Goal: Check status: Check status

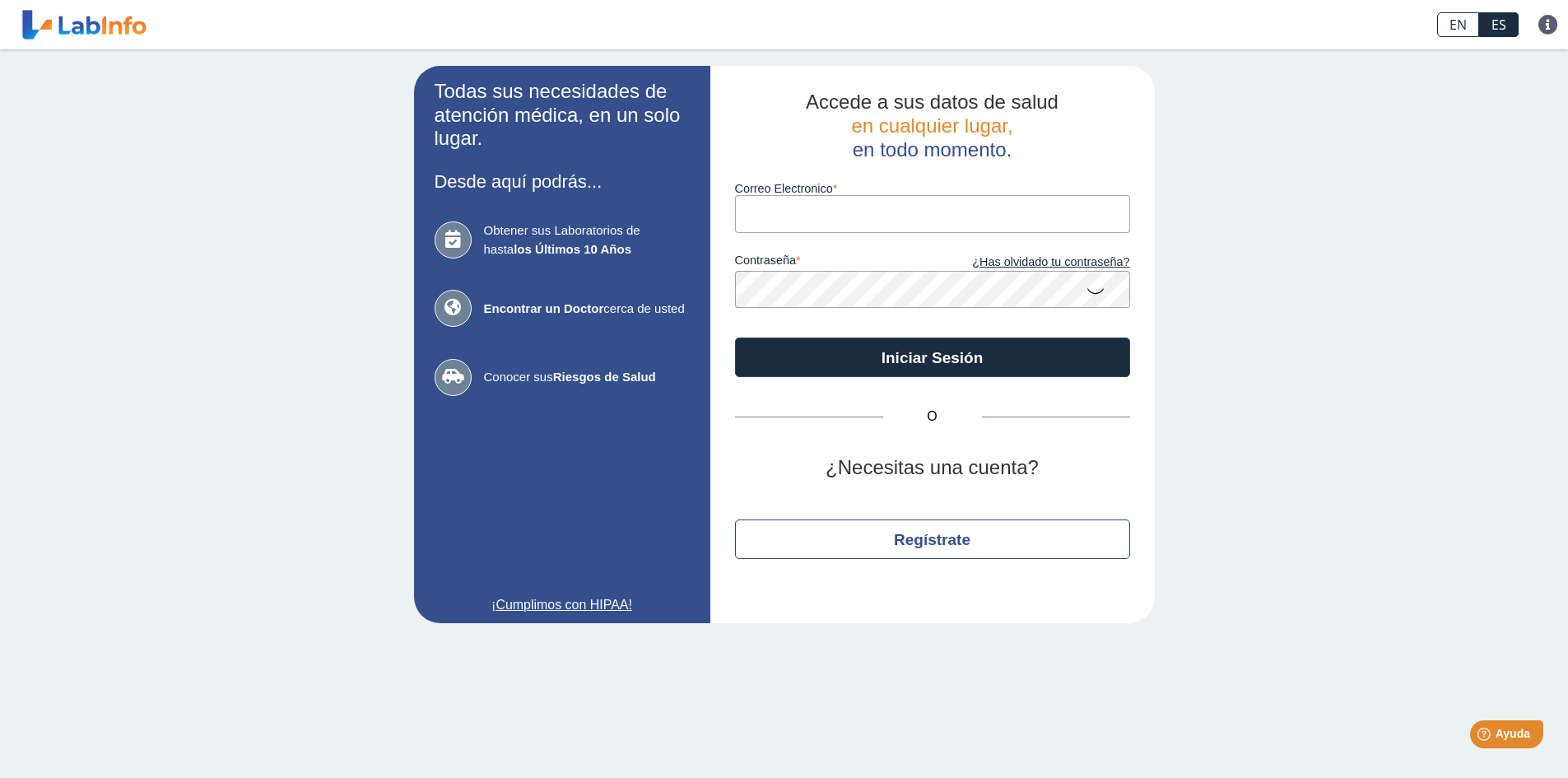
click at [770, 211] on input "Correo Electronico" at bounding box center [932, 214] width 395 height 37
type input "[EMAIL_ADDRESS][DOMAIN_NAME]"
click at [735, 337] on button "Iniciar Sesión" at bounding box center [932, 357] width 395 height 40
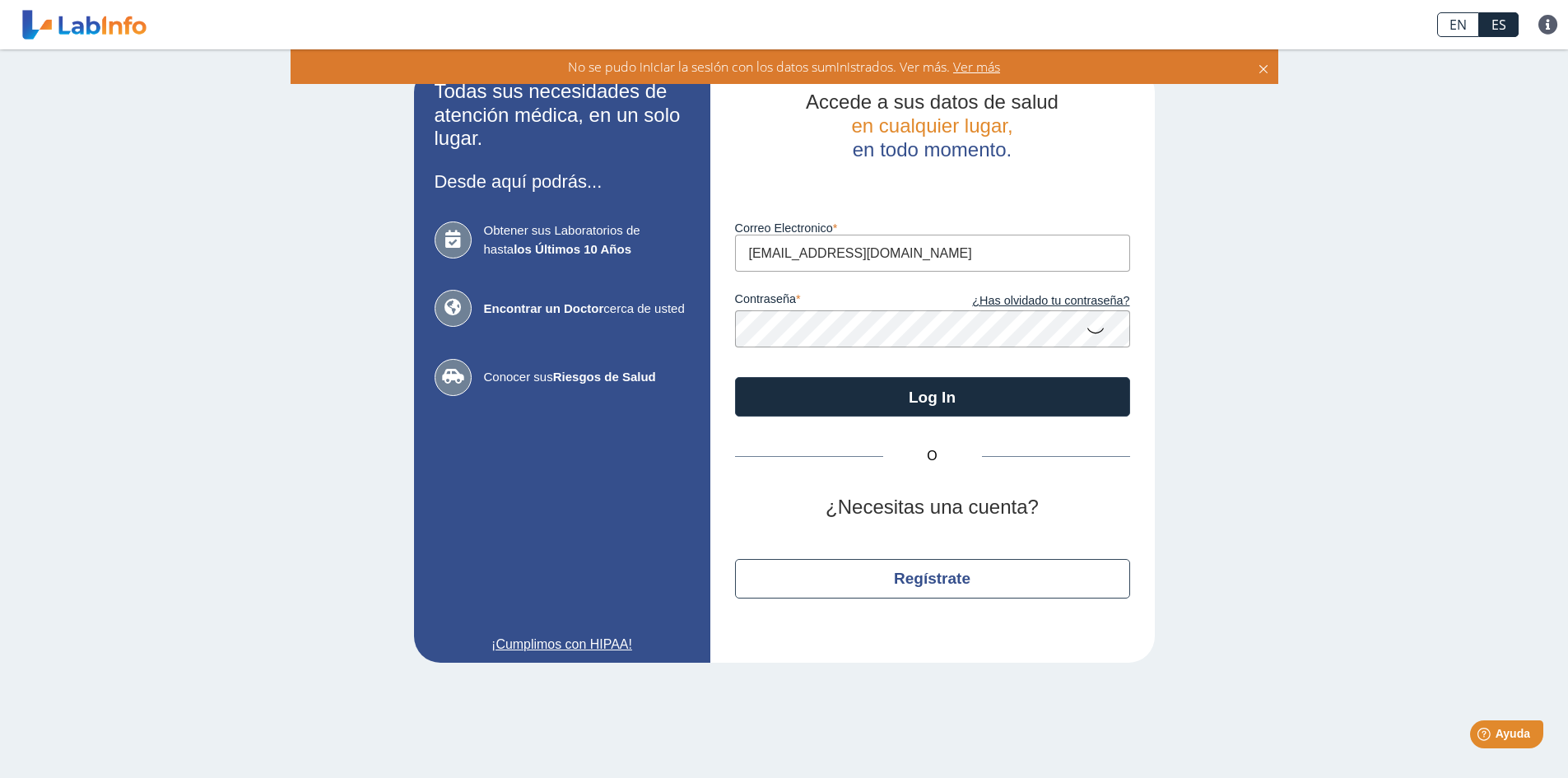
click at [1095, 332] on icon at bounding box center [1095, 329] width 19 height 32
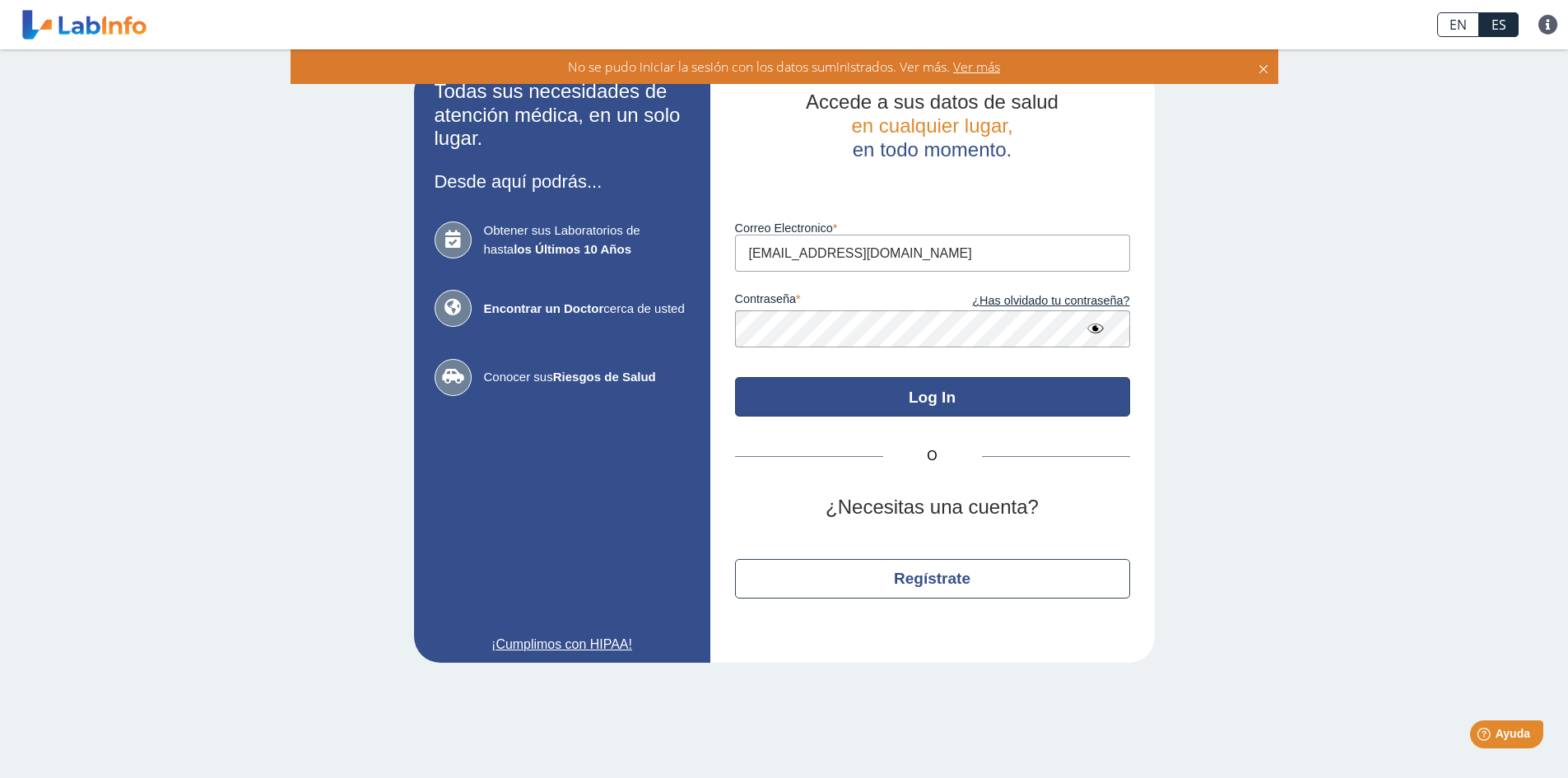
click at [943, 402] on button "Log In" at bounding box center [932, 397] width 395 height 40
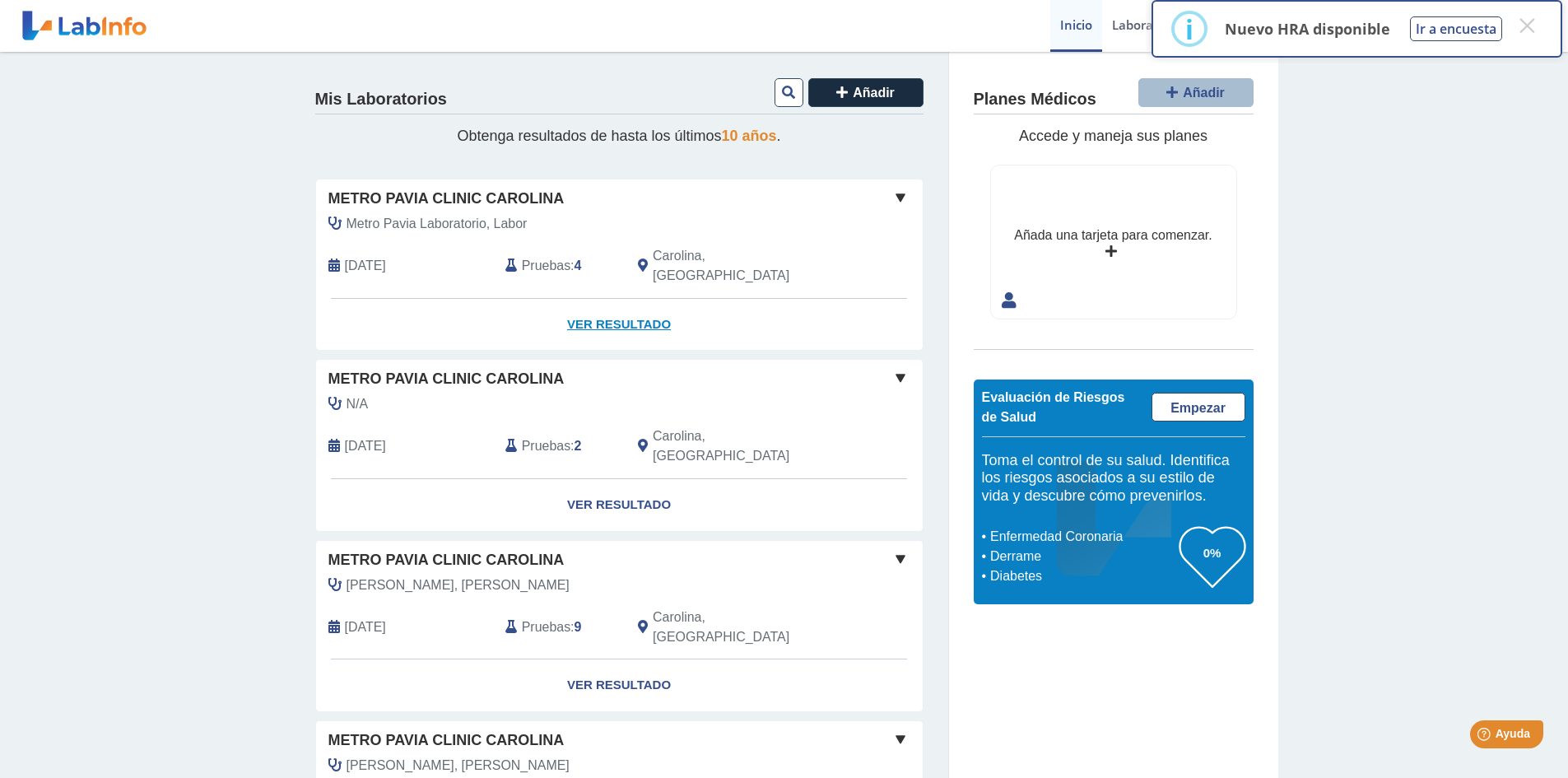
click at [637, 305] on link "Ver Resultado" at bounding box center [619, 324] width 607 height 52
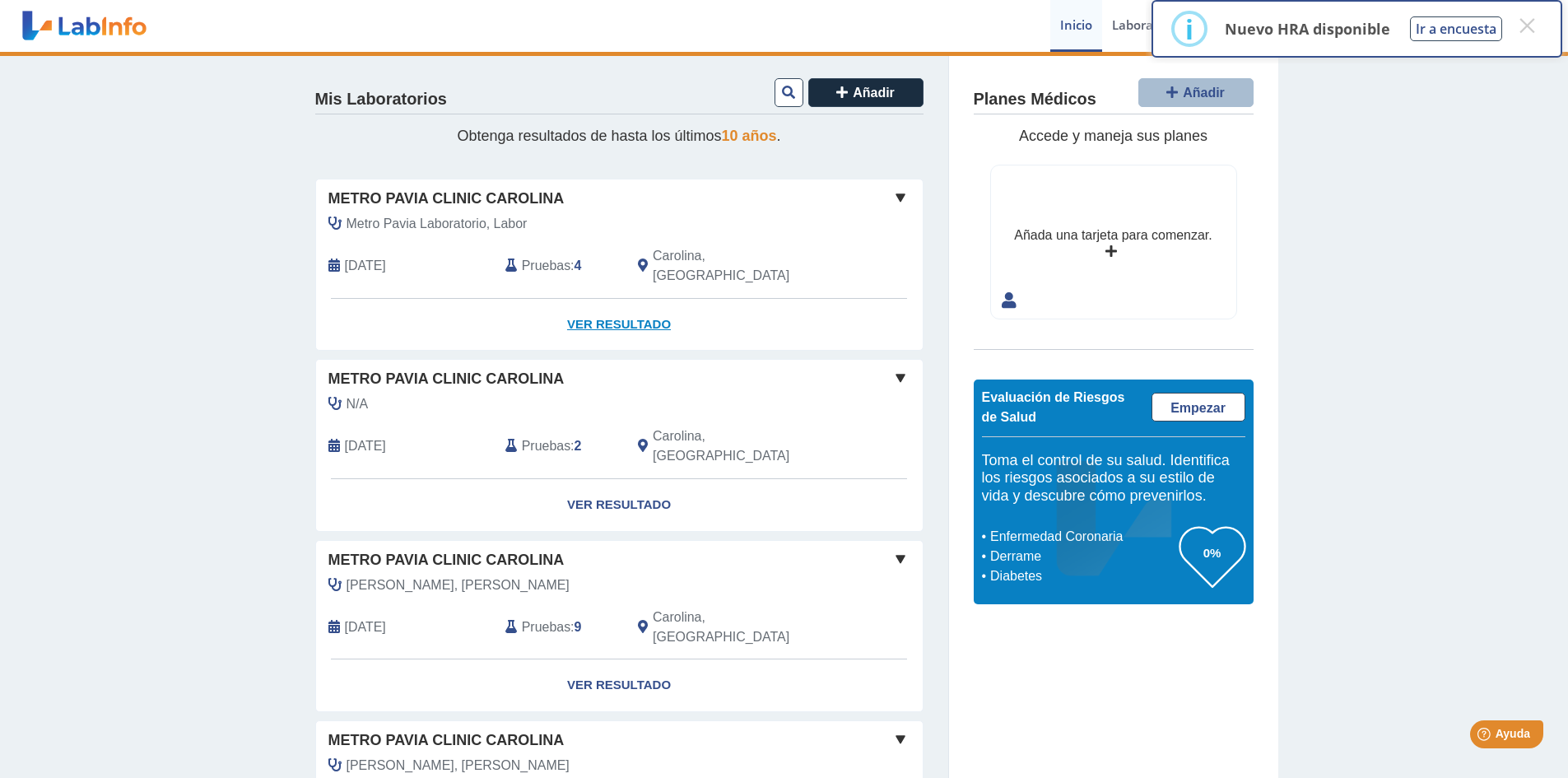
click at [637, 305] on link "Ver Resultado" at bounding box center [619, 324] width 607 height 52
click at [623, 307] on link "Ver Resultado" at bounding box center [619, 324] width 607 height 52
click at [625, 305] on link "Ver Resultado" at bounding box center [619, 324] width 607 height 52
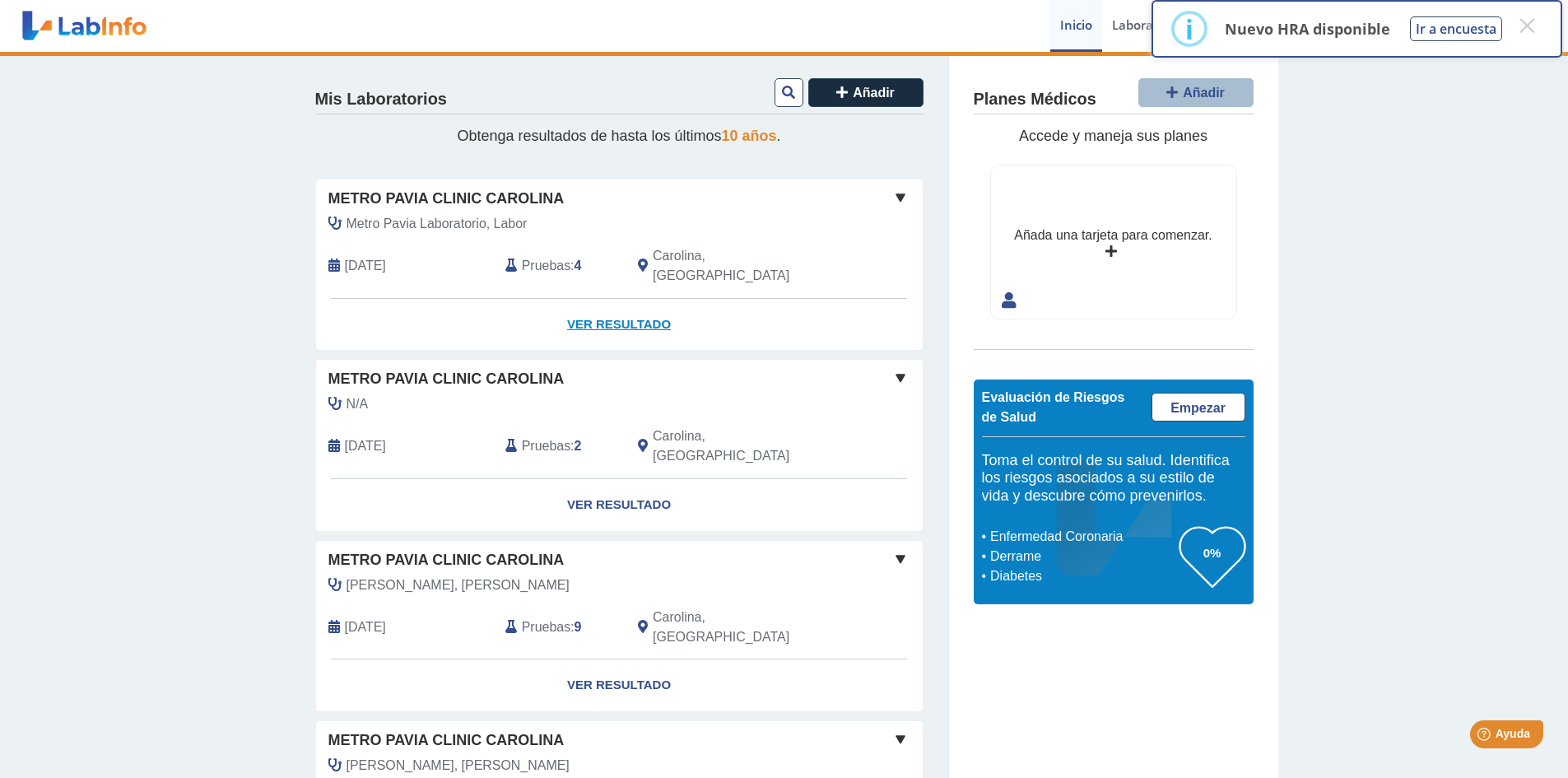
click at [625, 305] on link "Ver Resultado" at bounding box center [619, 324] width 607 height 52
click at [649, 306] on link "Ver Resultado" at bounding box center [619, 324] width 607 height 52
click at [648, 308] on link "Ver Resultado" at bounding box center [619, 324] width 607 height 52
click at [1532, 25] on button "×" at bounding box center [1527, 26] width 30 height 30
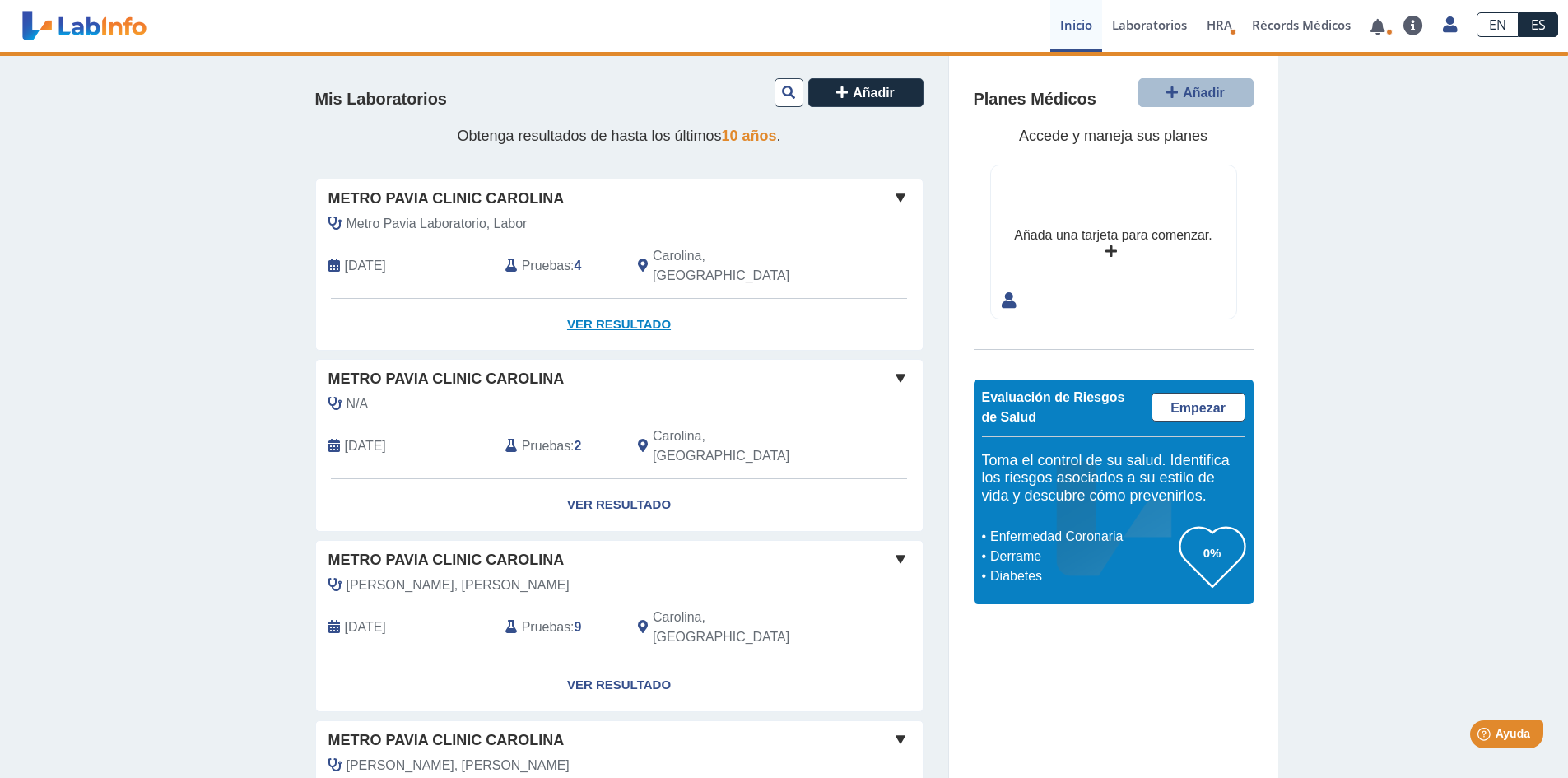
click at [611, 307] on link "Ver Resultado" at bounding box center [619, 324] width 607 height 52
click at [610, 307] on link "Ver Resultado" at bounding box center [619, 324] width 607 height 52
click at [566, 300] on link "Ver Resultado" at bounding box center [619, 324] width 607 height 52
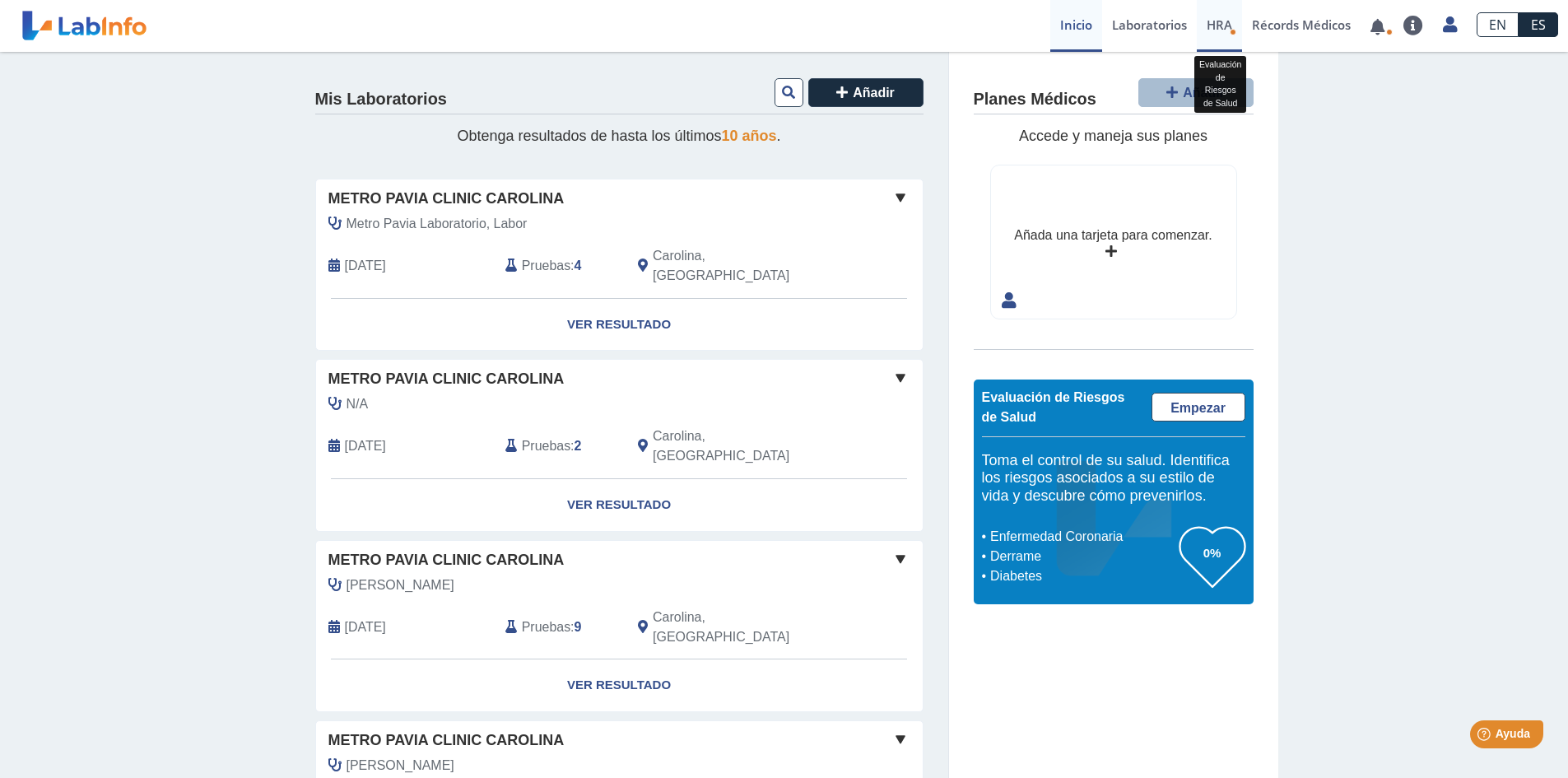
click at [1225, 25] on span "HRA" at bounding box center [1219, 25] width 26 height 17
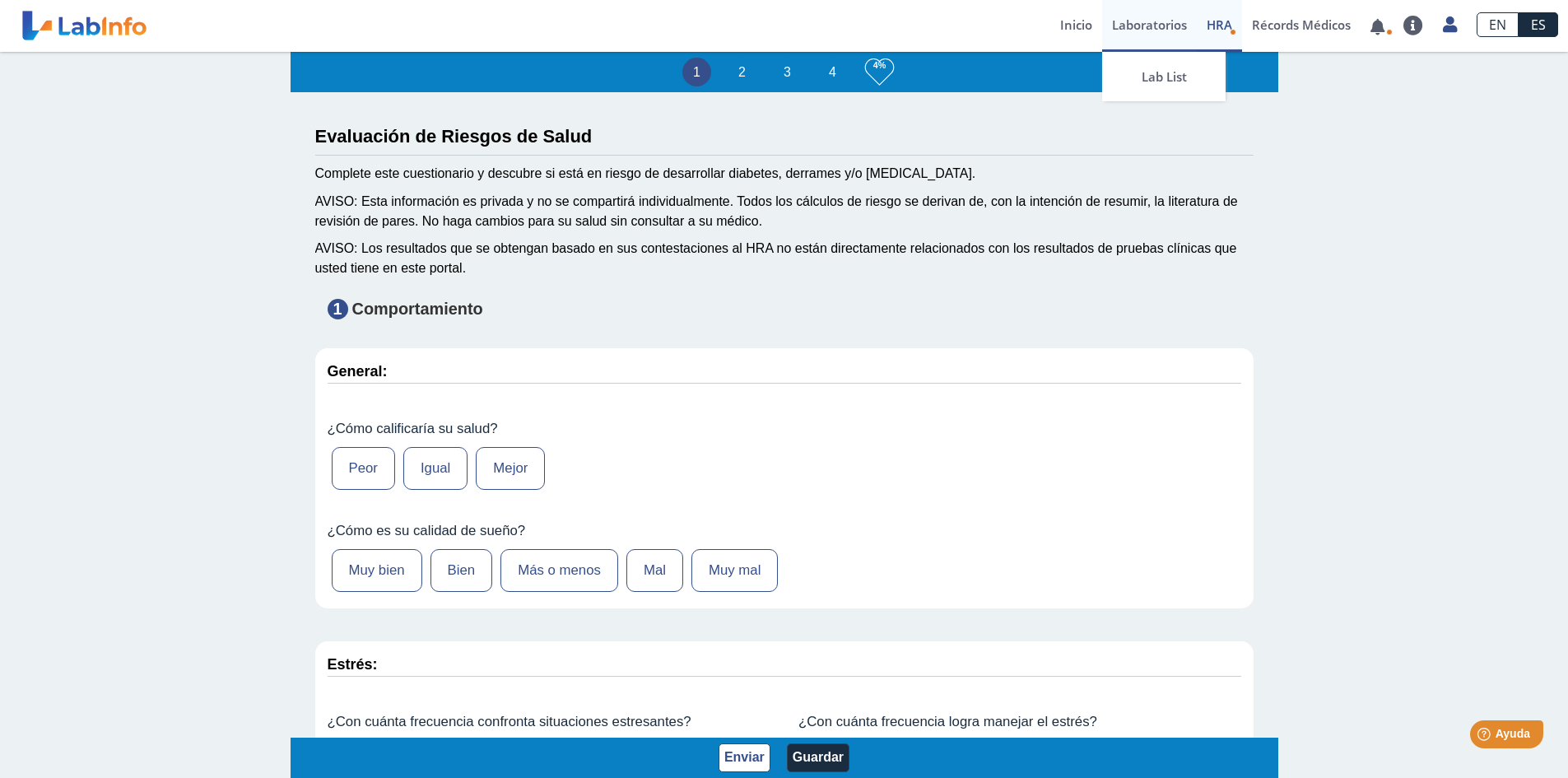
click at [1141, 25] on link "Laboratorios" at bounding box center [1149, 26] width 95 height 52
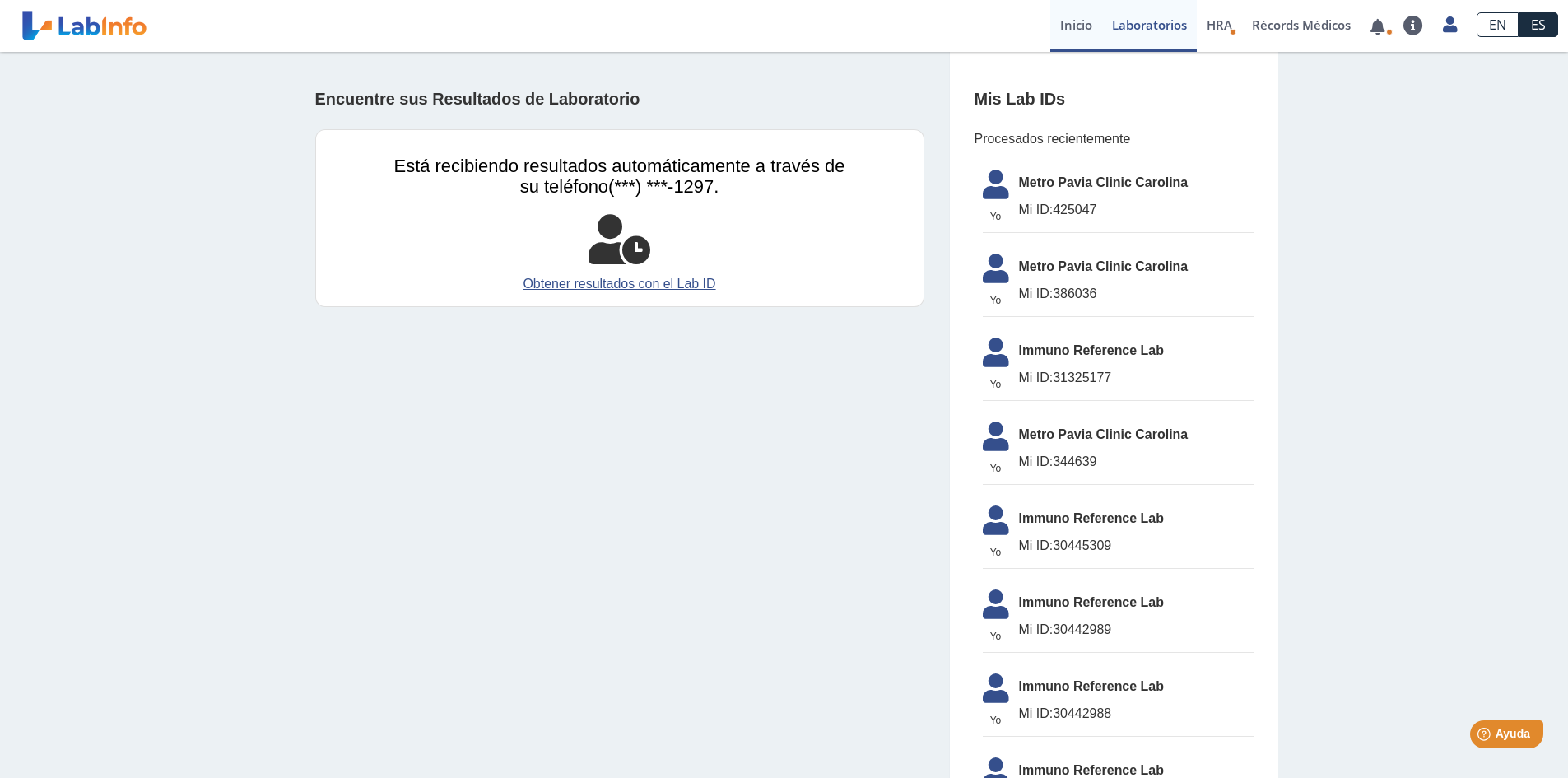
click at [1073, 28] on link "Inicio" at bounding box center [1076, 26] width 52 height 52
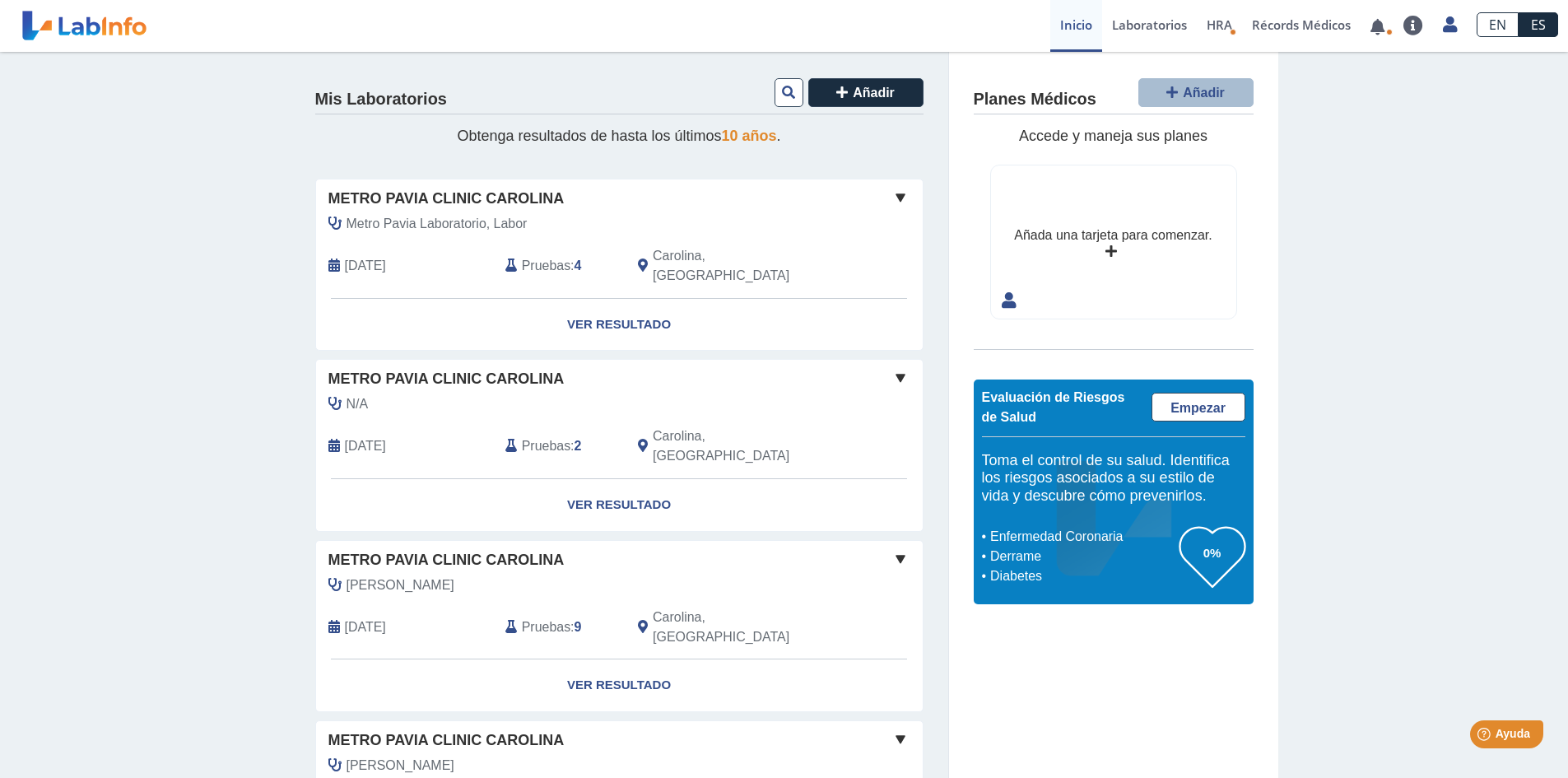
click at [894, 198] on span at bounding box center [900, 197] width 19 height 19
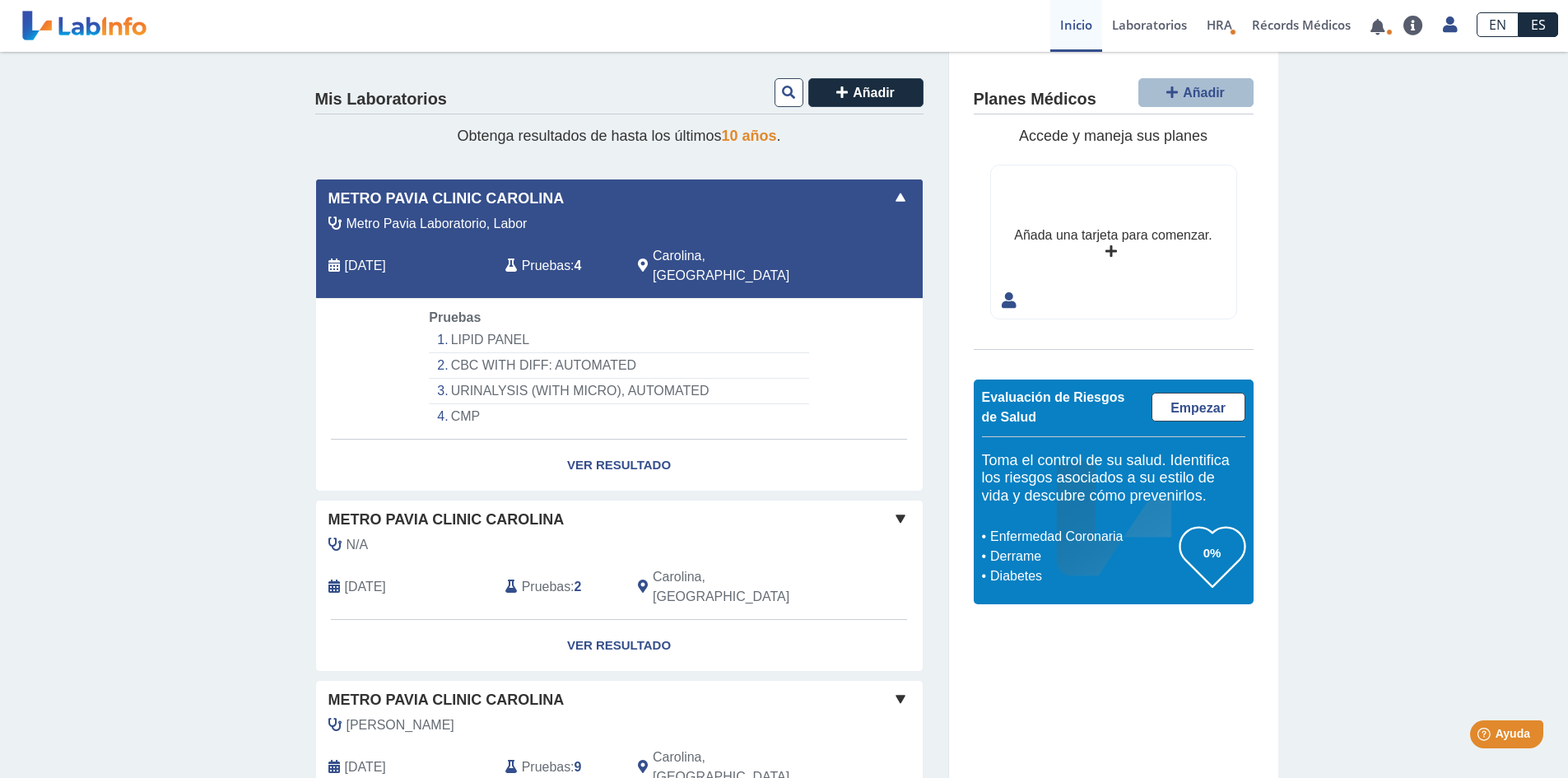
click at [471, 328] on li "LIPID PANEL" at bounding box center [618, 340] width 380 height 26
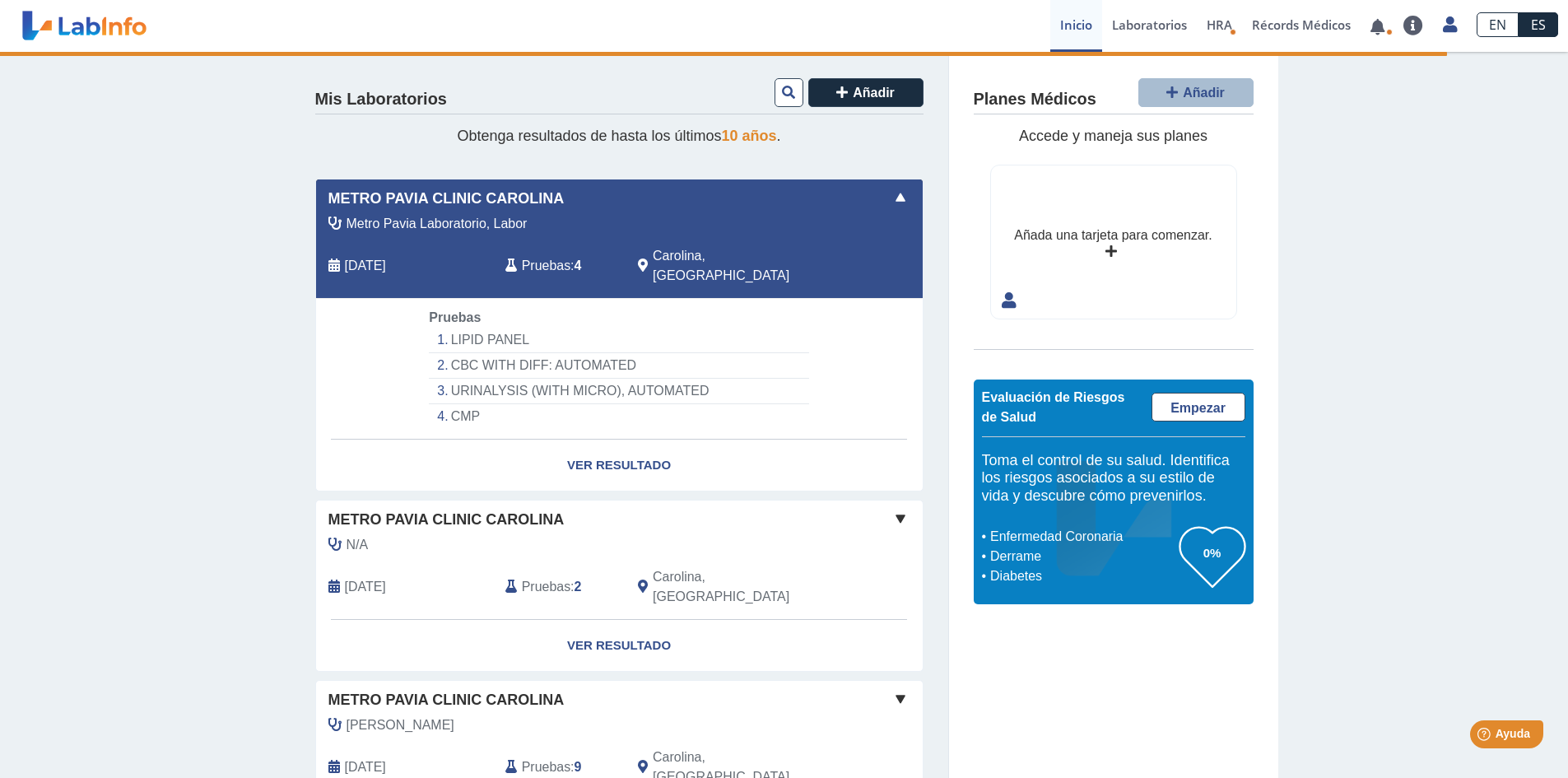
select select "**********"
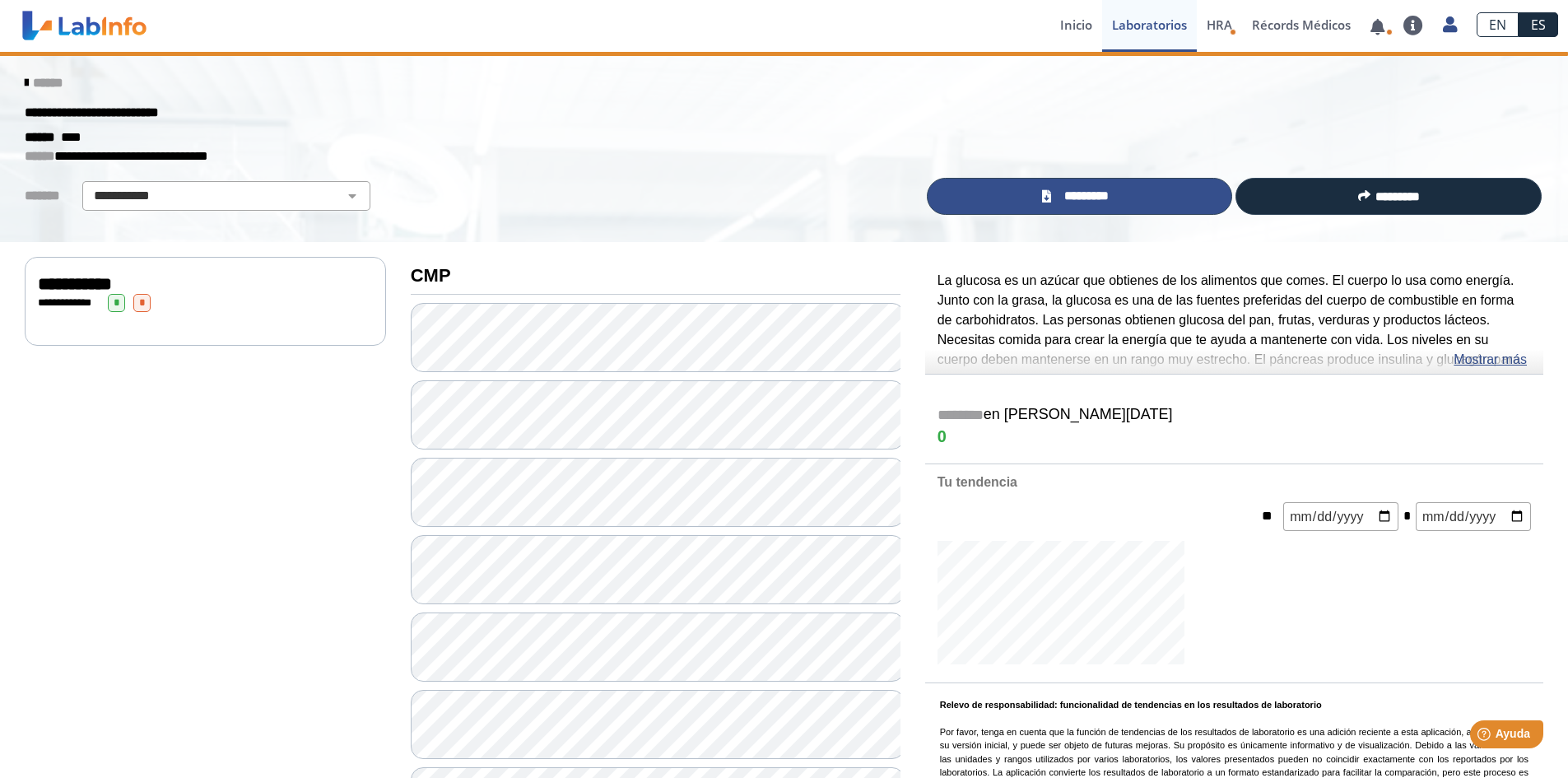
click at [1092, 193] on span "*********" at bounding box center [1087, 196] width 60 height 19
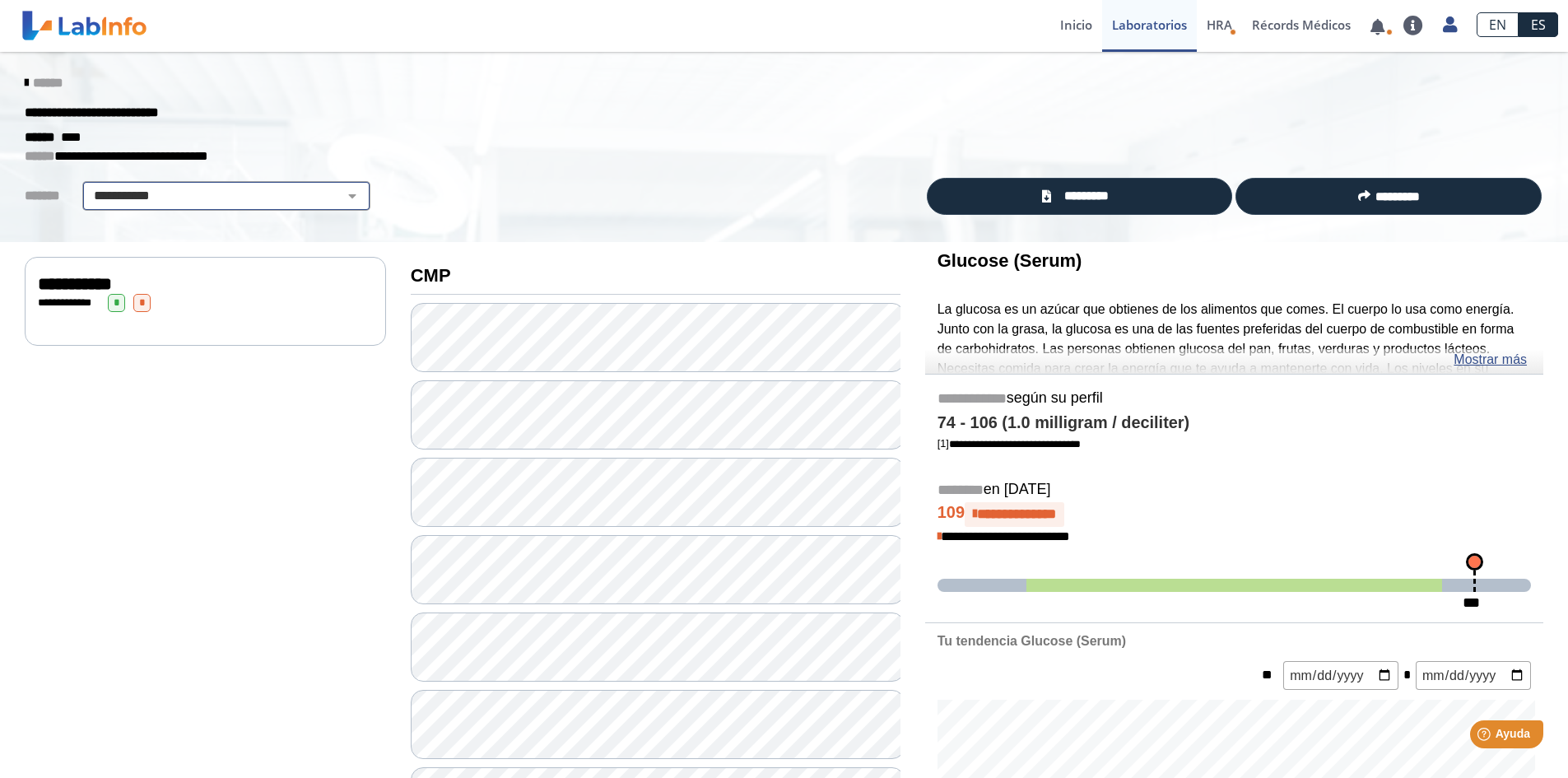
click at [332, 195] on select "**********" at bounding box center [226, 196] width 278 height 19
select select
click at [87, 186] on select "**********" at bounding box center [226, 196] width 278 height 19
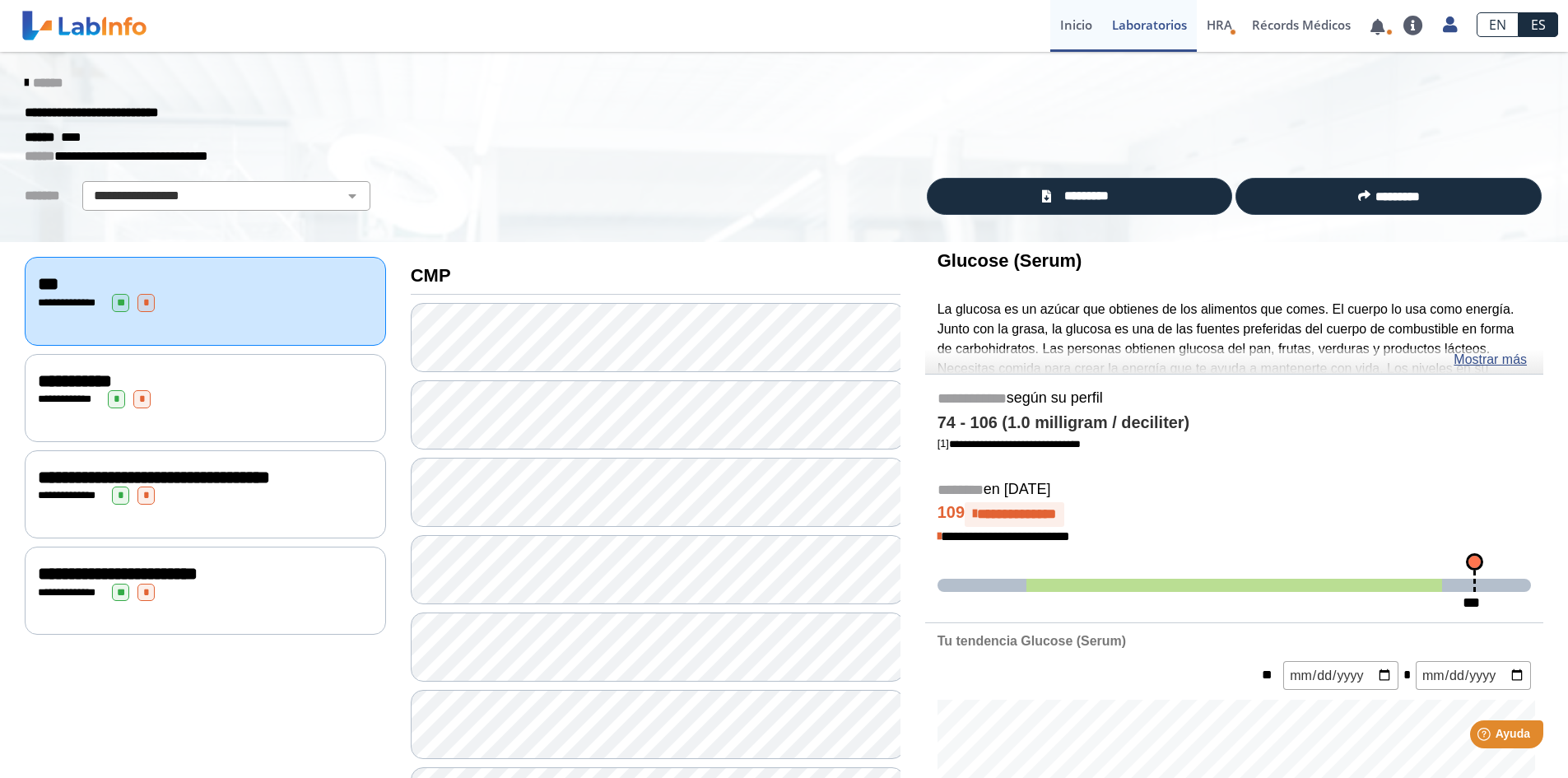
click at [1073, 24] on link "Inicio" at bounding box center [1076, 26] width 52 height 52
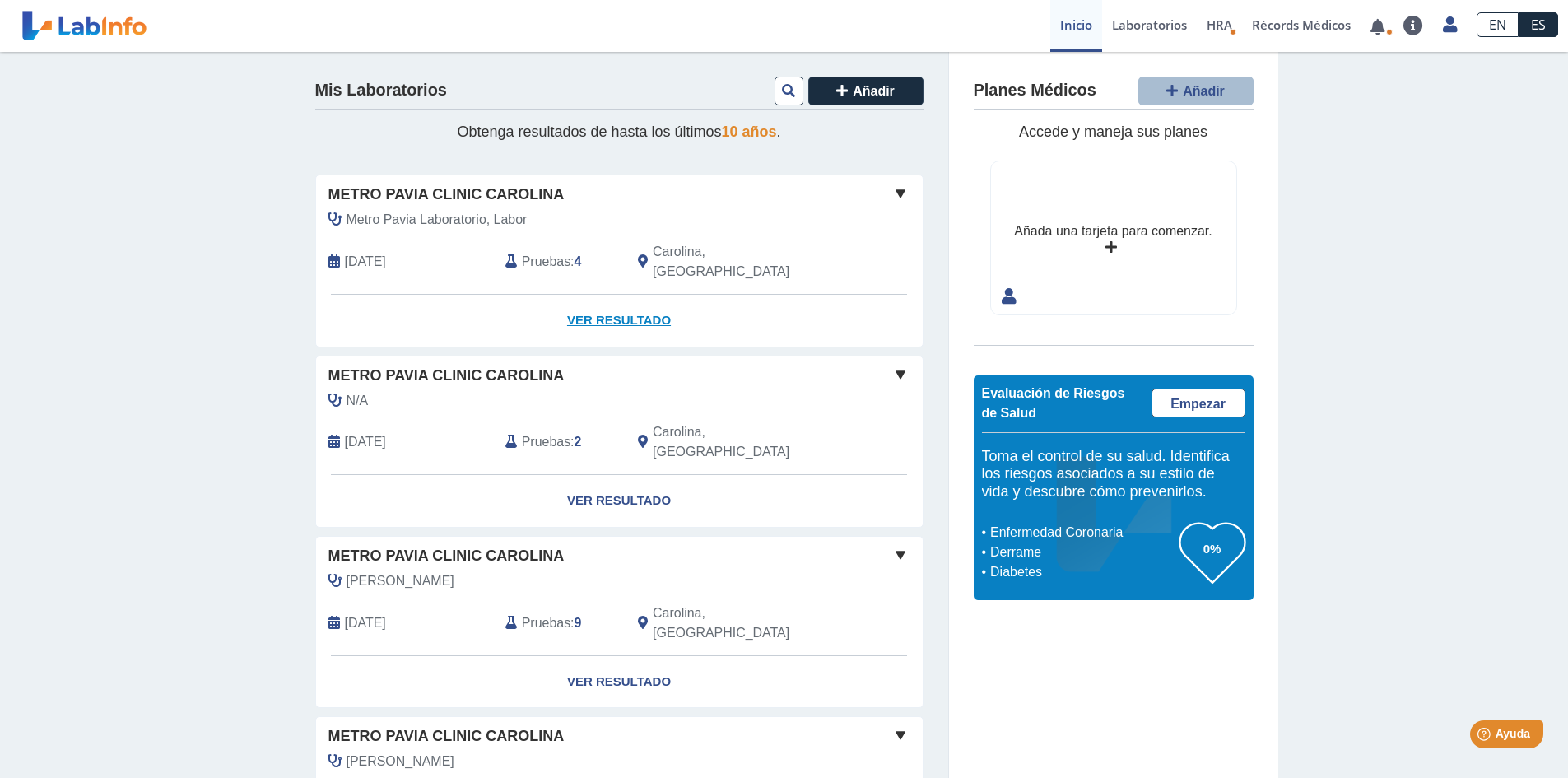
click at [626, 298] on link "Ver Resultado" at bounding box center [619, 321] width 607 height 52
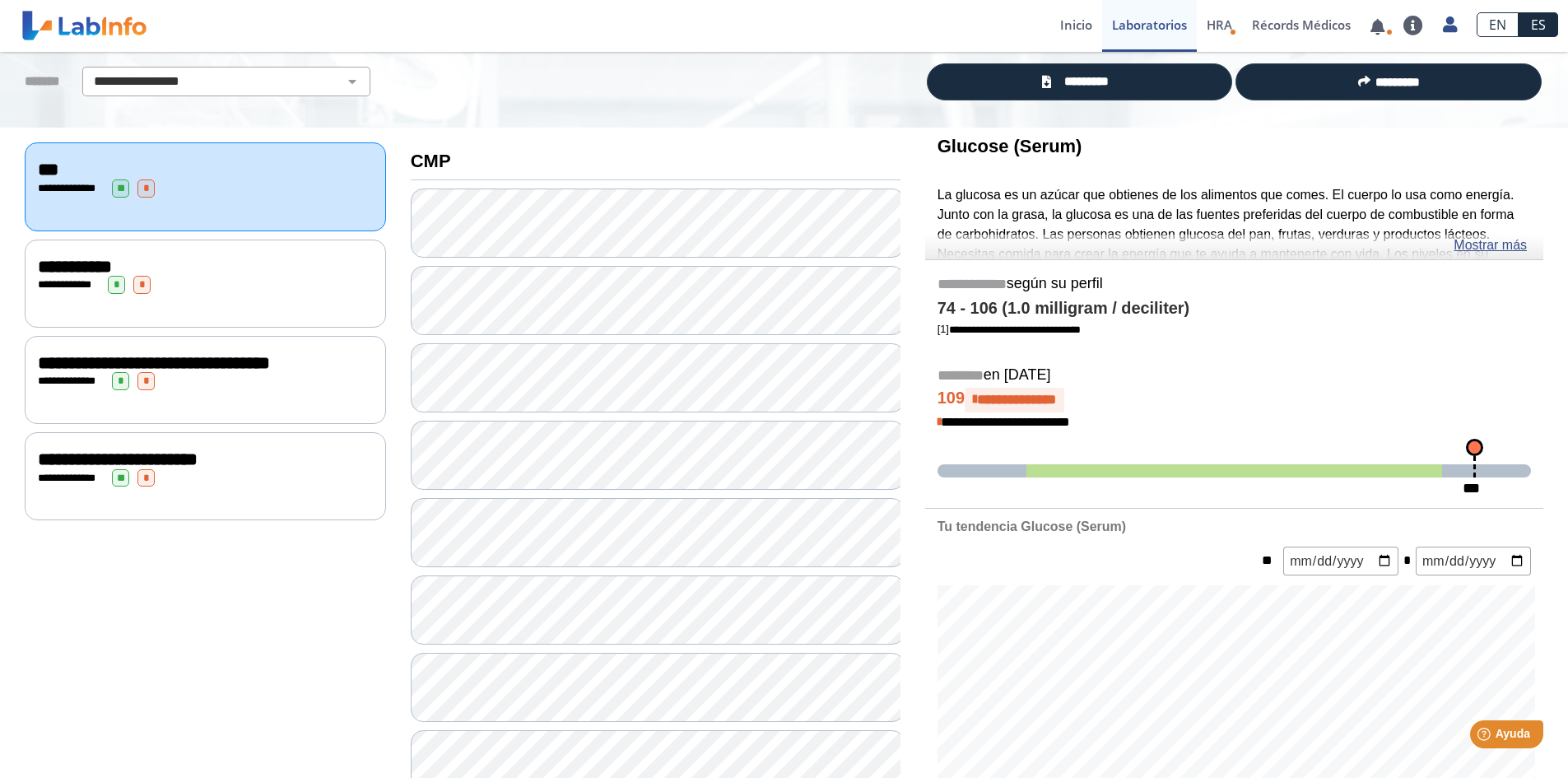
scroll to position [32, 0]
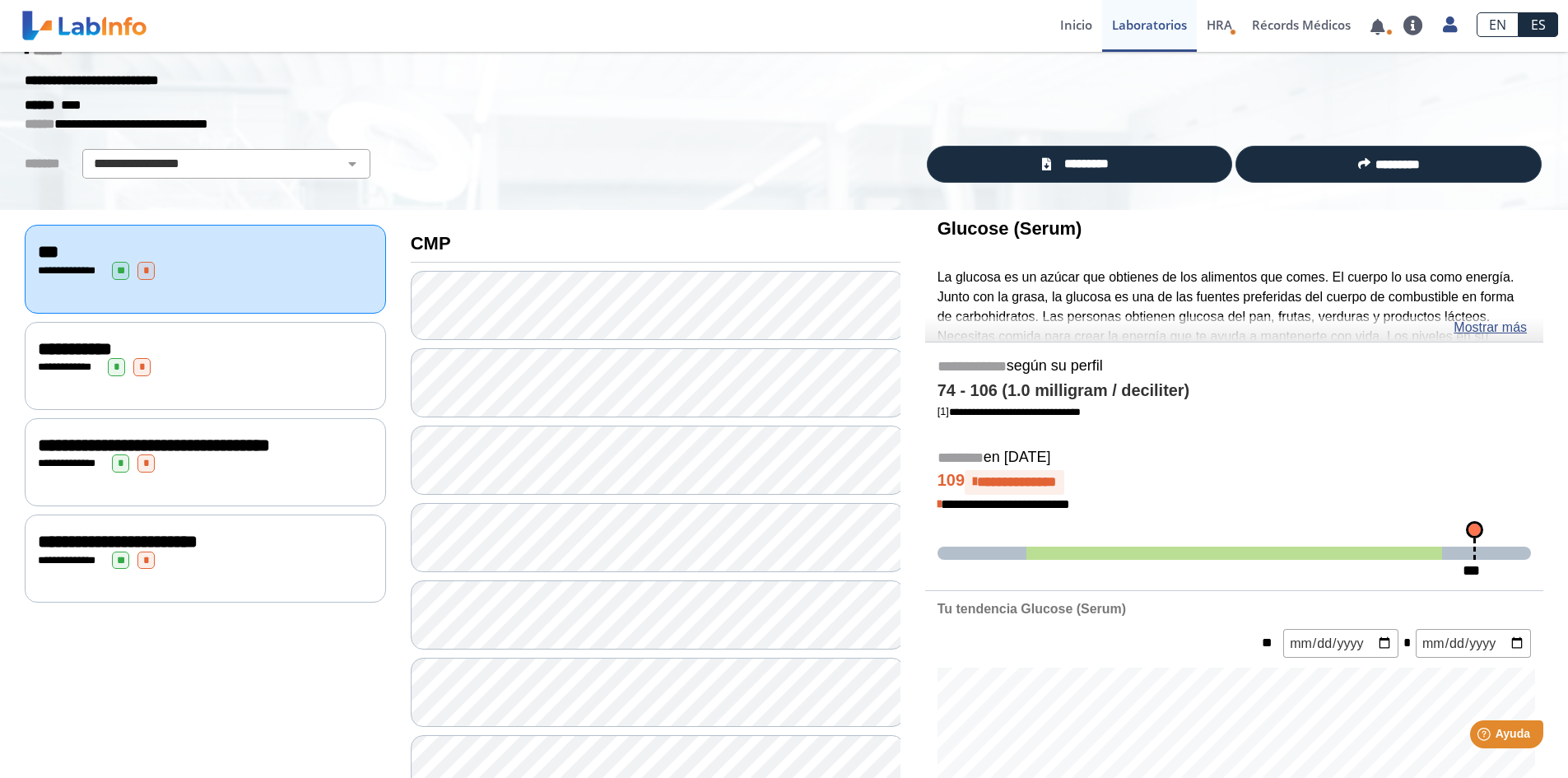
click at [191, 353] on div "**********" at bounding box center [205, 349] width 335 height 19
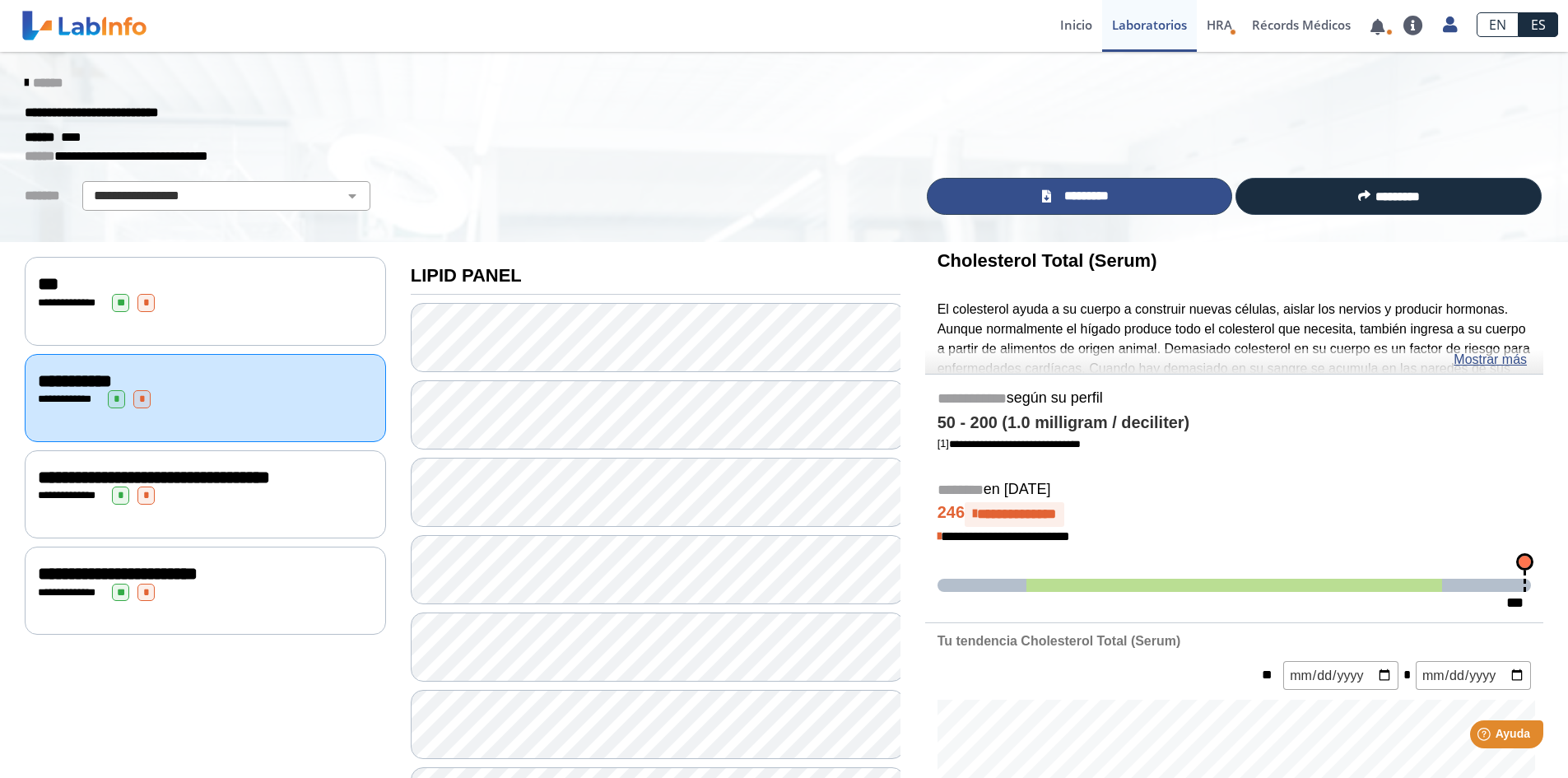
click at [1081, 200] on span "*********" at bounding box center [1087, 196] width 60 height 19
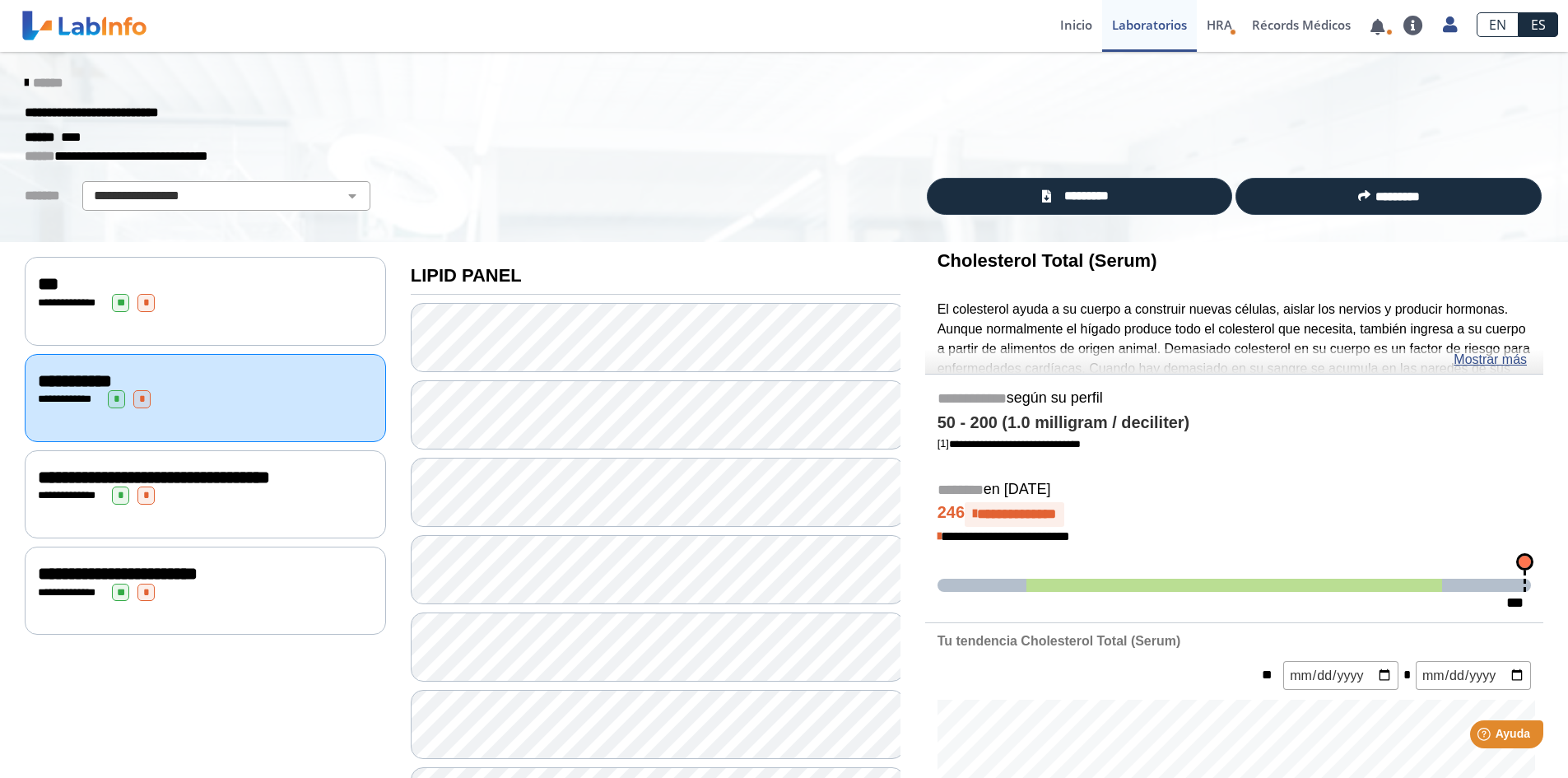
click at [231, 271] on div "**********" at bounding box center [205, 301] width 361 height 88
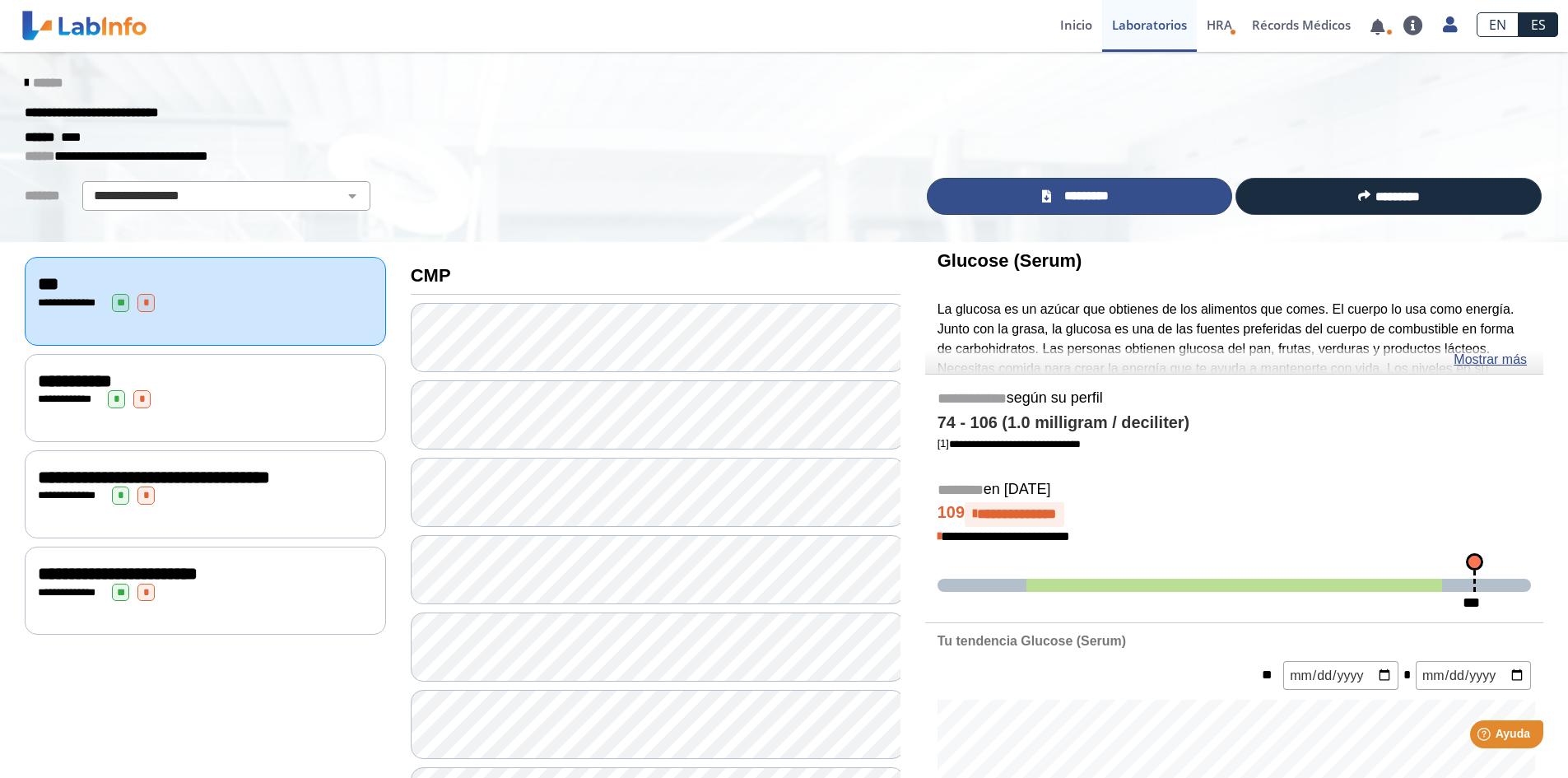
click at [1093, 193] on span "*********" at bounding box center [1087, 196] width 60 height 19
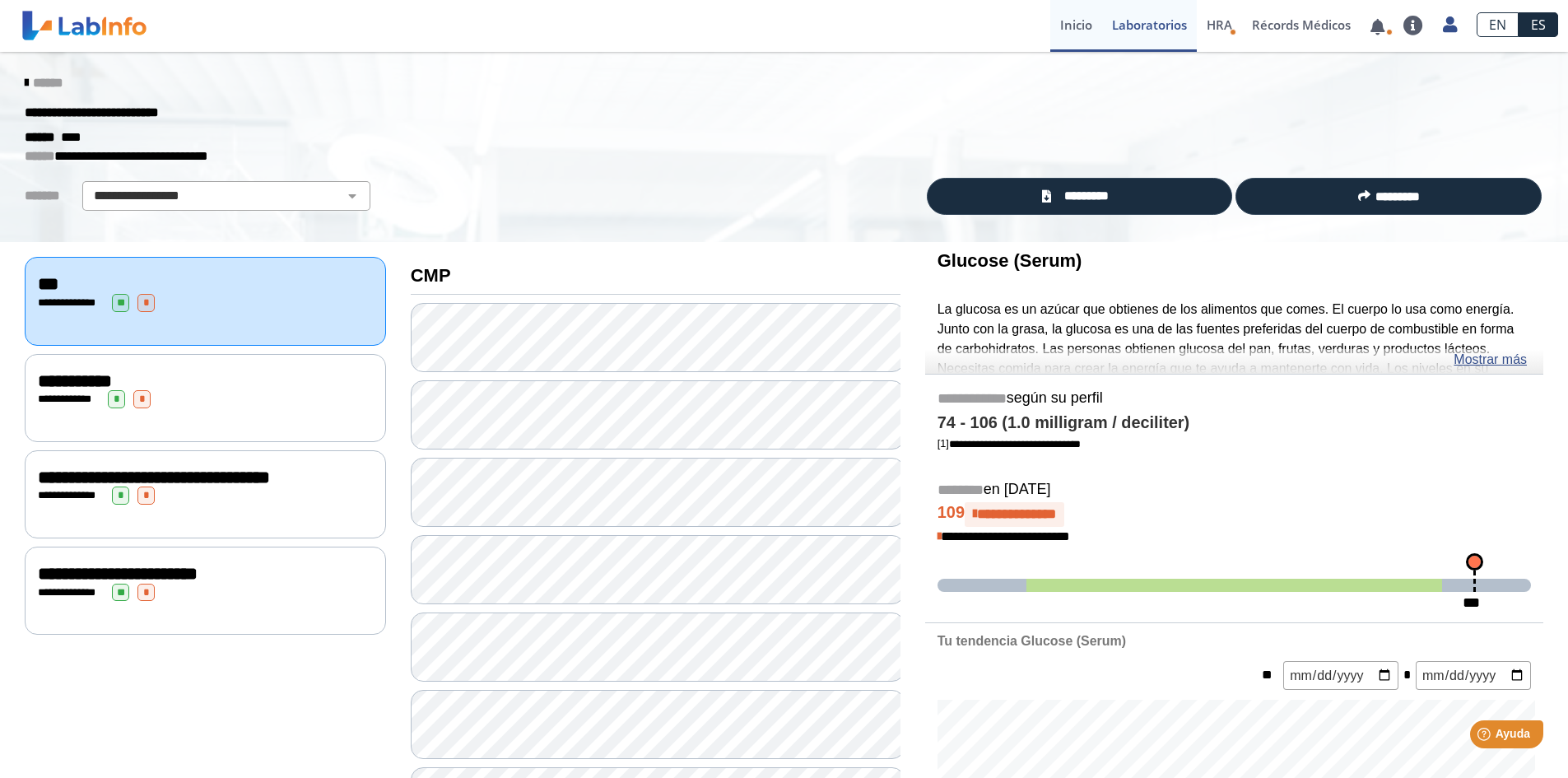
click at [1077, 28] on link "Inicio" at bounding box center [1076, 26] width 52 height 52
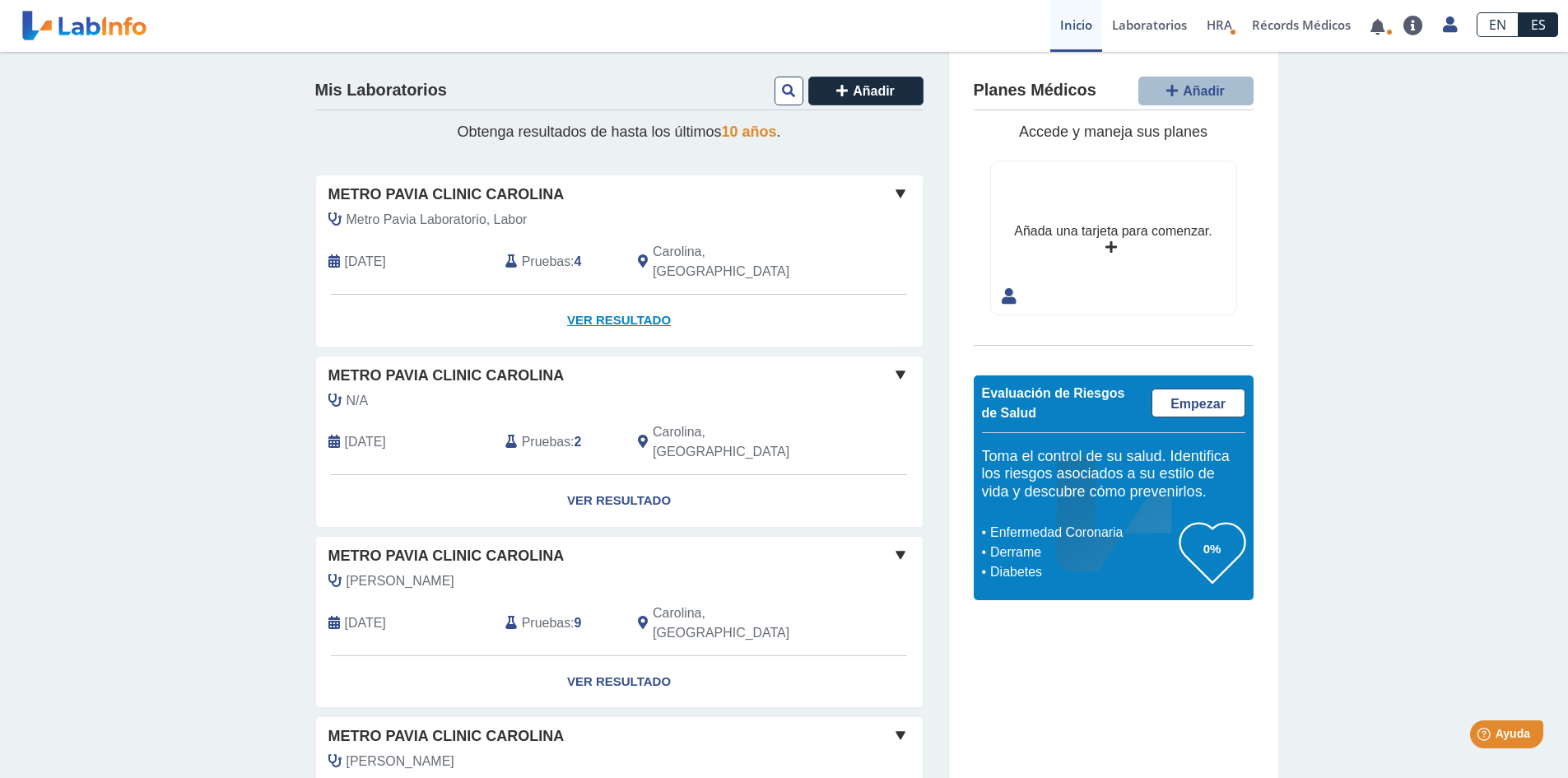
click at [627, 300] on link "Ver Resultado" at bounding box center [619, 321] width 607 height 52
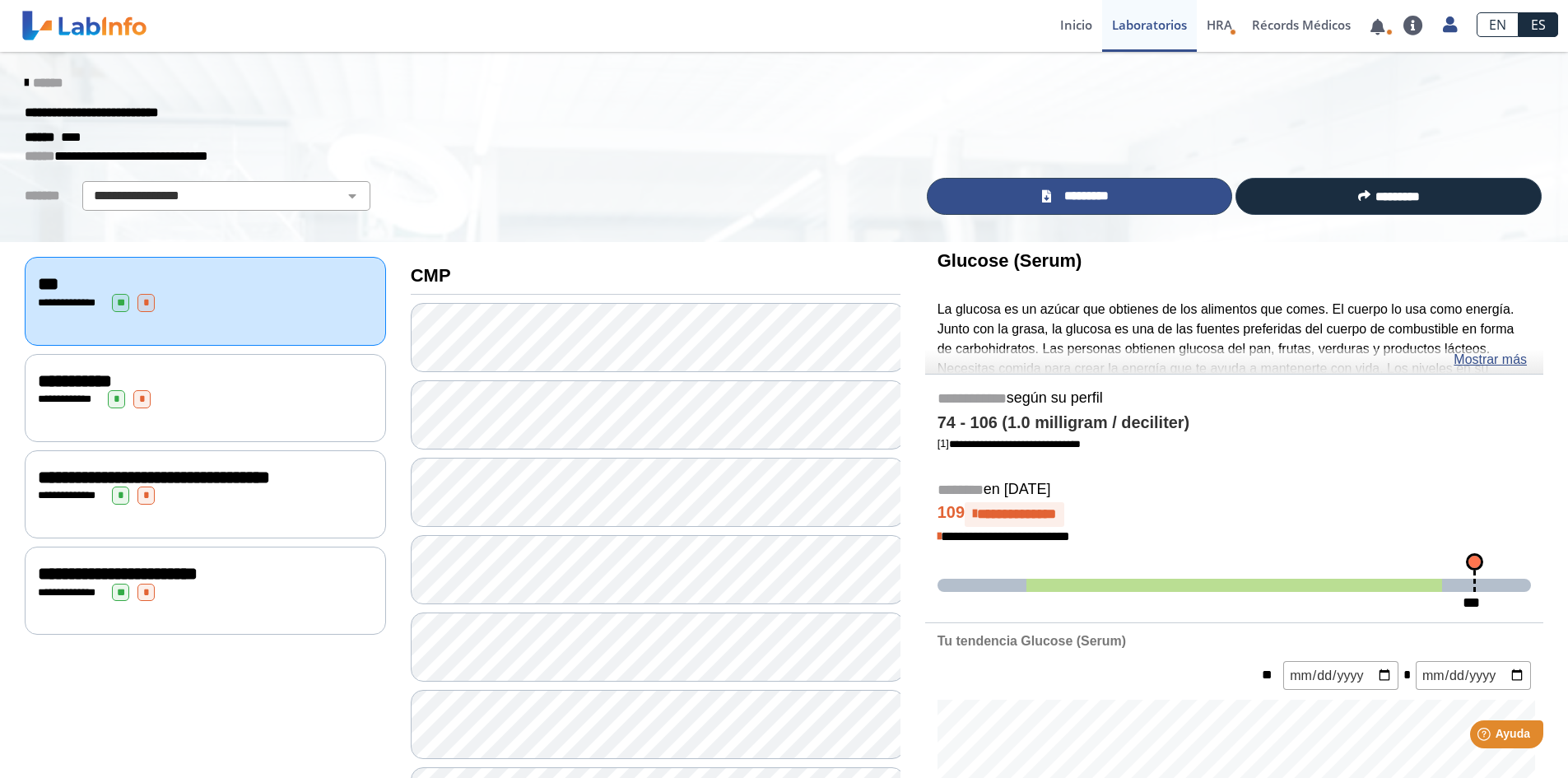
click at [1057, 194] on span "*********" at bounding box center [1087, 196] width 60 height 19
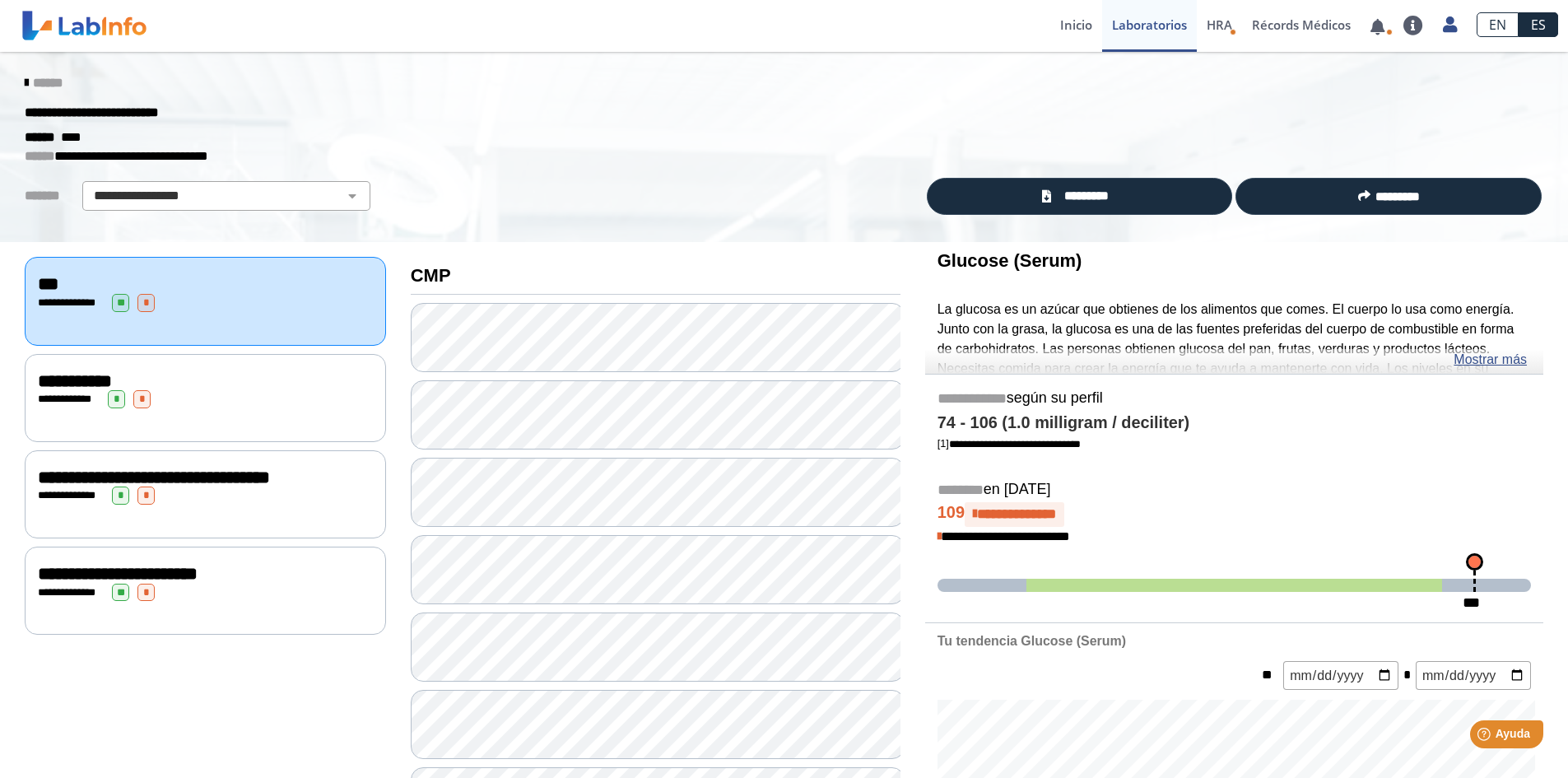
click at [182, 401] on div "**********" at bounding box center [205, 399] width 335 height 18
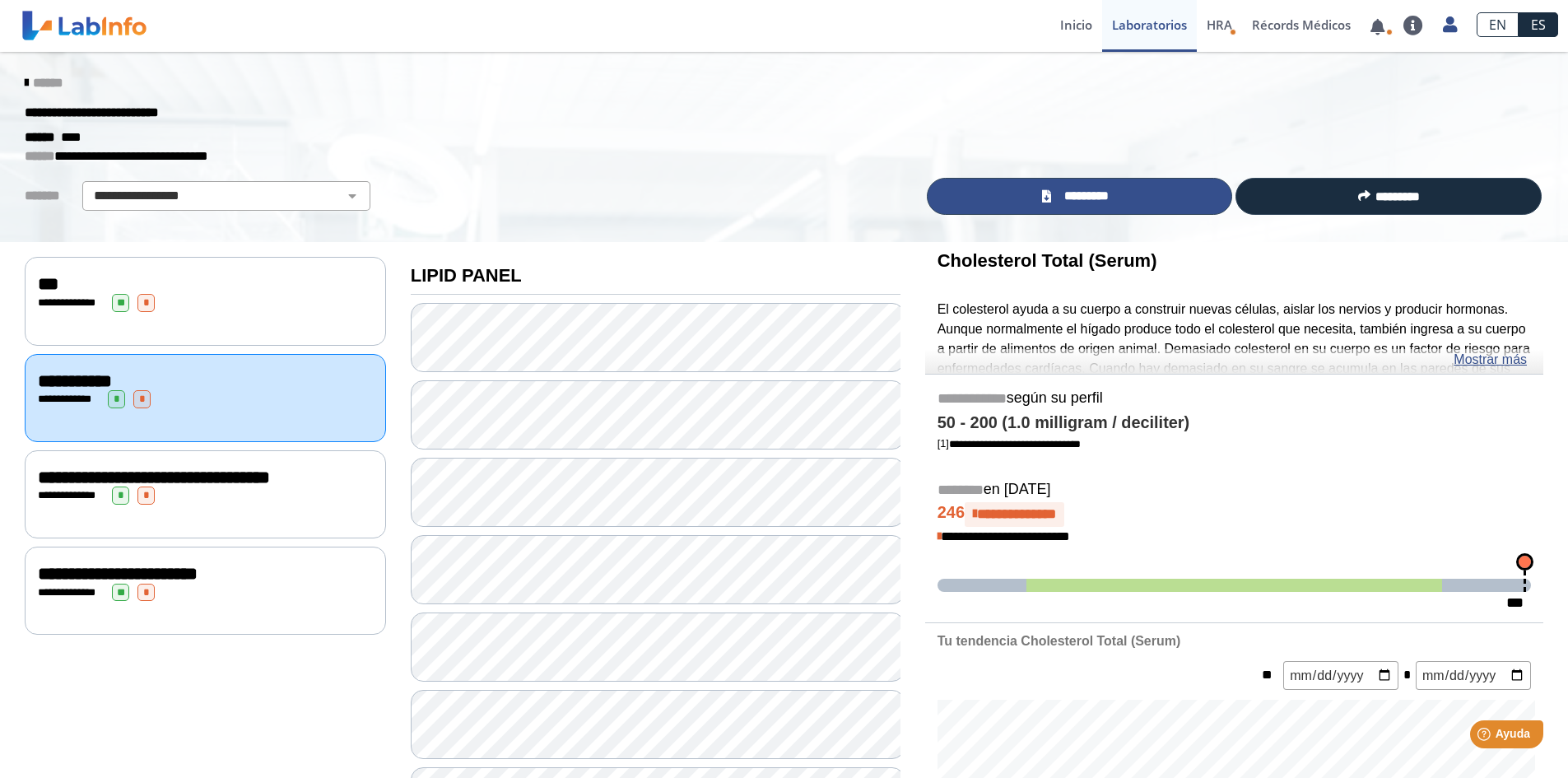
click at [1059, 193] on span "*********" at bounding box center [1087, 196] width 60 height 19
click at [1096, 204] on span "*********" at bounding box center [1087, 196] width 60 height 19
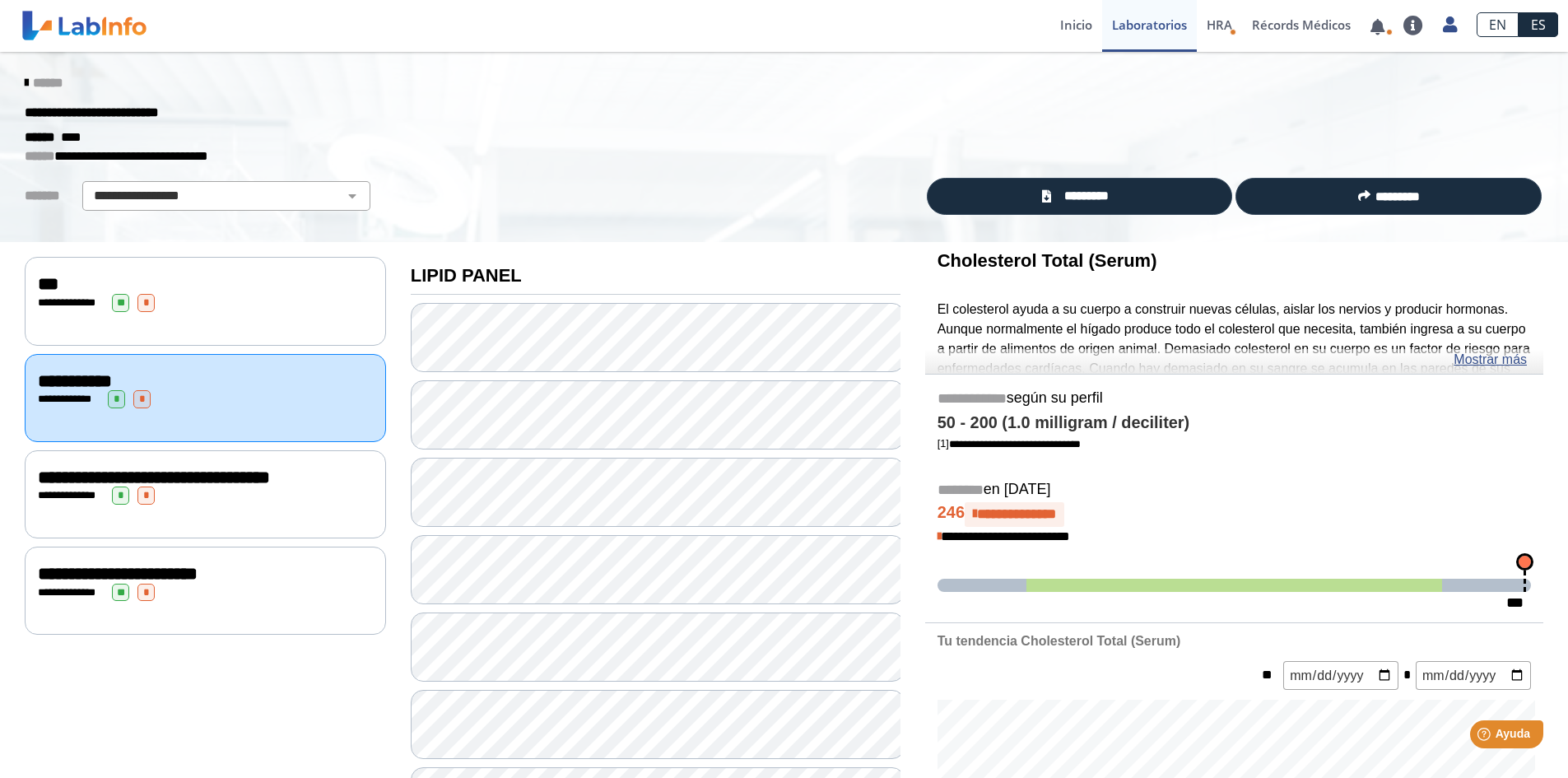
click at [151, 475] on span "**********" at bounding box center [154, 477] width 232 height 18
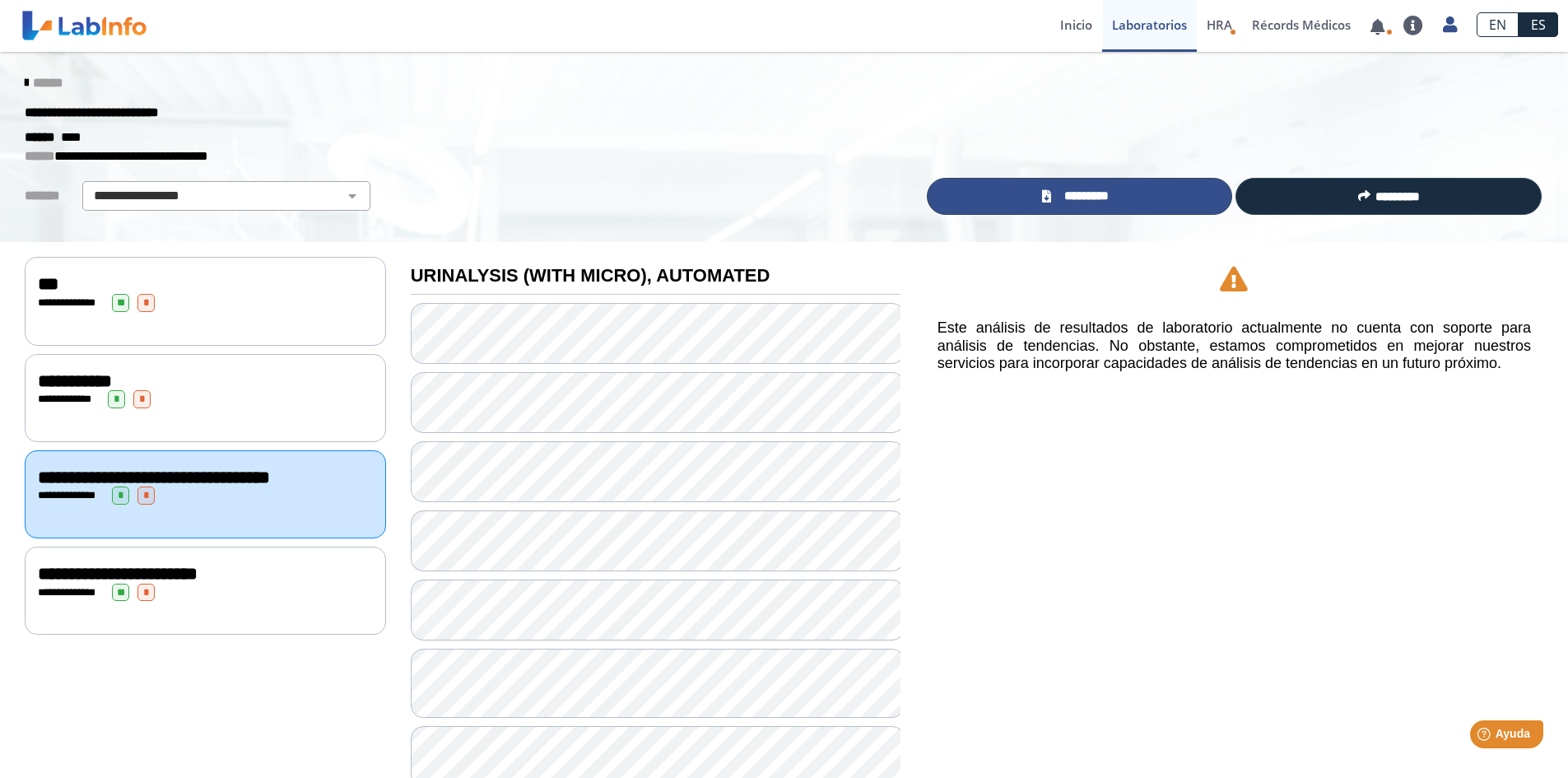
click at [1059, 194] on span "*********" at bounding box center [1087, 196] width 60 height 19
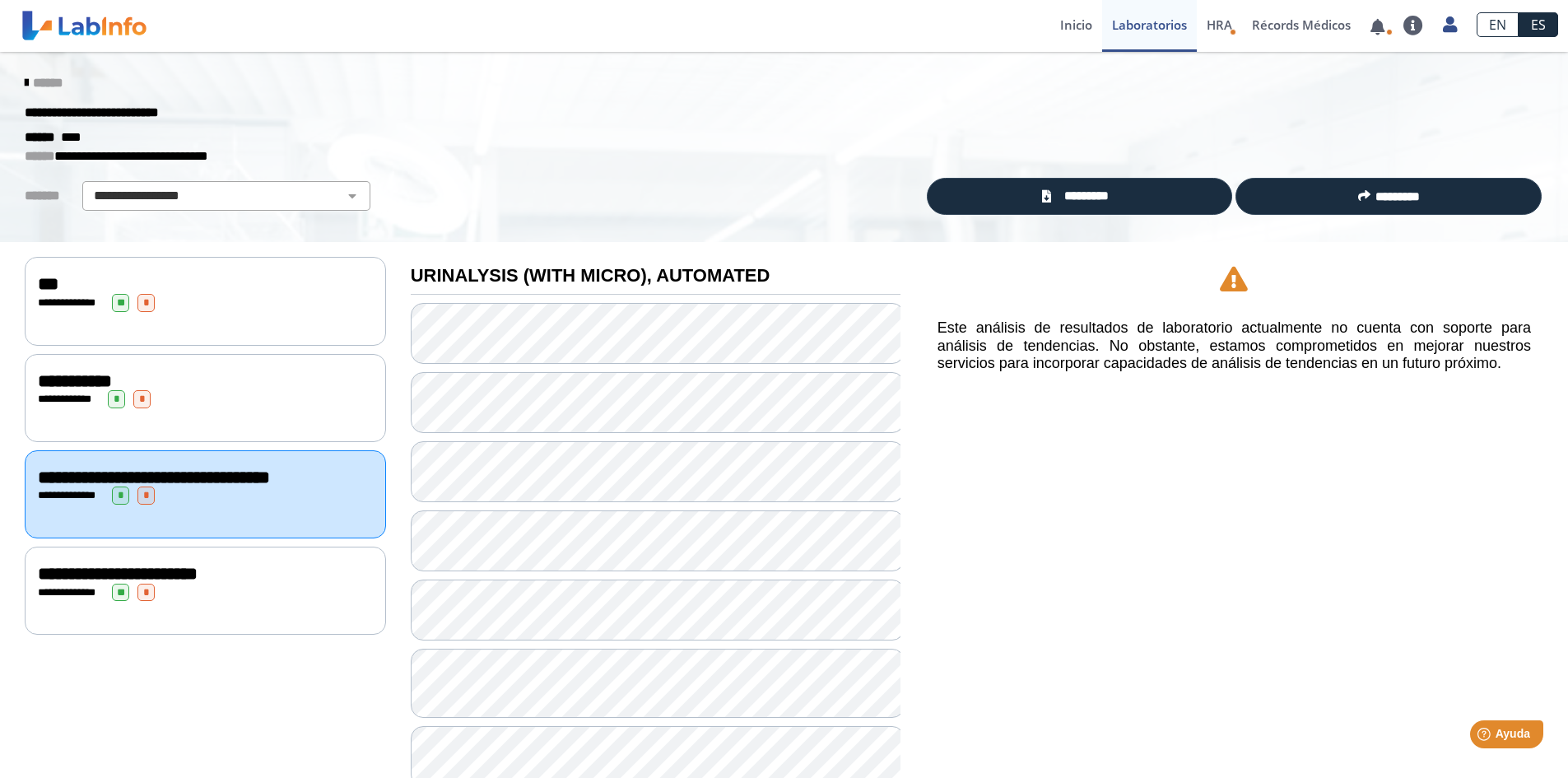
click at [198, 583] on span "**********" at bounding box center [117, 573] width 160 height 18
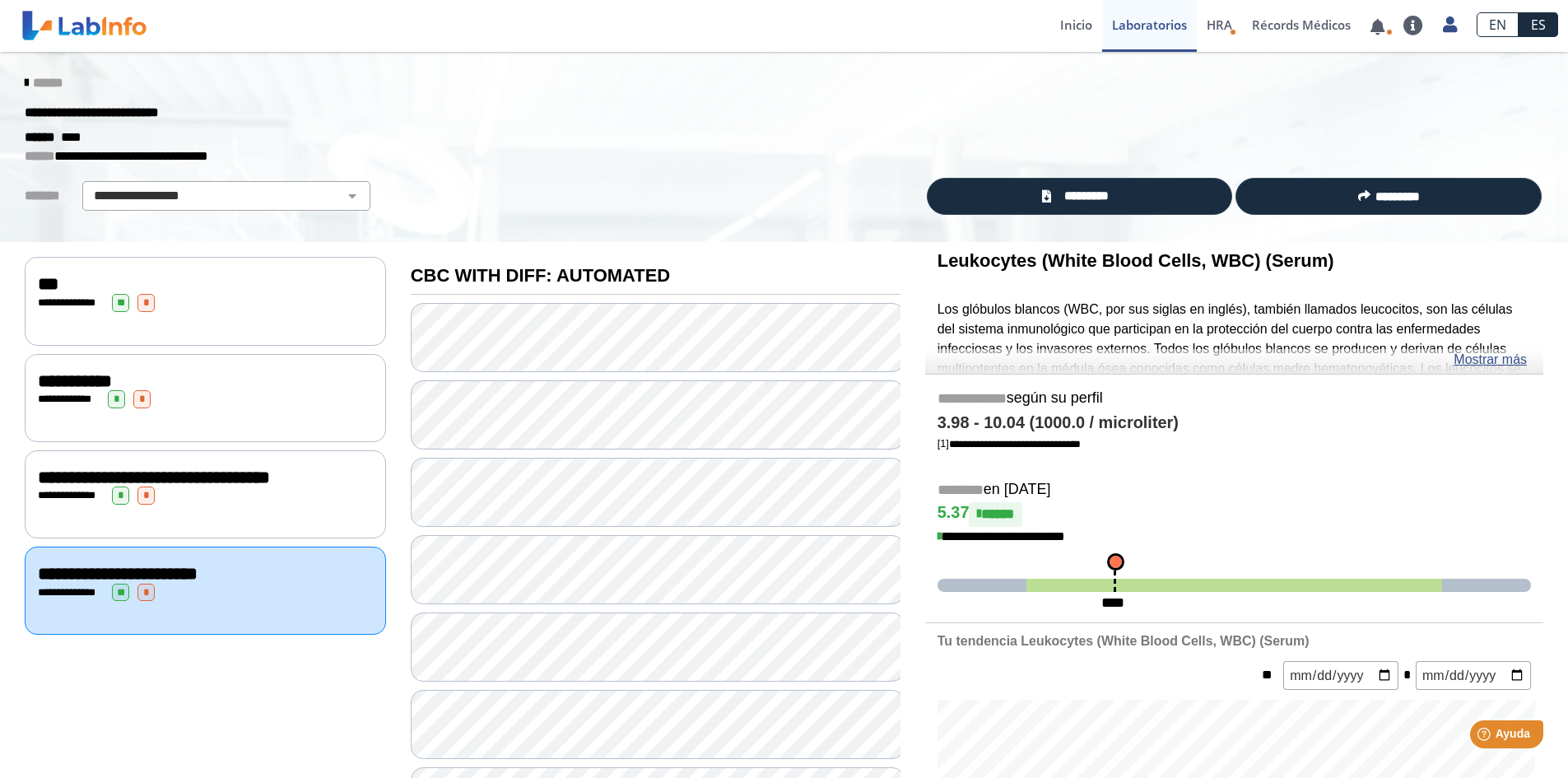
click at [198, 583] on span "**********" at bounding box center [117, 573] width 160 height 18
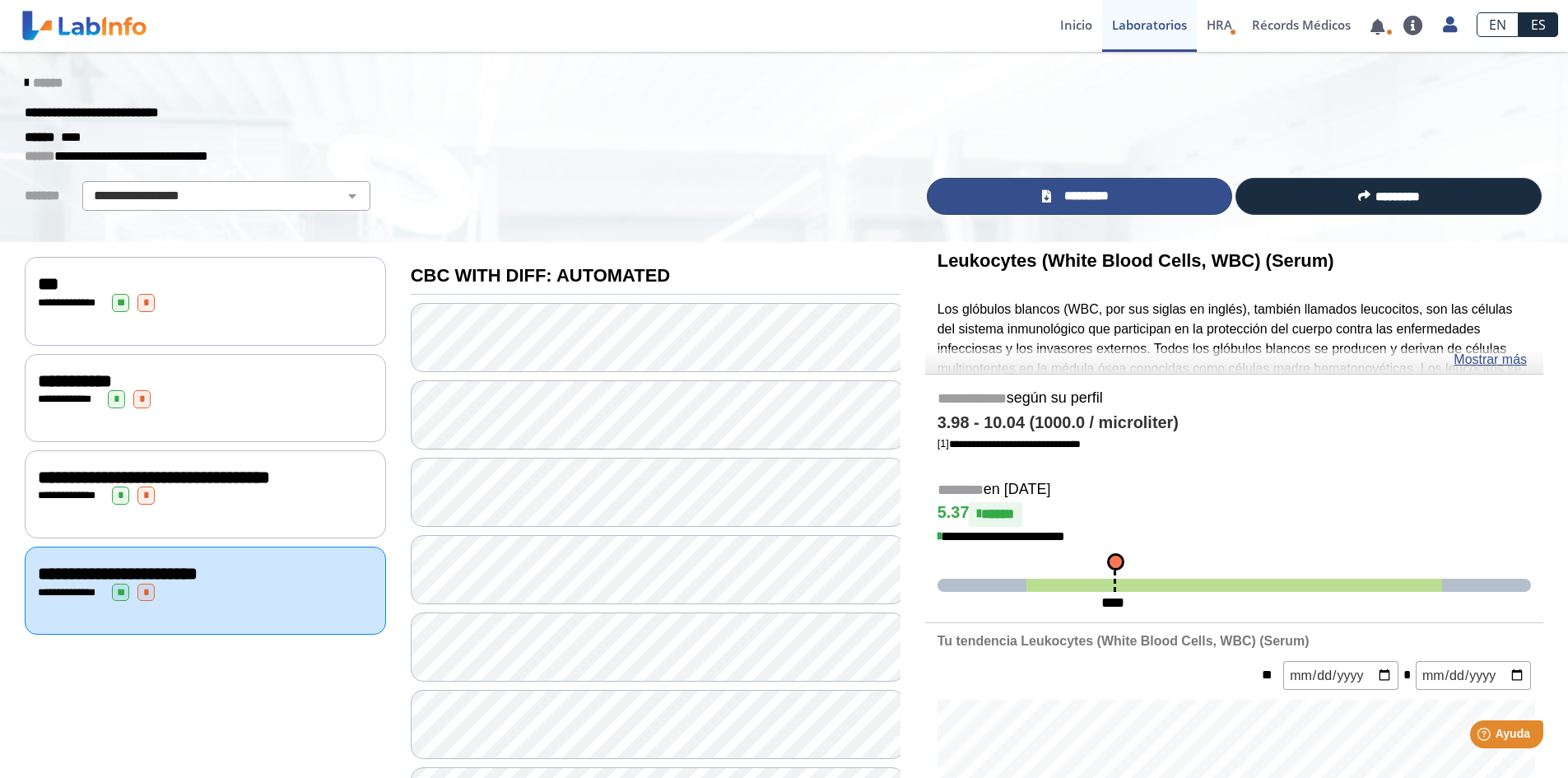
click at [1057, 187] on span "*********" at bounding box center [1087, 196] width 60 height 19
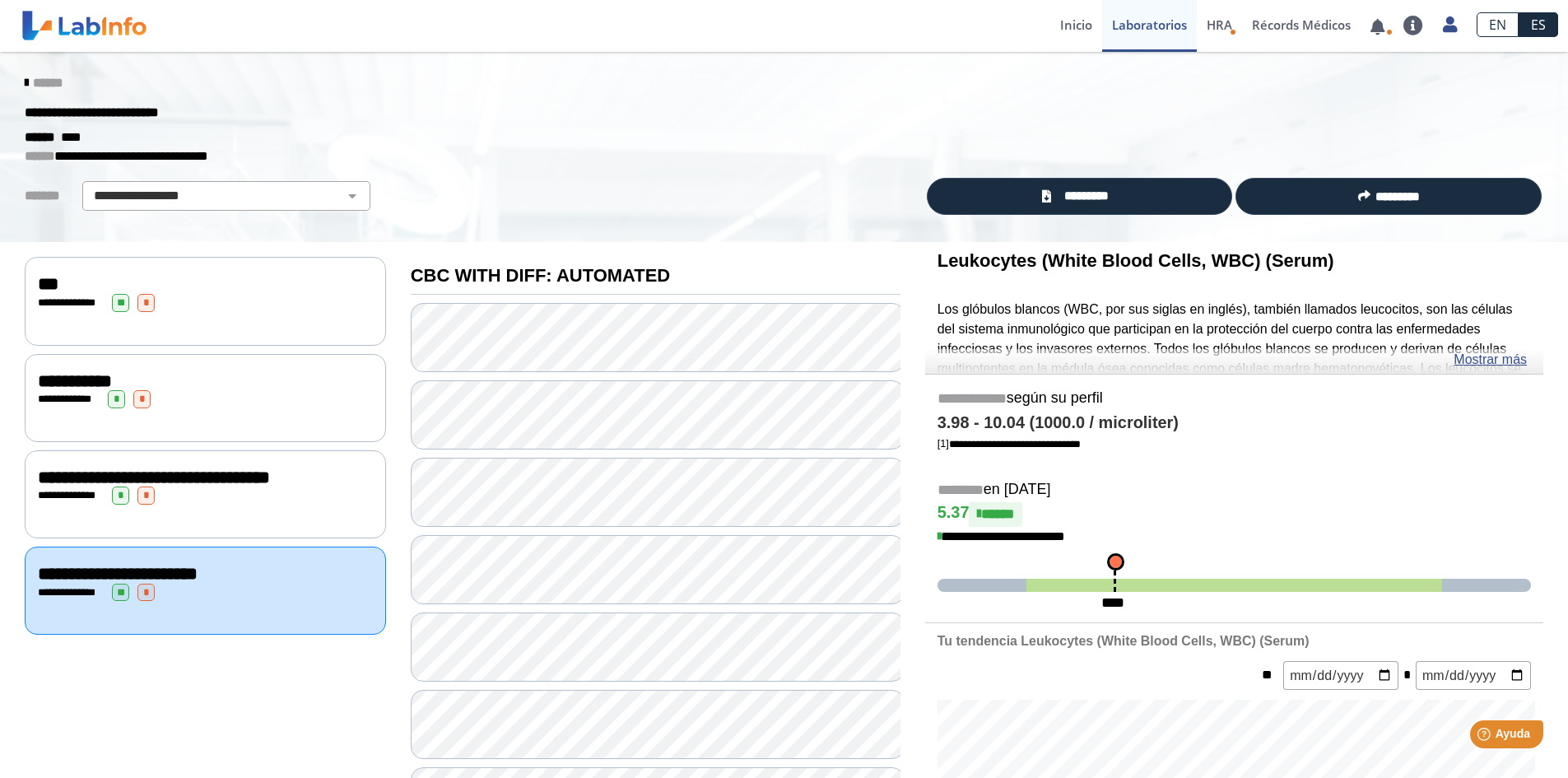
click at [33, 79] on span "******" at bounding box center [48, 83] width 30 height 12
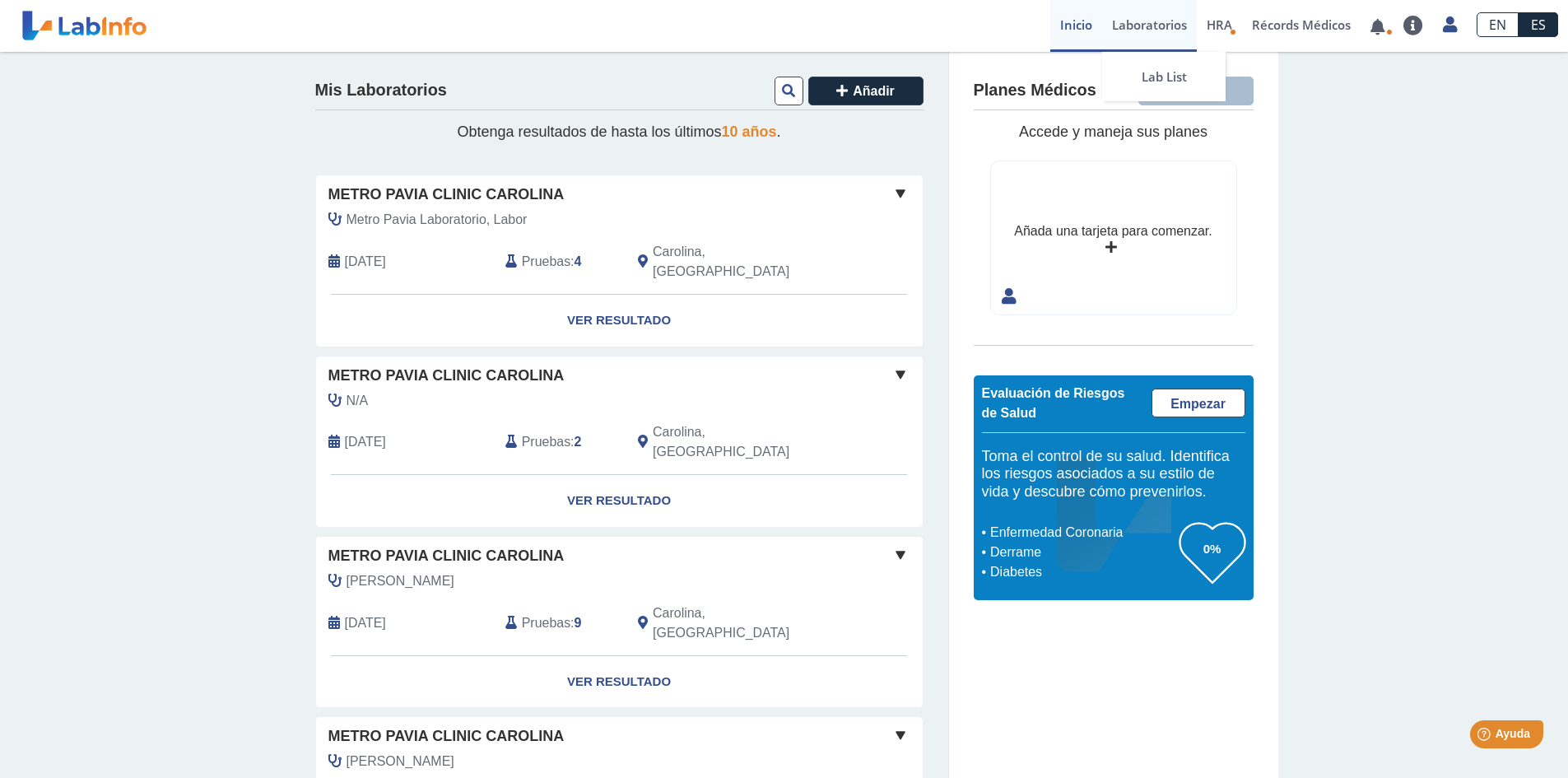
click at [1146, 28] on link "Laboratorios" at bounding box center [1149, 26] width 95 height 52
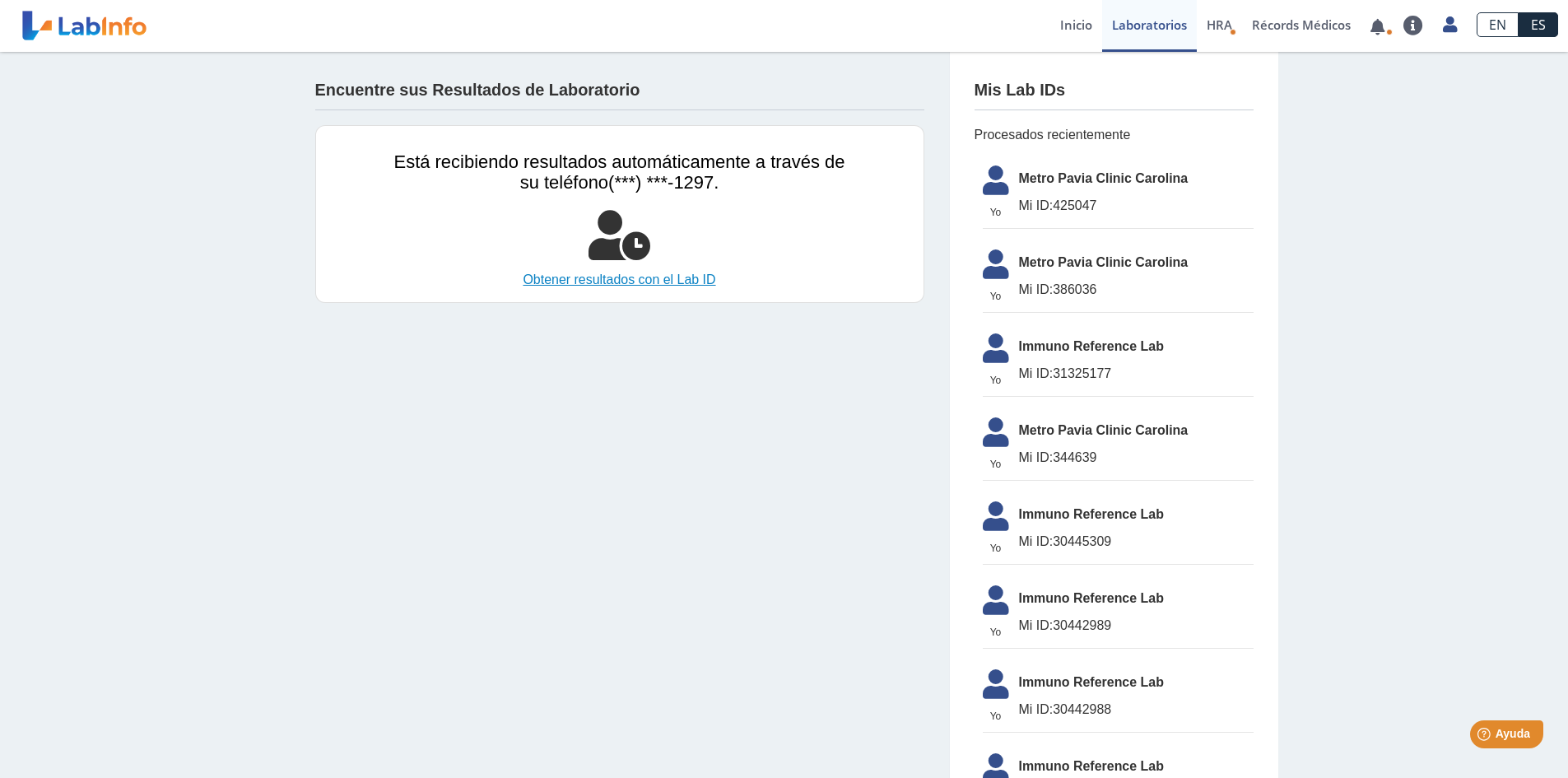
click at [669, 283] on link "Obtener resultados con el Lab ID" at bounding box center [619, 280] width 451 height 19
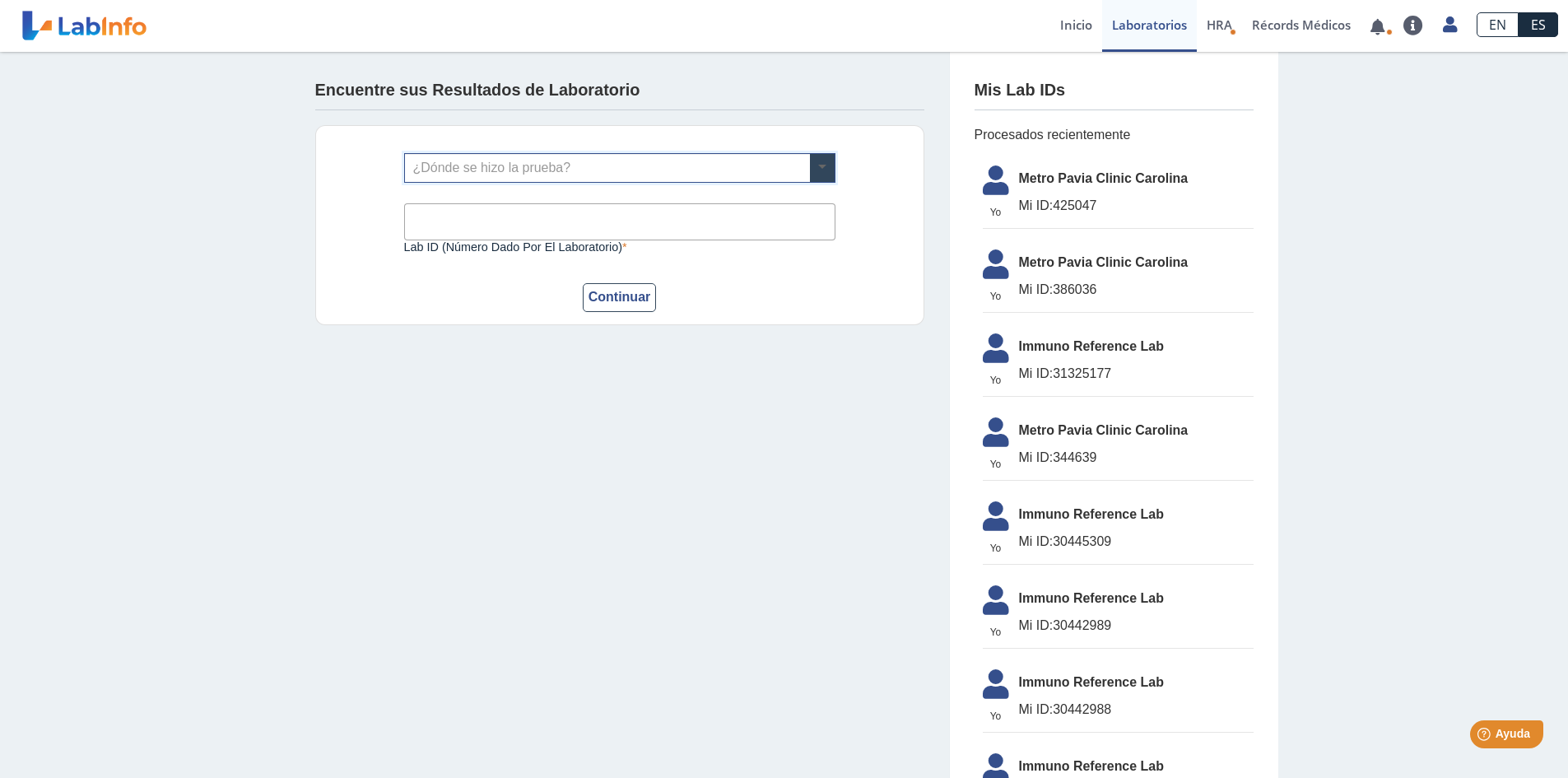
click at [813, 170] on span at bounding box center [822, 168] width 25 height 28
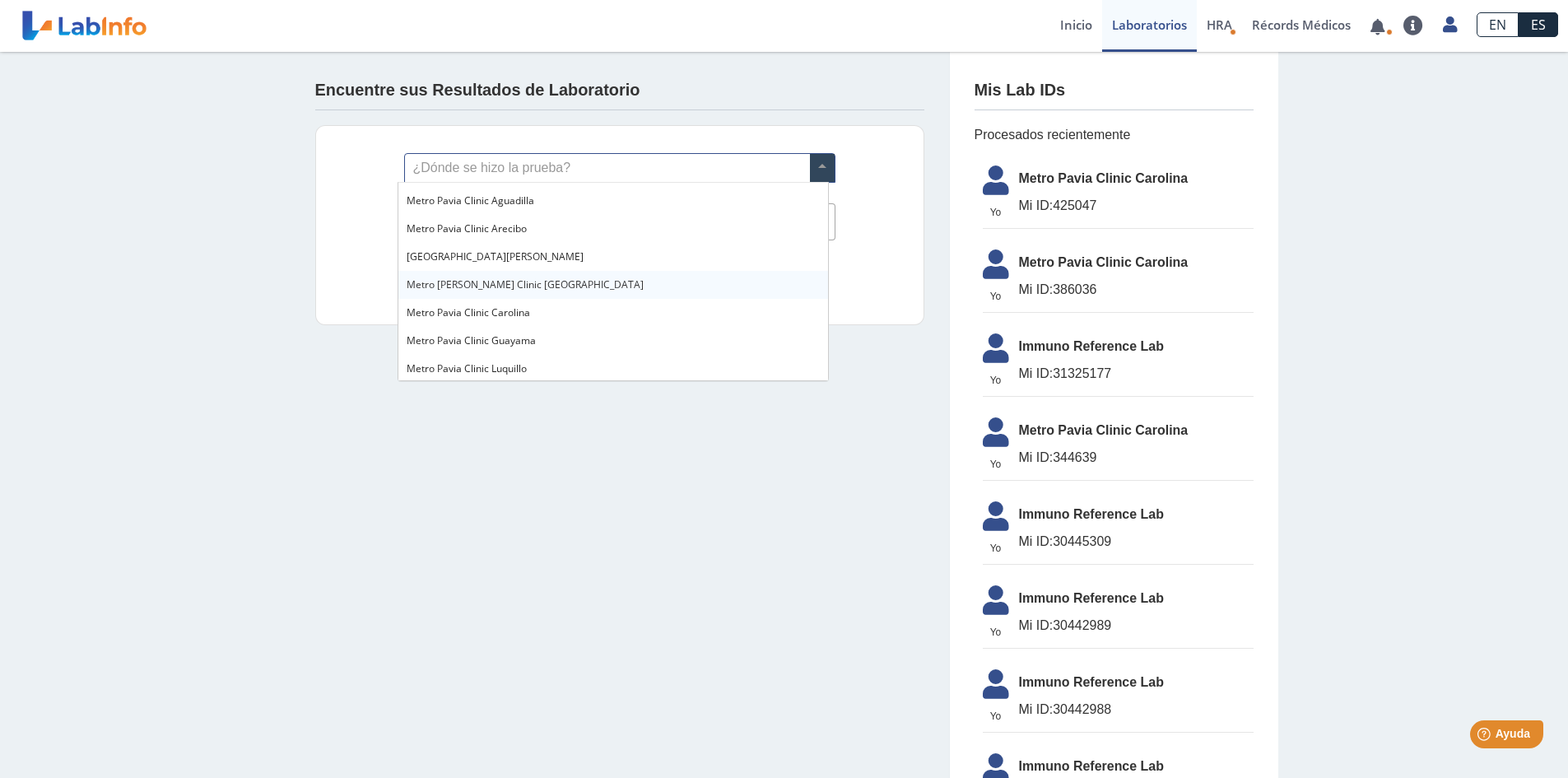
scroll to position [1152, 0]
click at [511, 277] on span "Metro Pavia Clinic Carolina" at bounding box center [468, 276] width 124 height 14
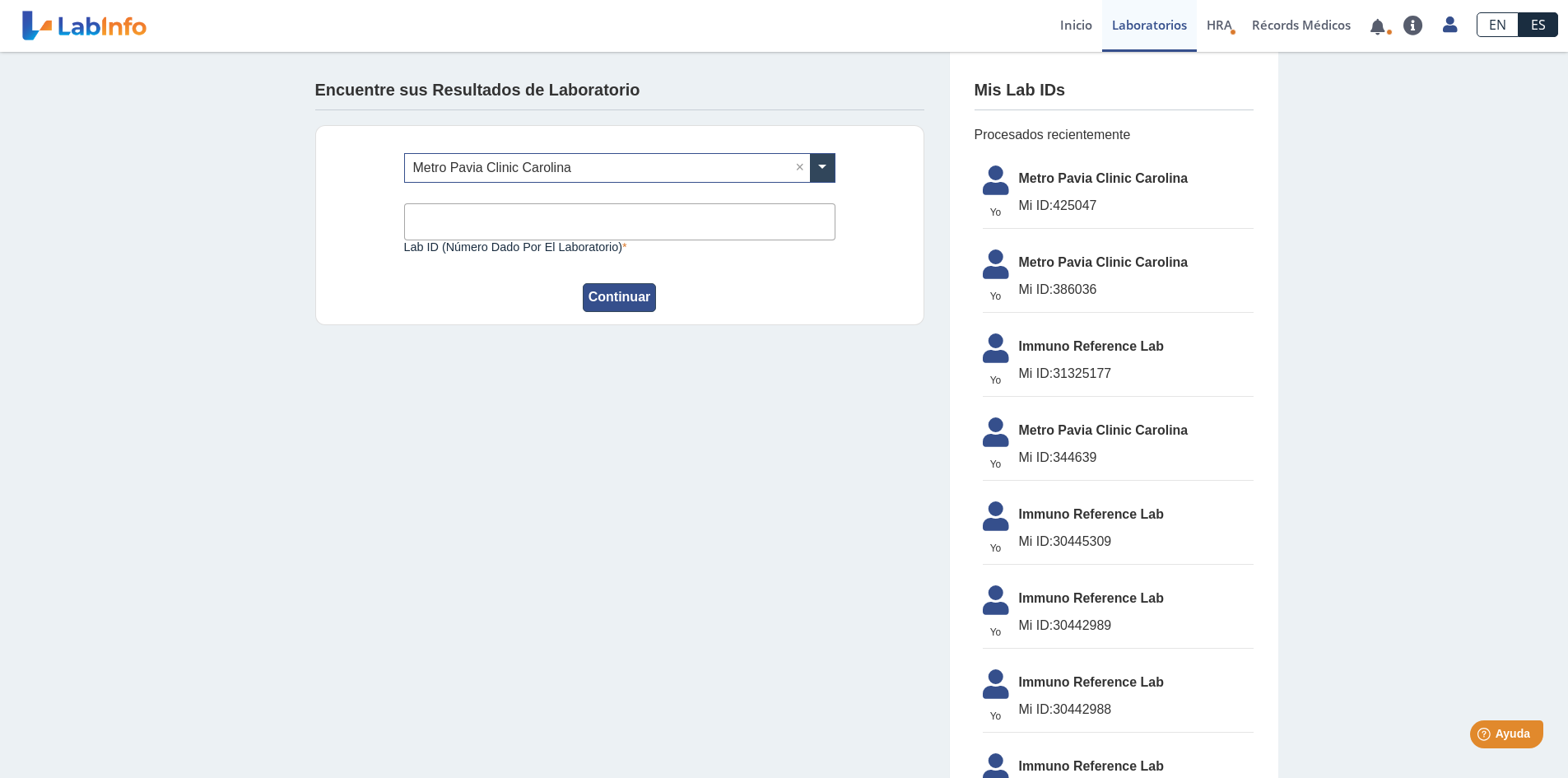
click at [613, 297] on button "Continuar" at bounding box center [620, 298] width 74 height 29
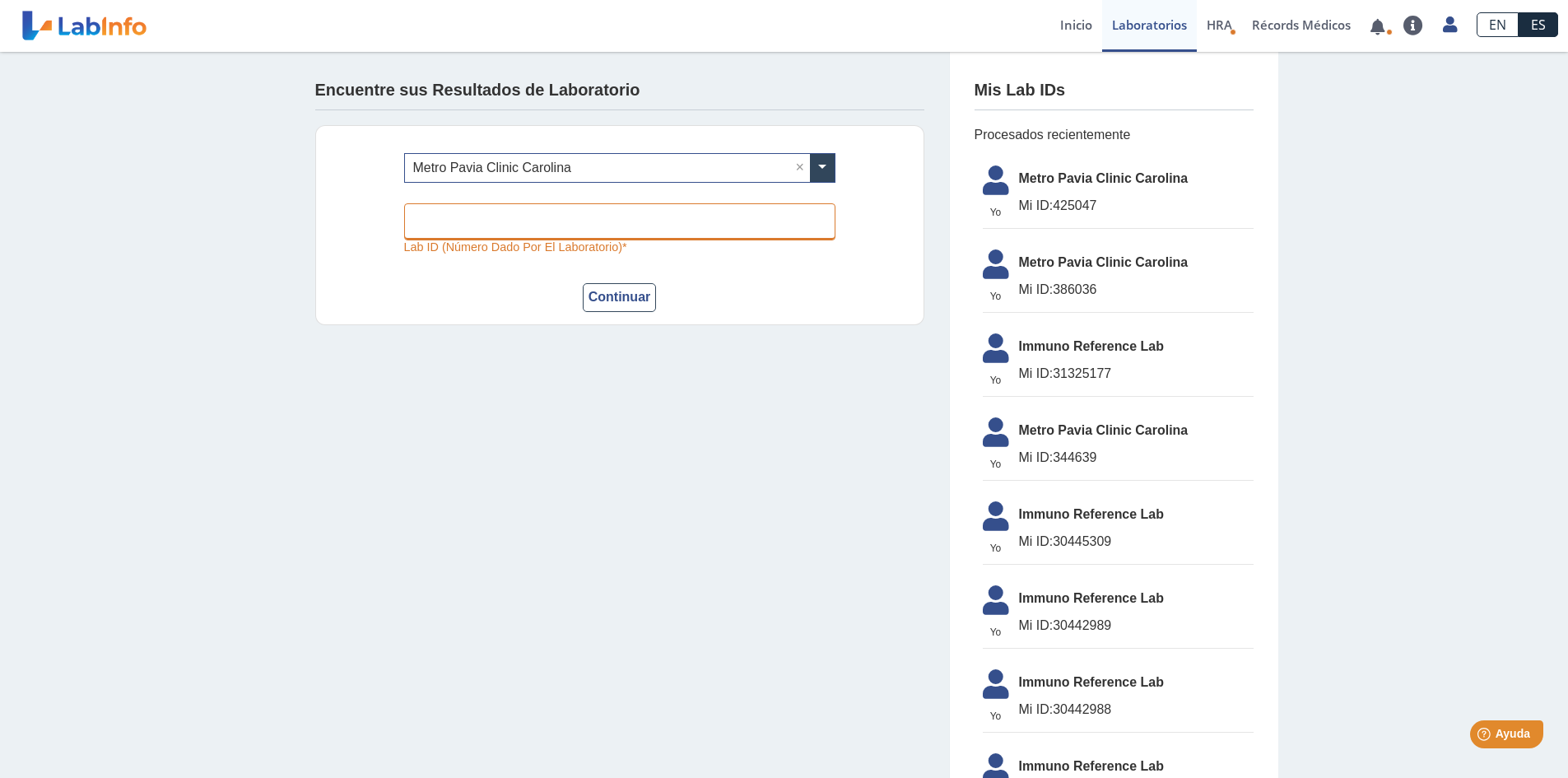
click at [452, 227] on input "Lab ID (número dado por el laboratorio)" at bounding box center [620, 222] width 431 height 37
click at [445, 287] on div "Continuar" at bounding box center [620, 298] width 431 height 29
click at [1220, 29] on span "HRA" at bounding box center [1219, 25] width 26 height 17
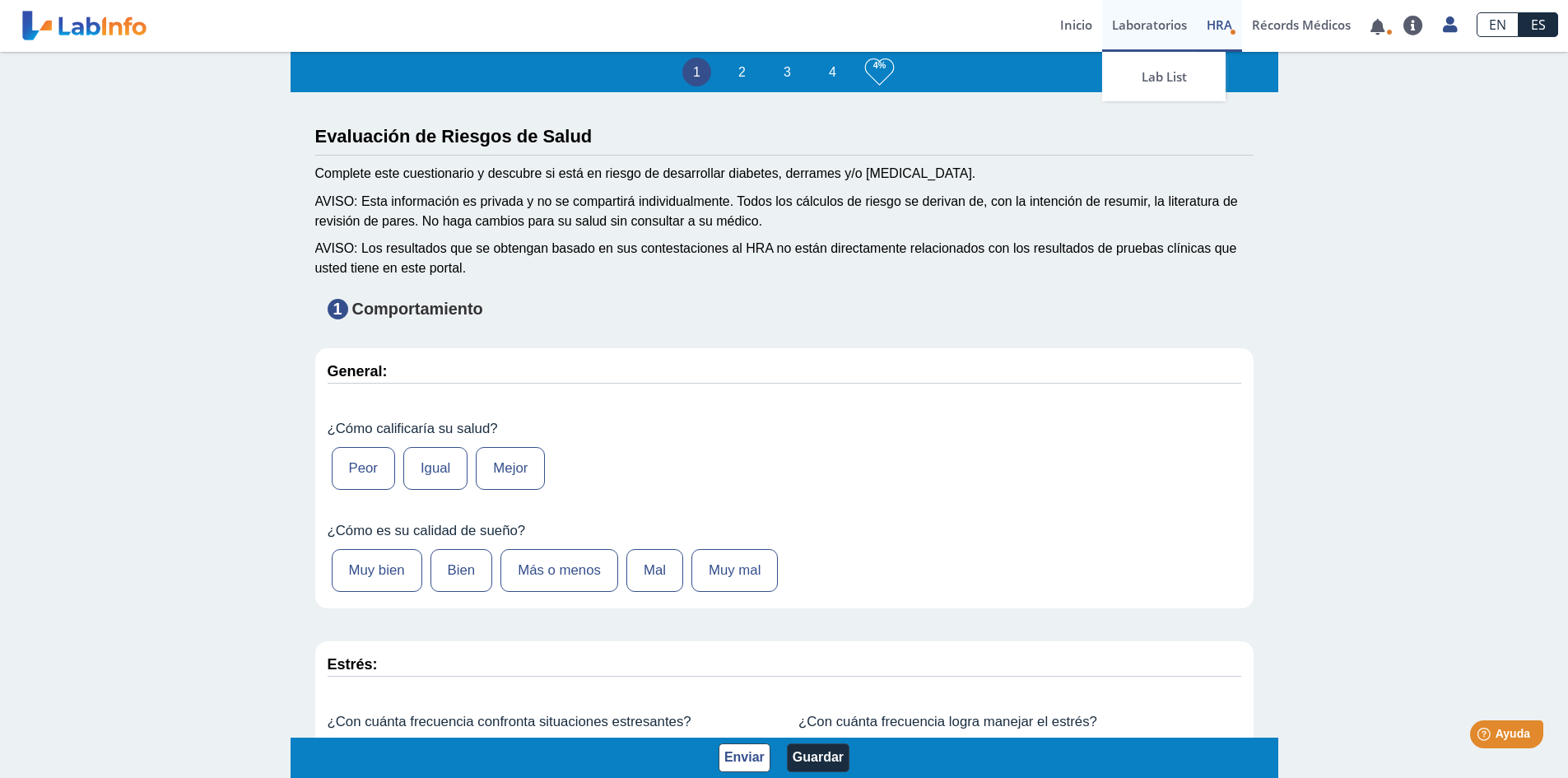
click at [1140, 19] on link "Laboratorios" at bounding box center [1149, 26] width 95 height 52
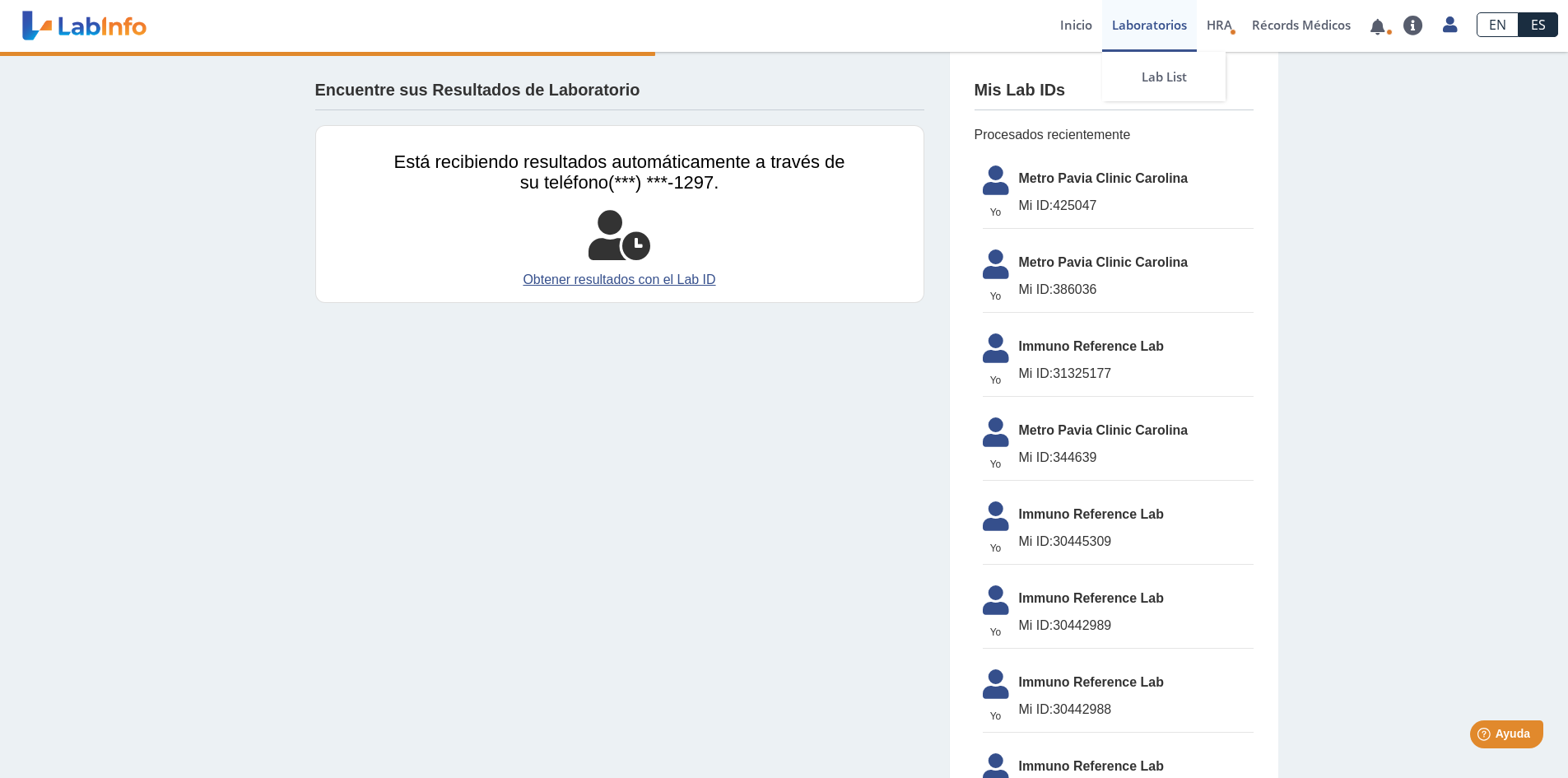
click at [1169, 31] on link "Laboratorios" at bounding box center [1149, 26] width 95 height 52
click at [1069, 28] on link "Inicio" at bounding box center [1076, 26] width 52 height 52
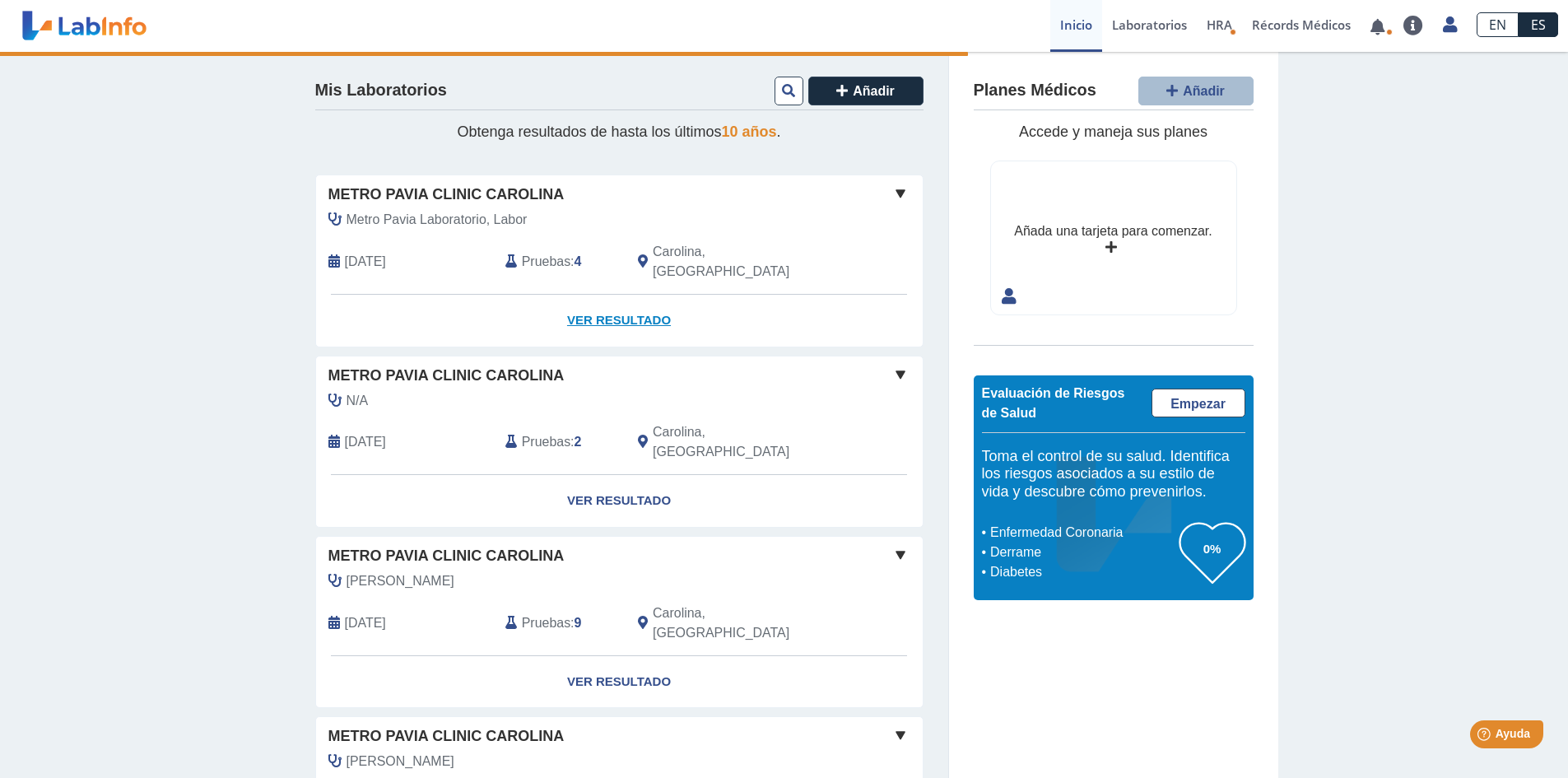
click at [638, 300] on link "Ver Resultado" at bounding box center [619, 321] width 607 height 52
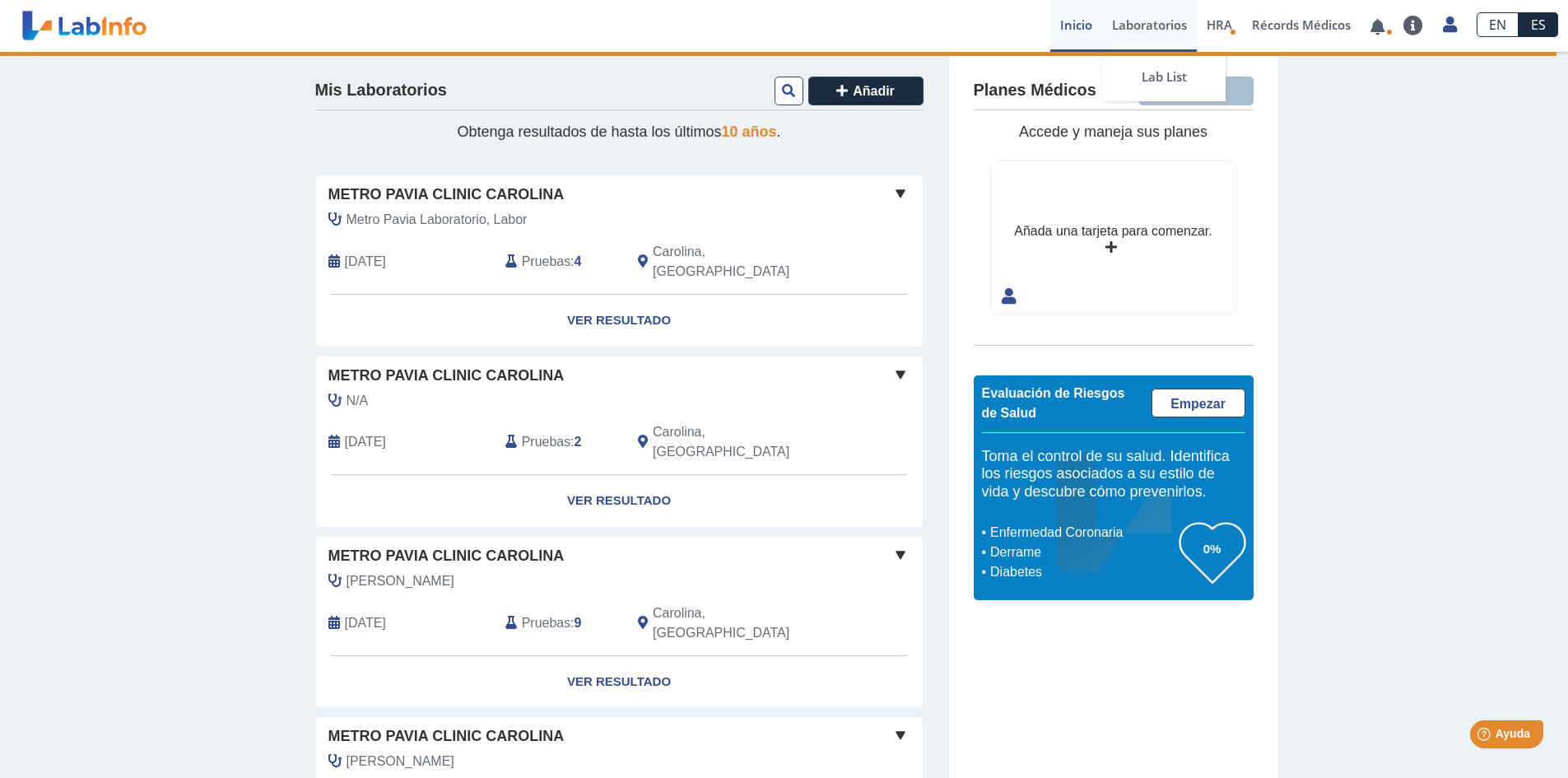
click at [1155, 28] on link "Laboratorios" at bounding box center [1149, 26] width 95 height 52
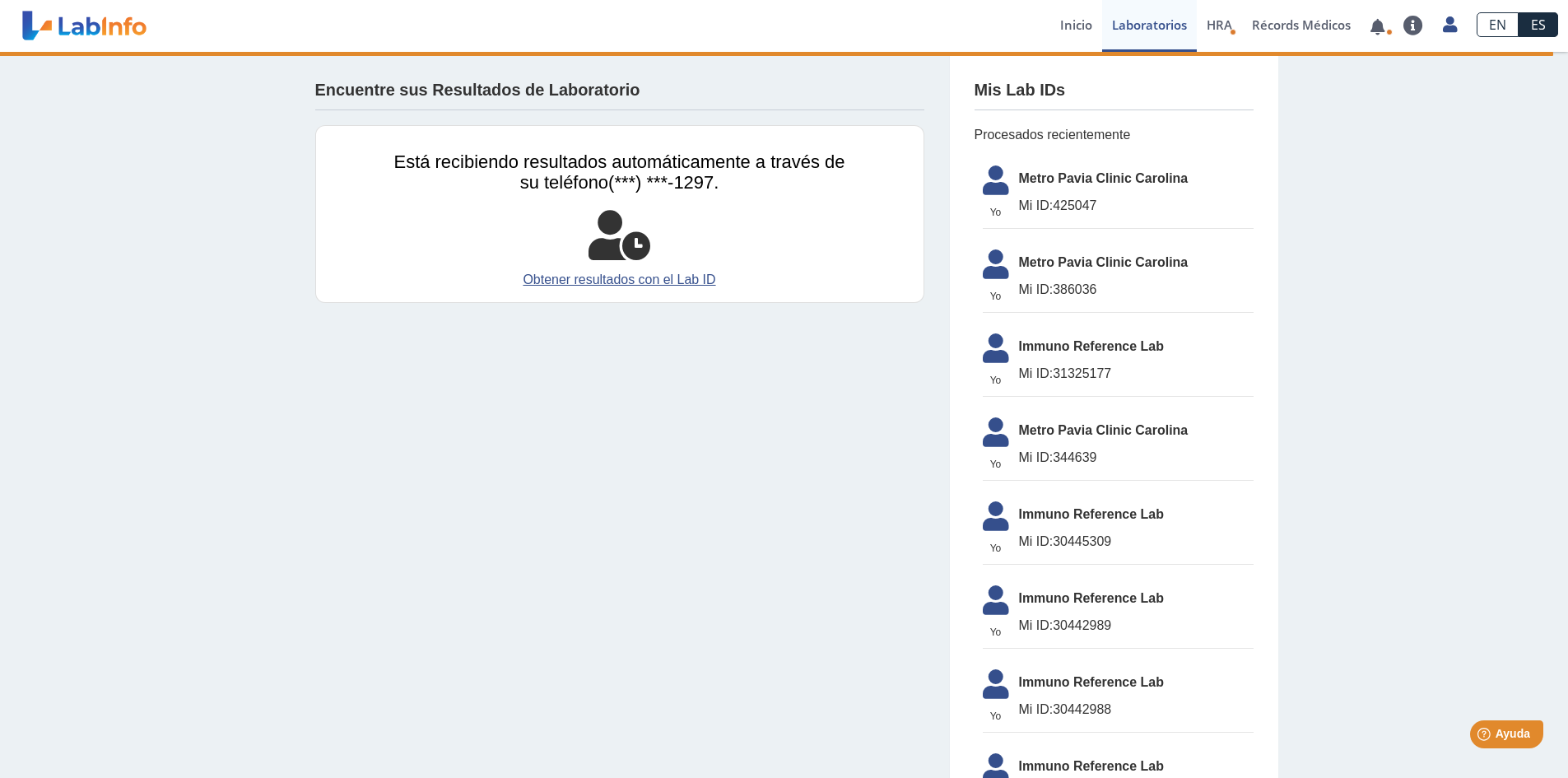
click at [1088, 178] on span "Metro Pavia Clinic Carolina" at bounding box center [1137, 178] width 235 height 19
click at [1073, 139] on span "Procesados recientemente" at bounding box center [1114, 135] width 279 height 19
click at [648, 281] on link "Obtener resultados con el Lab ID" at bounding box center [619, 280] width 451 height 19
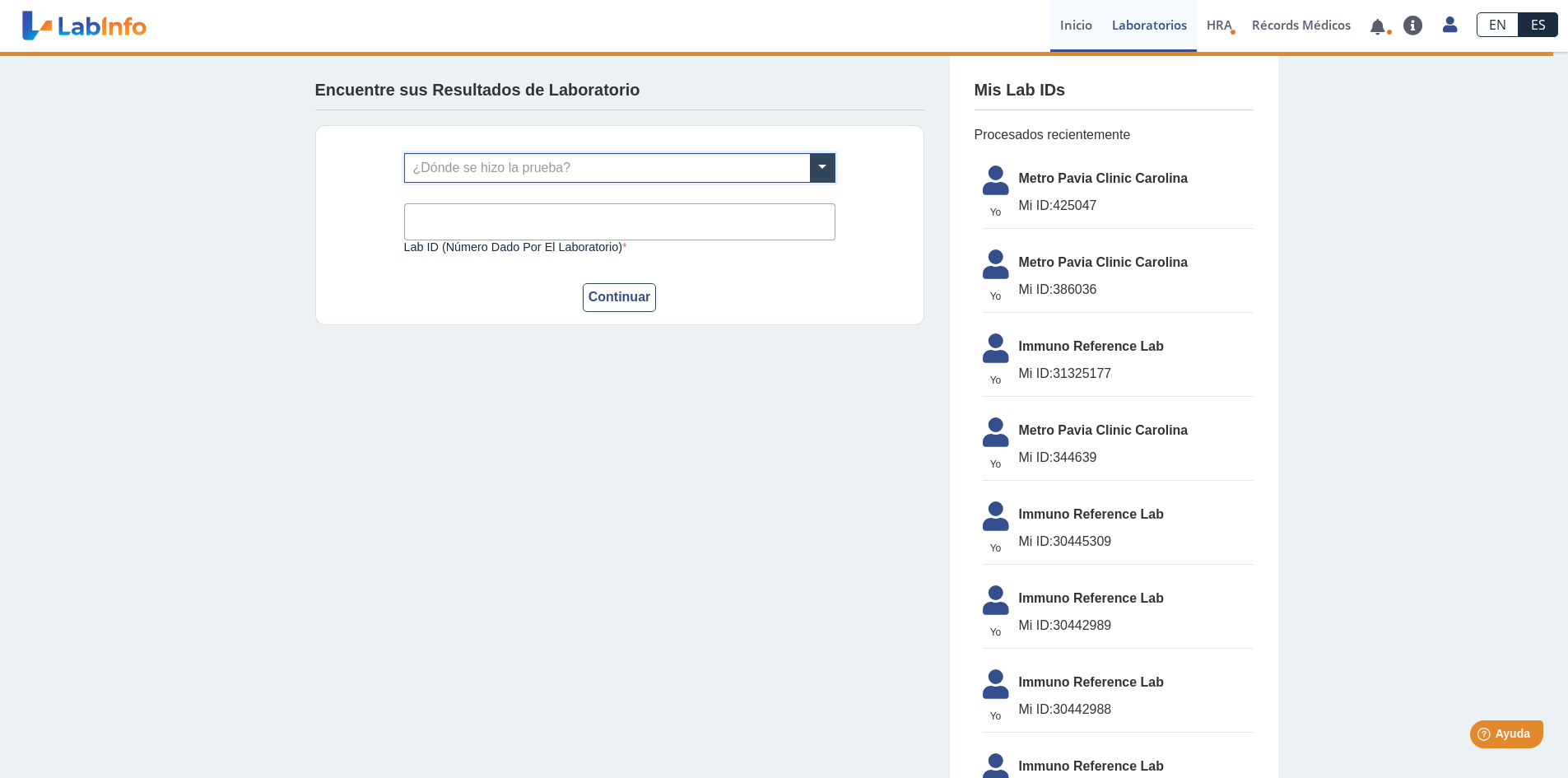
click at [1073, 28] on link "Inicio" at bounding box center [1076, 26] width 52 height 52
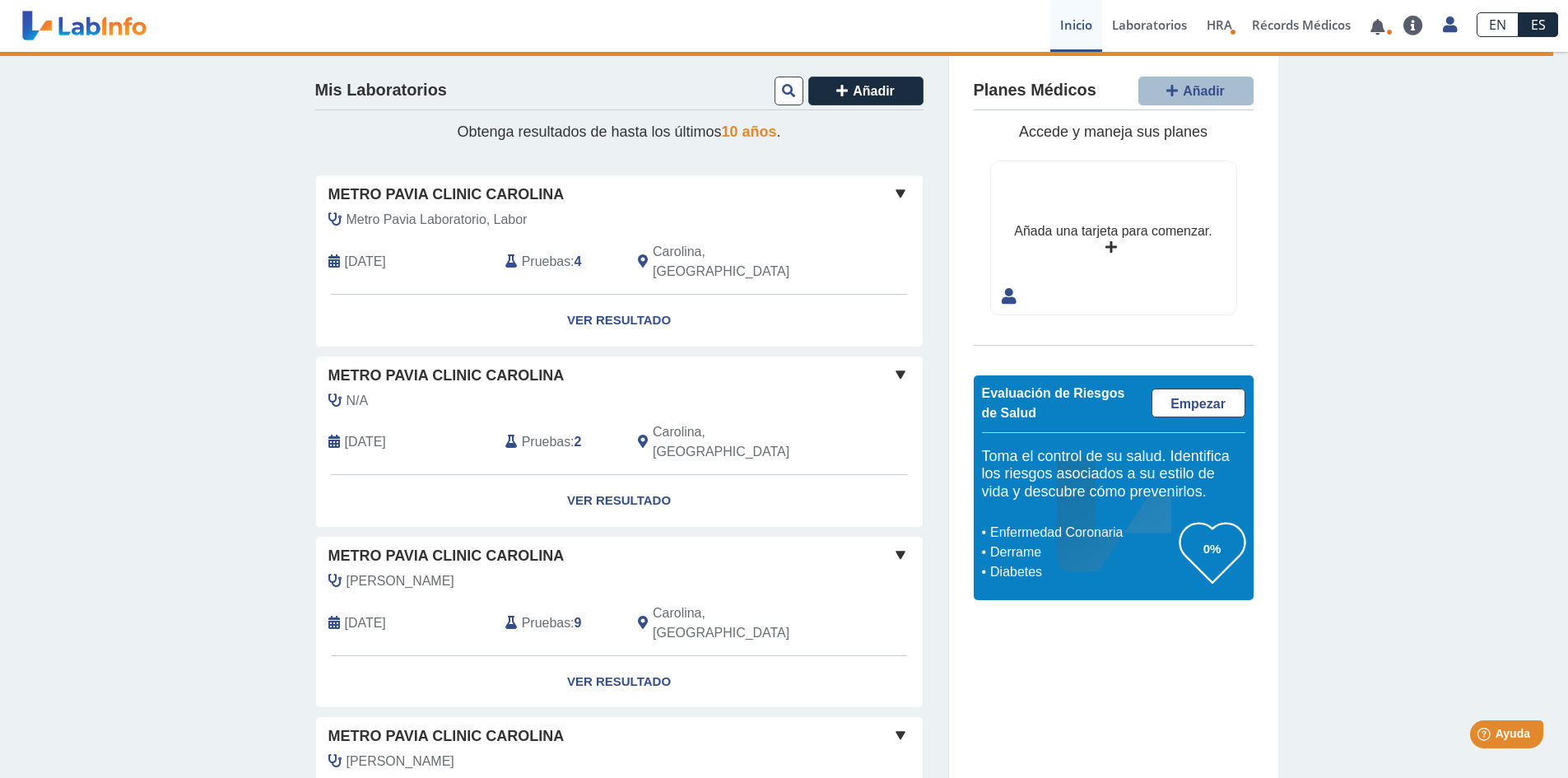
click at [897, 193] on span at bounding box center [900, 193] width 19 height 19
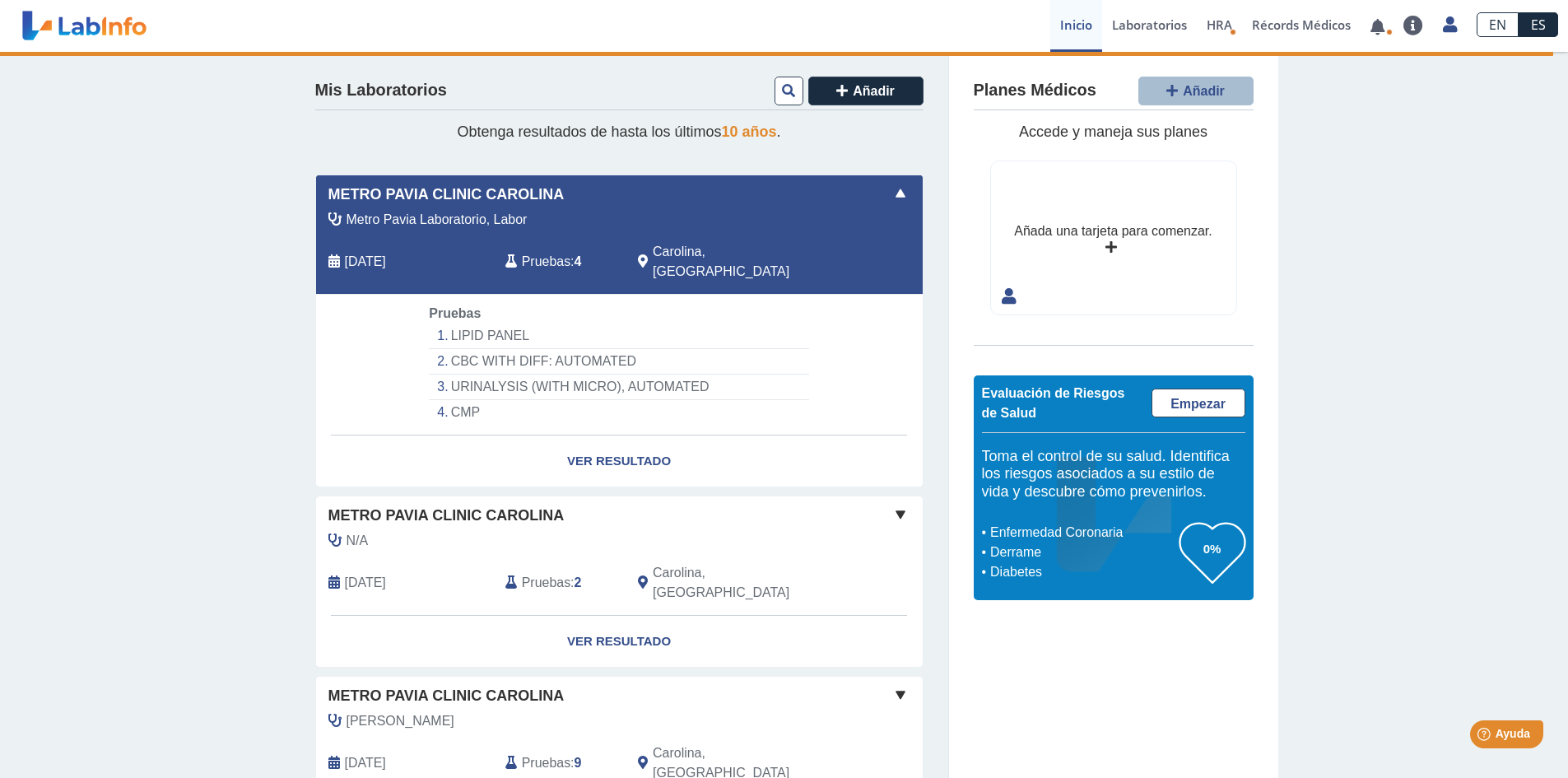
click at [606, 349] on li "CBC WITH DIFF: AUTOMATED" at bounding box center [618, 361] width 380 height 26
click at [610, 349] on li "CBC WITH DIFF: AUTOMATED" at bounding box center [618, 361] width 380 height 26
click at [462, 400] on li "CMP" at bounding box center [618, 412] width 380 height 25
click at [464, 400] on li "CMP" at bounding box center [618, 412] width 380 height 25
click at [465, 400] on li "CMP" at bounding box center [618, 412] width 380 height 25
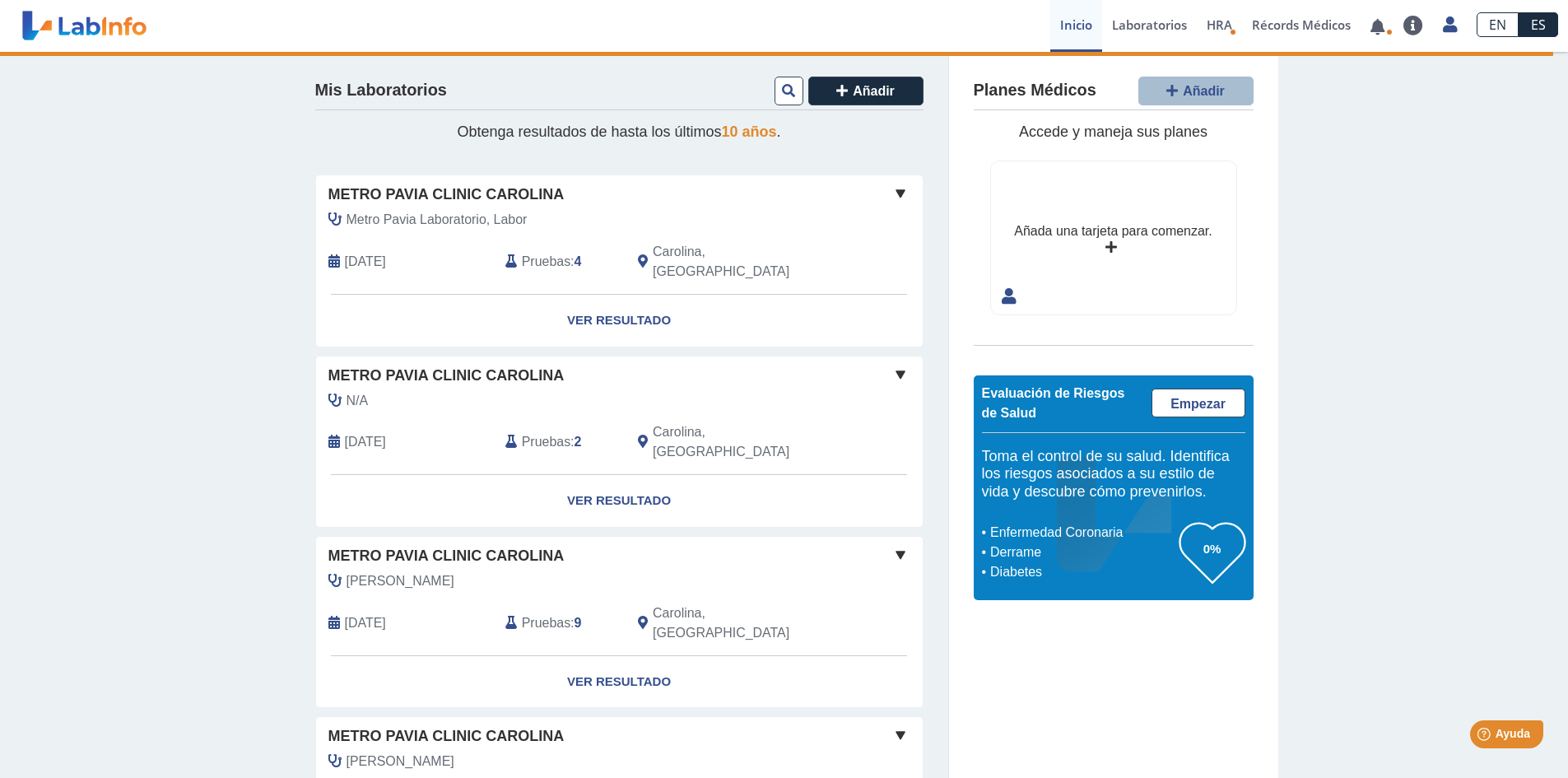
click at [894, 193] on span at bounding box center [900, 193] width 19 height 19
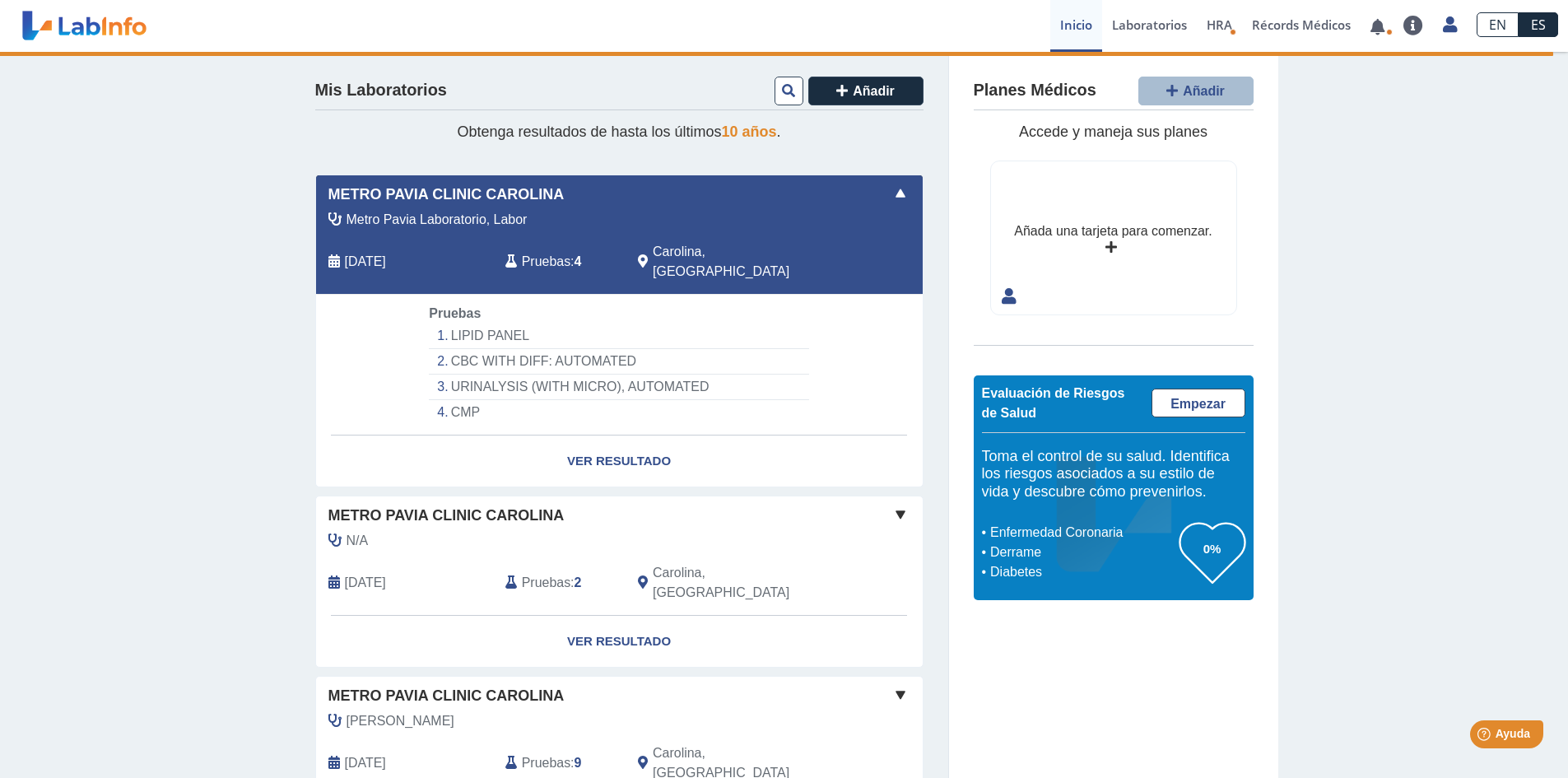
click at [462, 400] on li "CMP" at bounding box center [618, 412] width 380 height 25
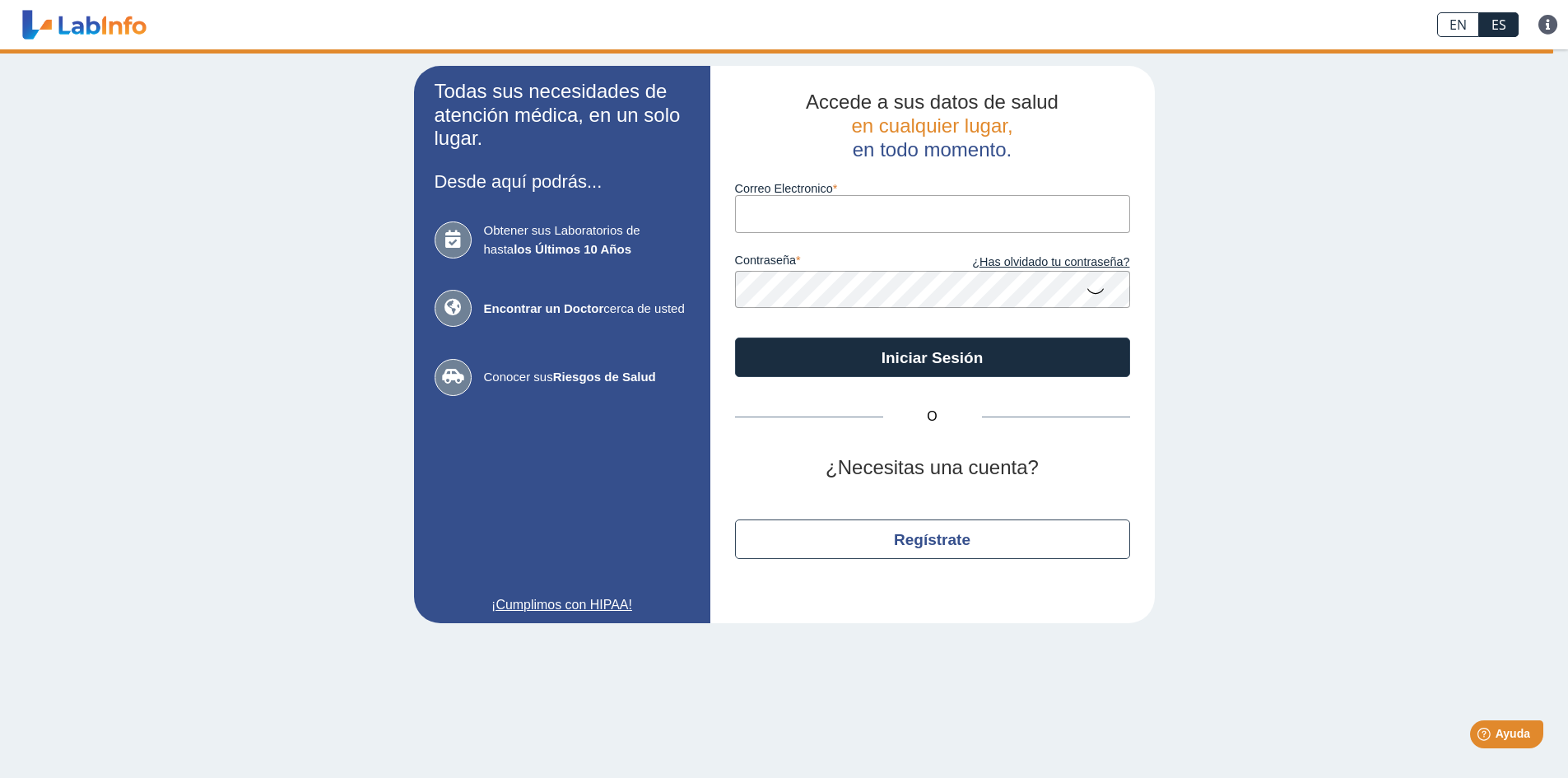
click at [771, 215] on input "Correo Electronico" at bounding box center [932, 214] width 395 height 37
type input "[EMAIL_ADDRESS][DOMAIN_NAME]"
click at [735, 337] on button "Iniciar Sesión" at bounding box center [932, 357] width 395 height 40
click at [797, 210] on input "Correo Electronico" at bounding box center [932, 214] width 395 height 37
type input "[EMAIL_ADDRESS][DOMAIN_NAME]"
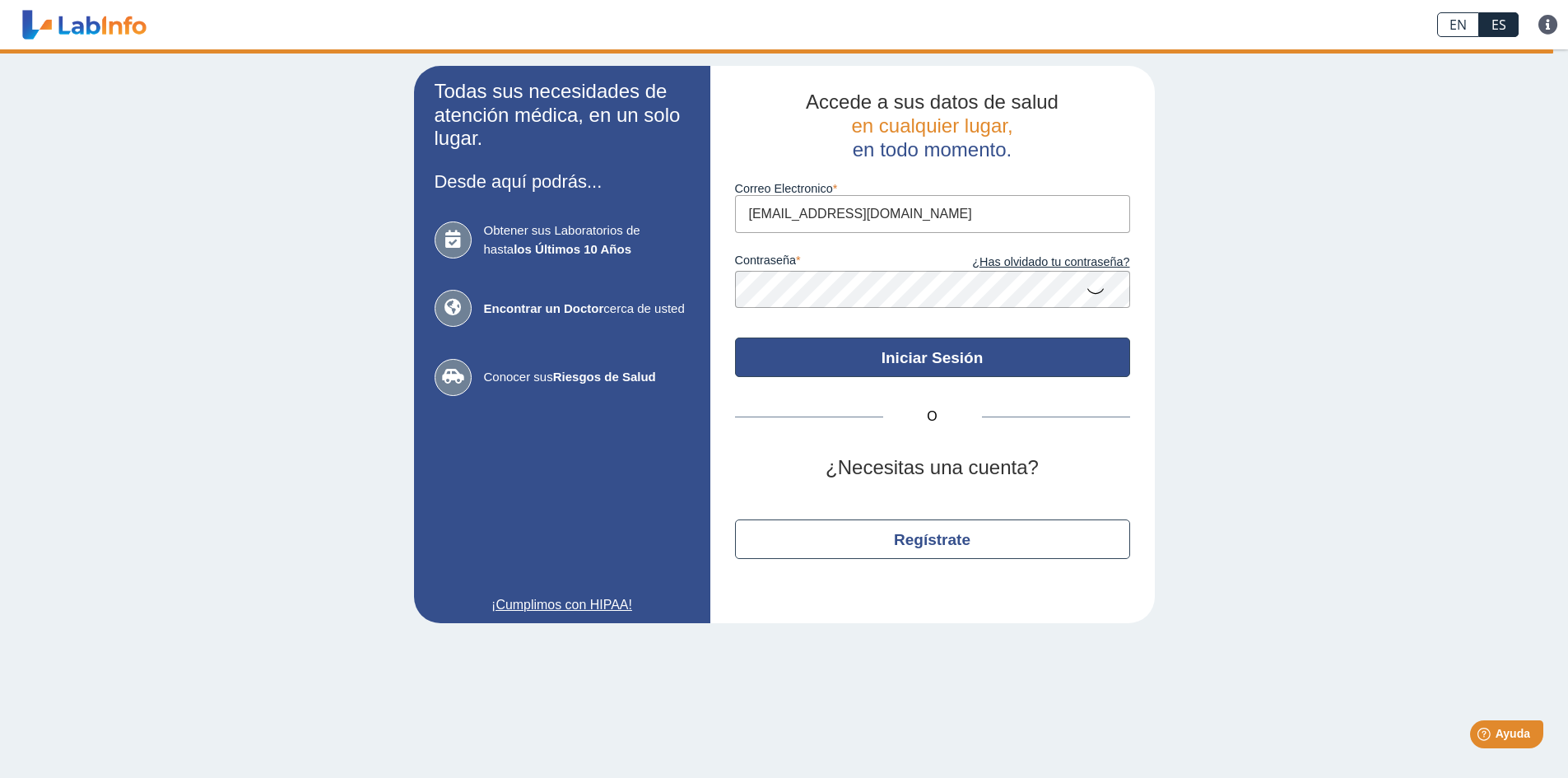
click at [894, 359] on button "Iniciar Sesión" at bounding box center [932, 357] width 395 height 40
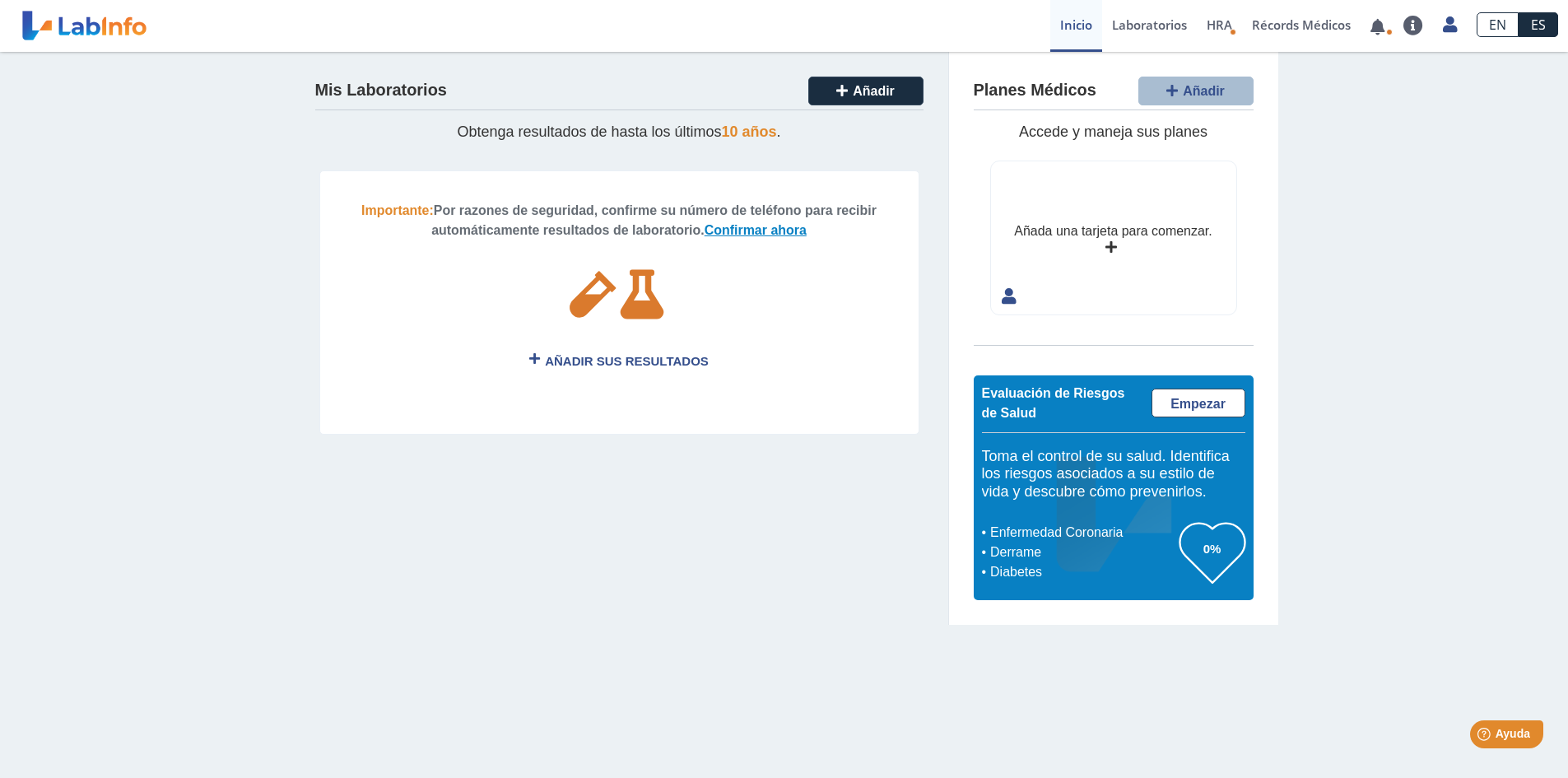
click at [752, 233] on link "Confirmar ahora" at bounding box center [756, 230] width 102 height 14
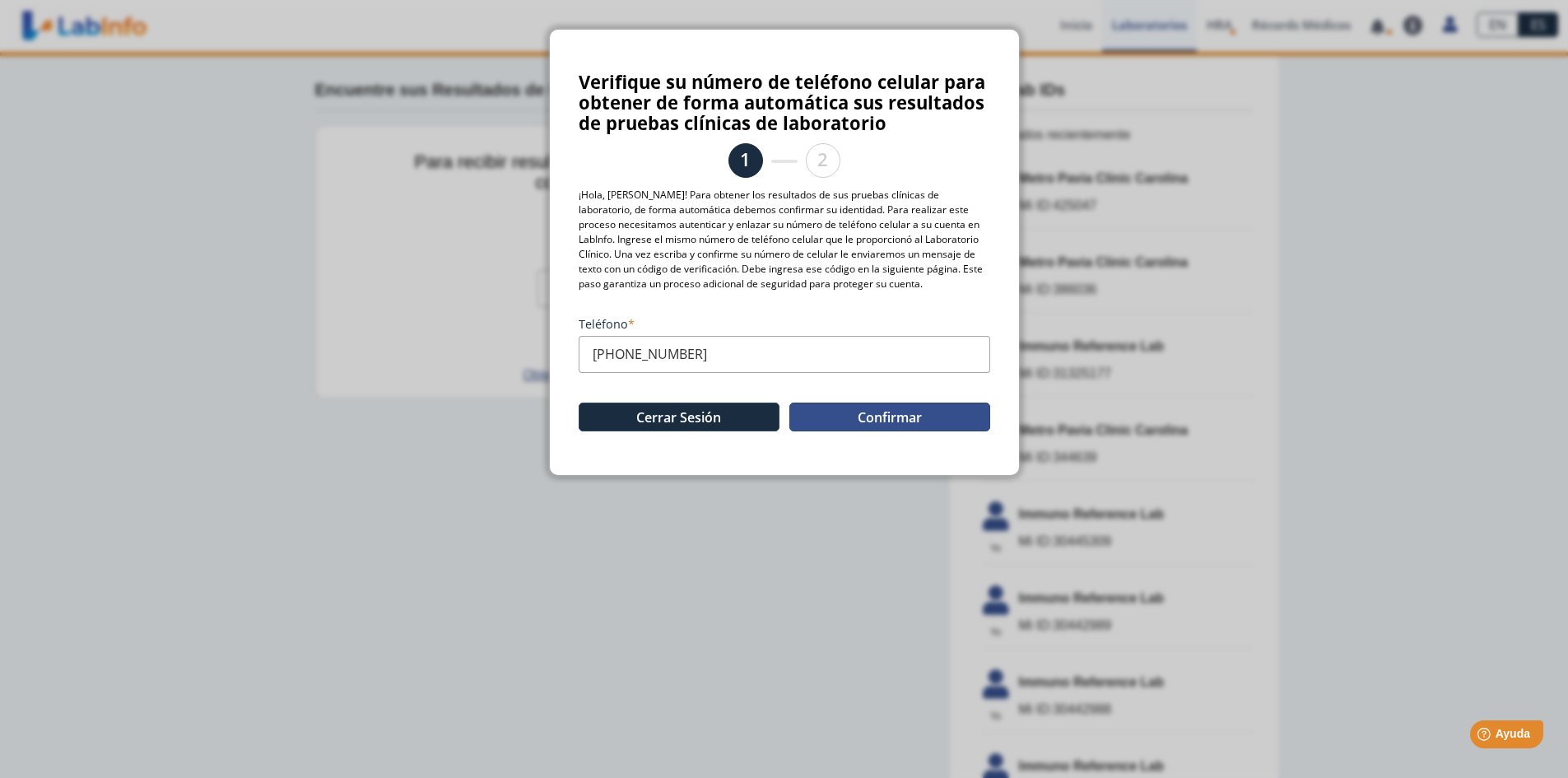
click at [887, 418] on button "Confirmar" at bounding box center [890, 417] width 201 height 29
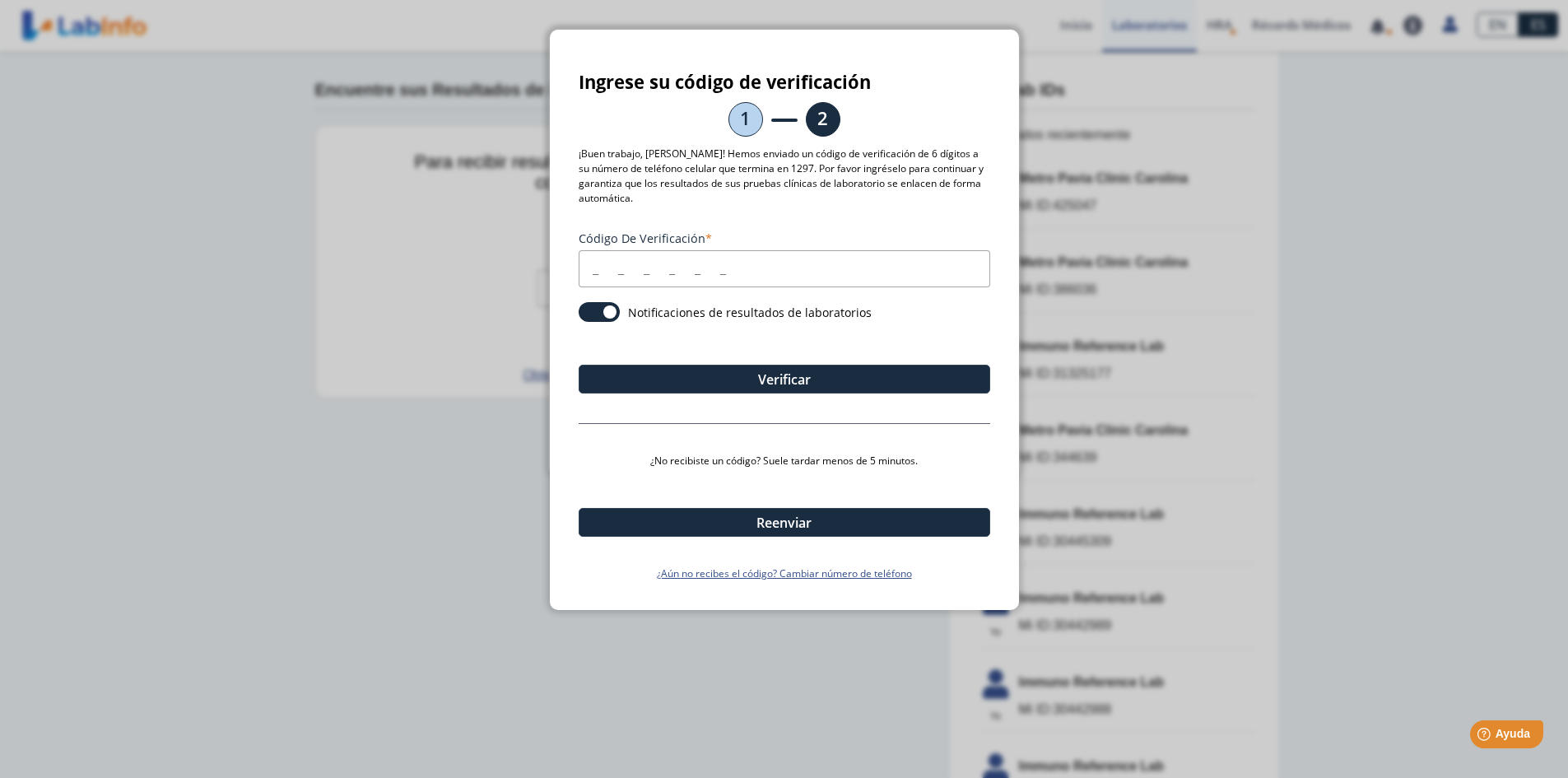
click at [594, 275] on input "Código de verificación" at bounding box center [784, 268] width 412 height 37
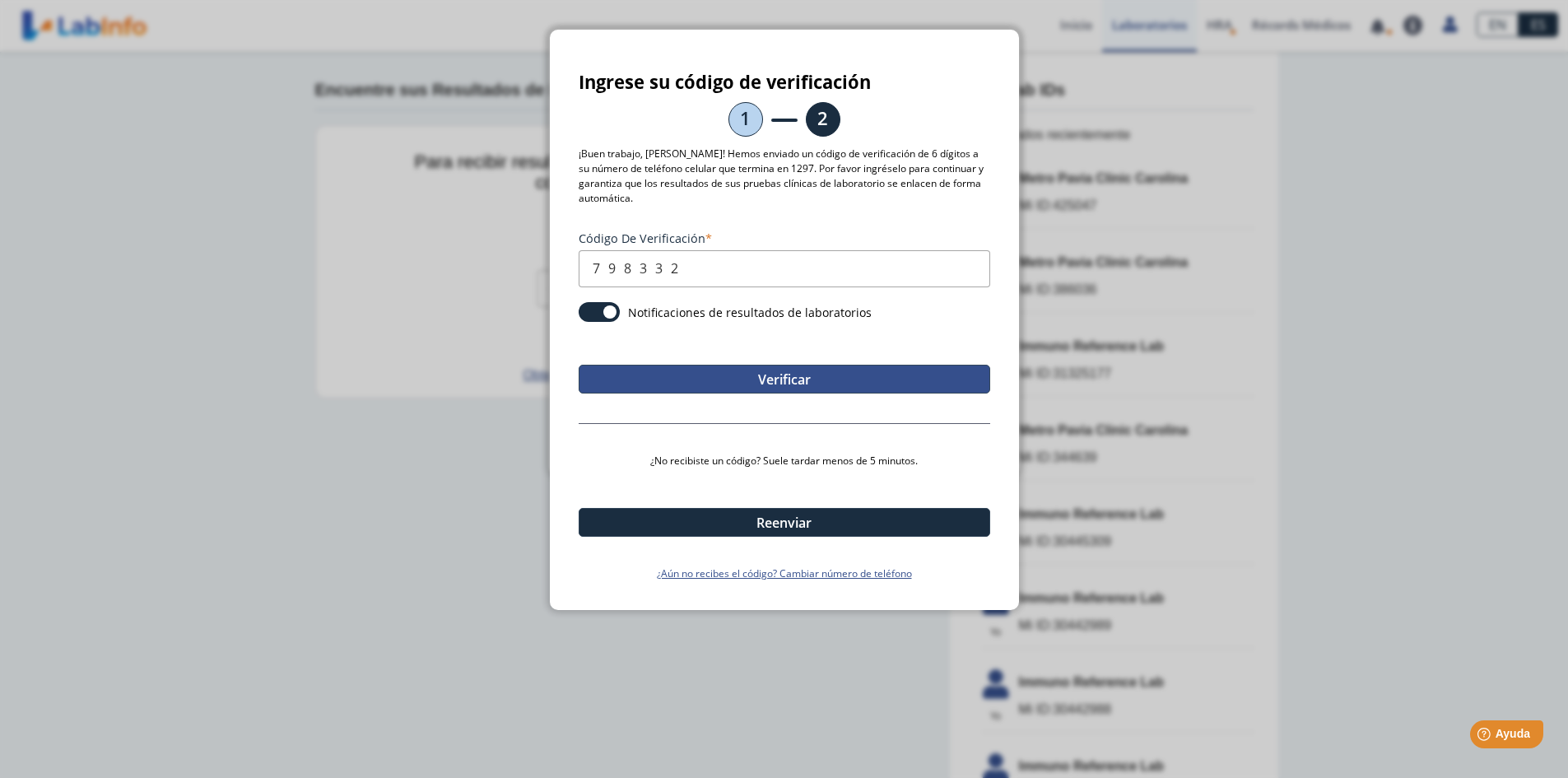
click at [780, 389] on button "Verificar" at bounding box center [784, 379] width 412 height 29
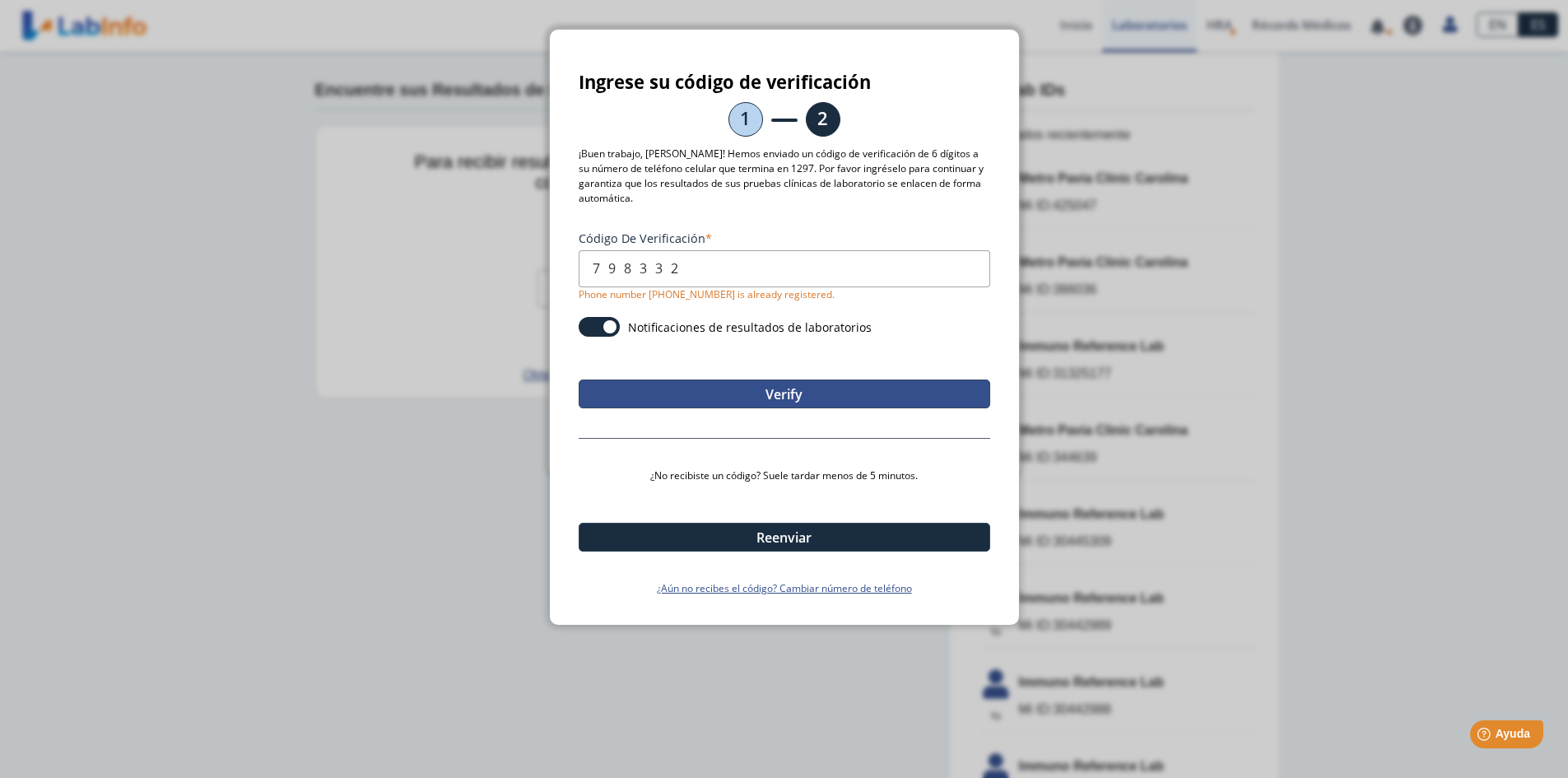
click at [784, 395] on button "Verify" at bounding box center [784, 394] width 412 height 29
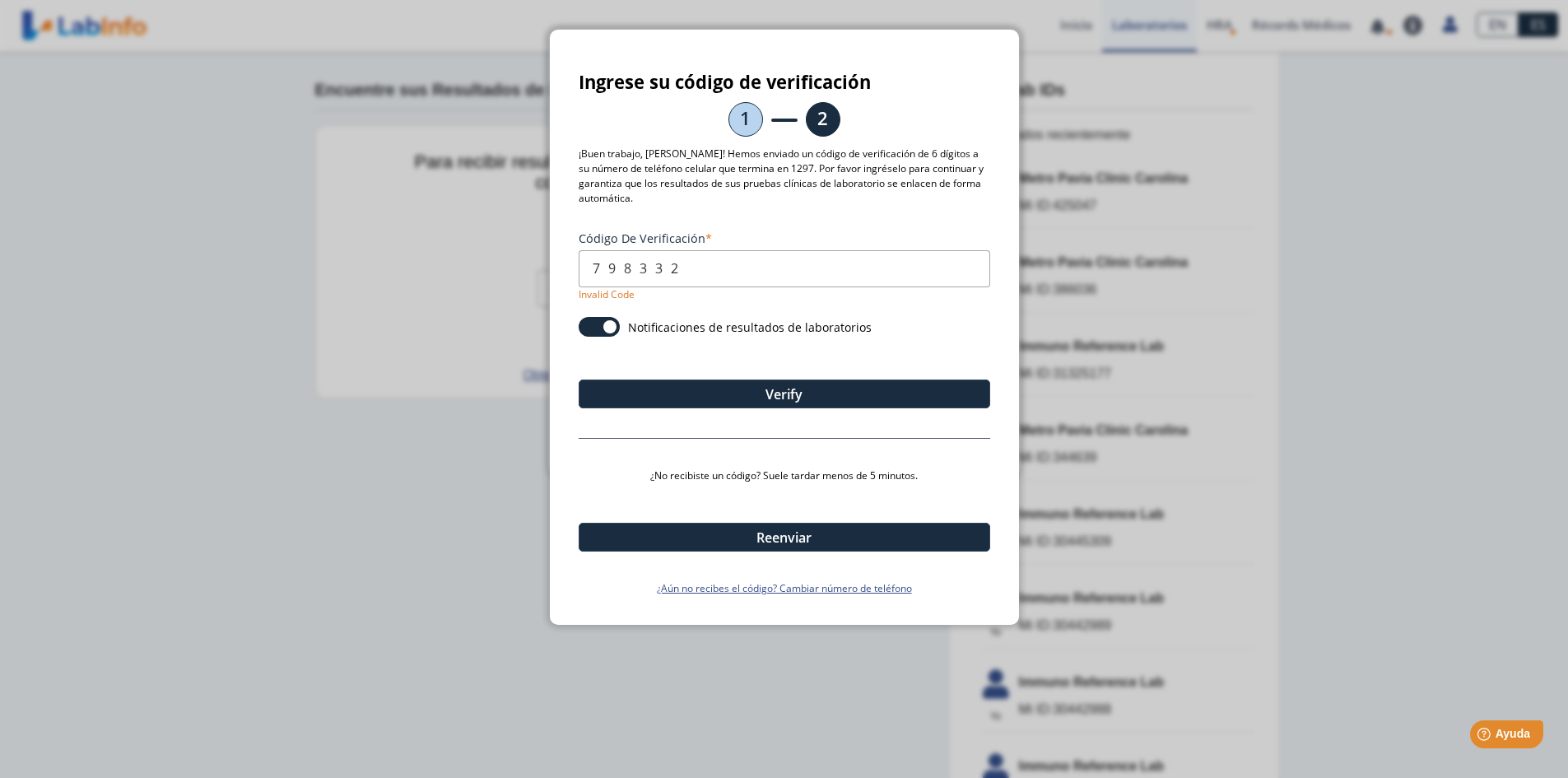
drag, startPoint x: 734, startPoint y: 274, endPoint x: 134, endPoint y: 224, distance: 602.1
click at [134, 224] on ngb-modal-window "Ingrese su código de verificación 1 2 ¡Buen trabajo, [PERSON_NAME]! Hemos envia…" at bounding box center [784, 389] width 1568 height 778
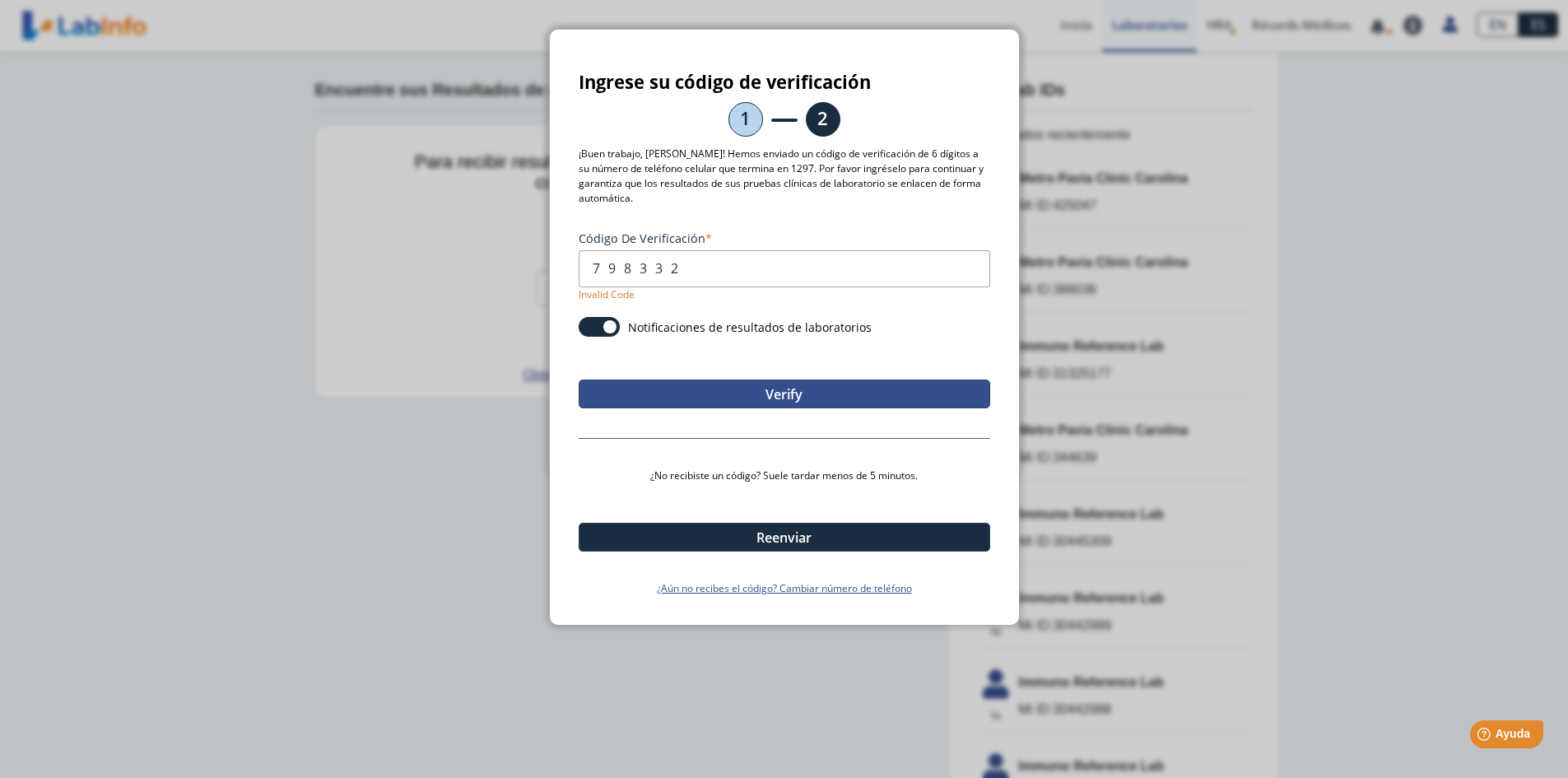
click at [784, 397] on button "Verify" at bounding box center [784, 394] width 412 height 29
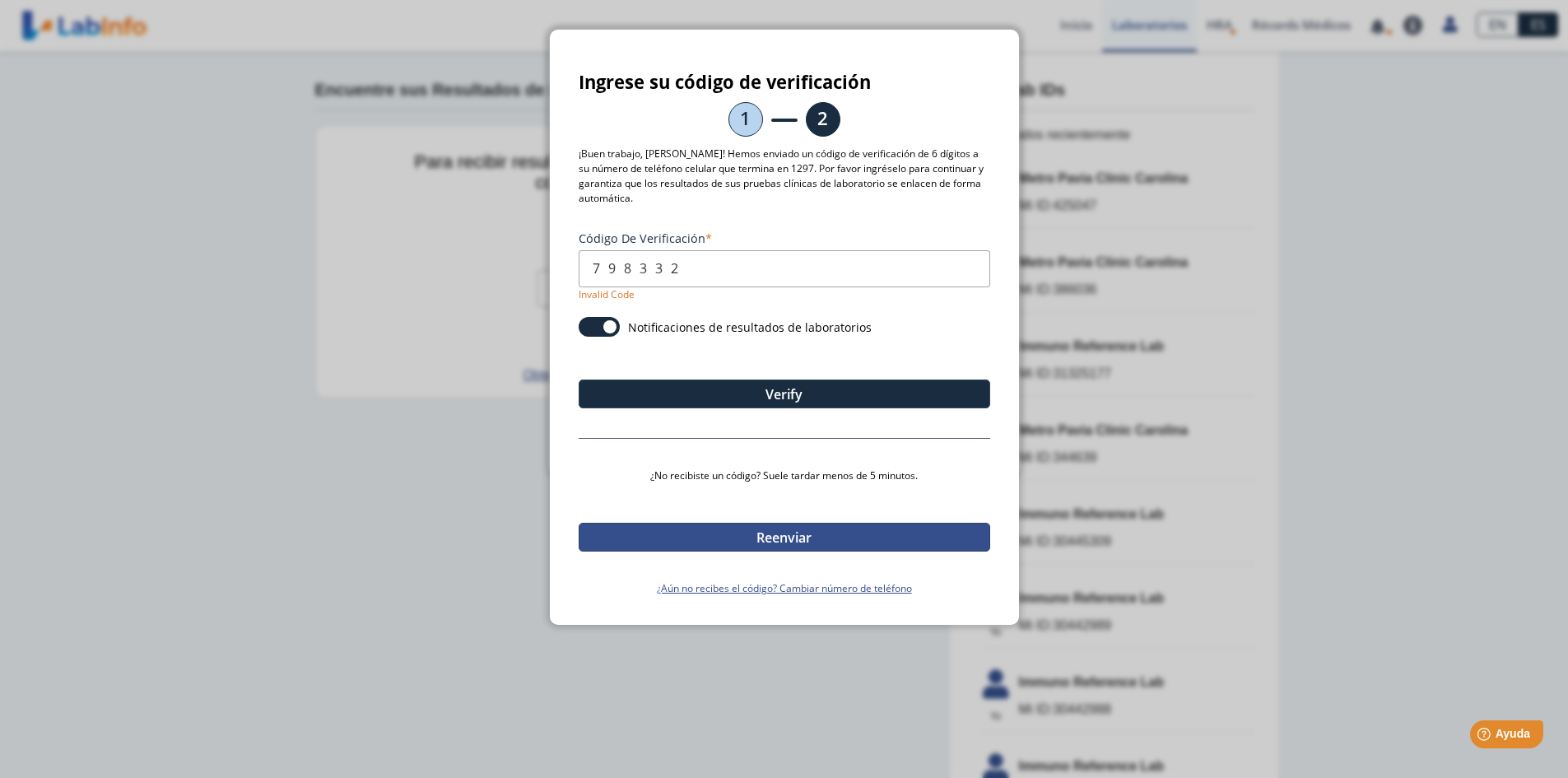
click at [771, 545] on button "Reenviar" at bounding box center [784, 537] width 412 height 29
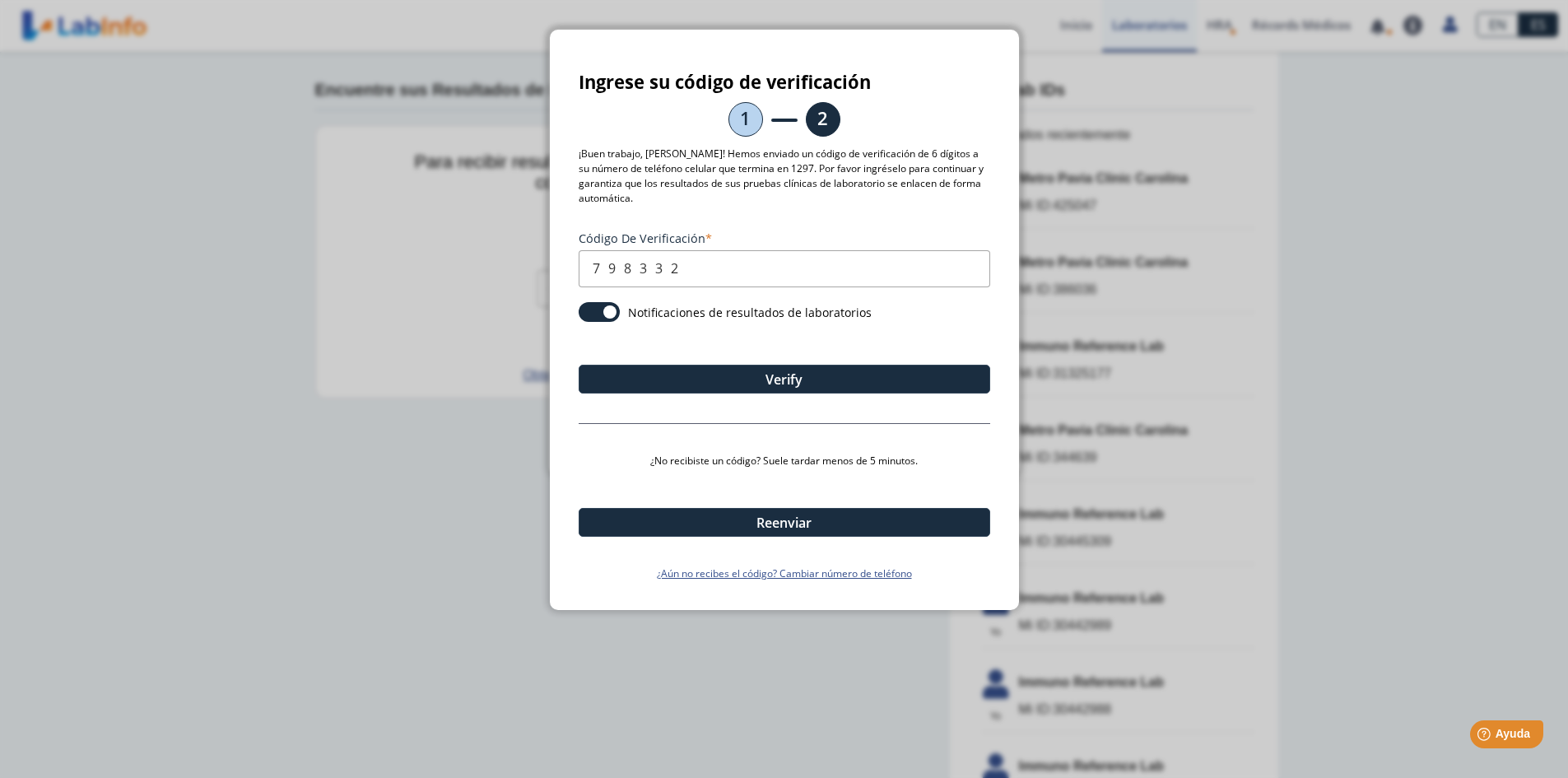
drag, startPoint x: 705, startPoint y: 267, endPoint x: 427, endPoint y: 248, distance: 278.6
click at [428, 248] on ngb-modal-window "Ingrese su código de verificación 1 2 ¡Buen trabajo, [PERSON_NAME]! Hemos envia…" at bounding box center [784, 389] width 1568 height 778
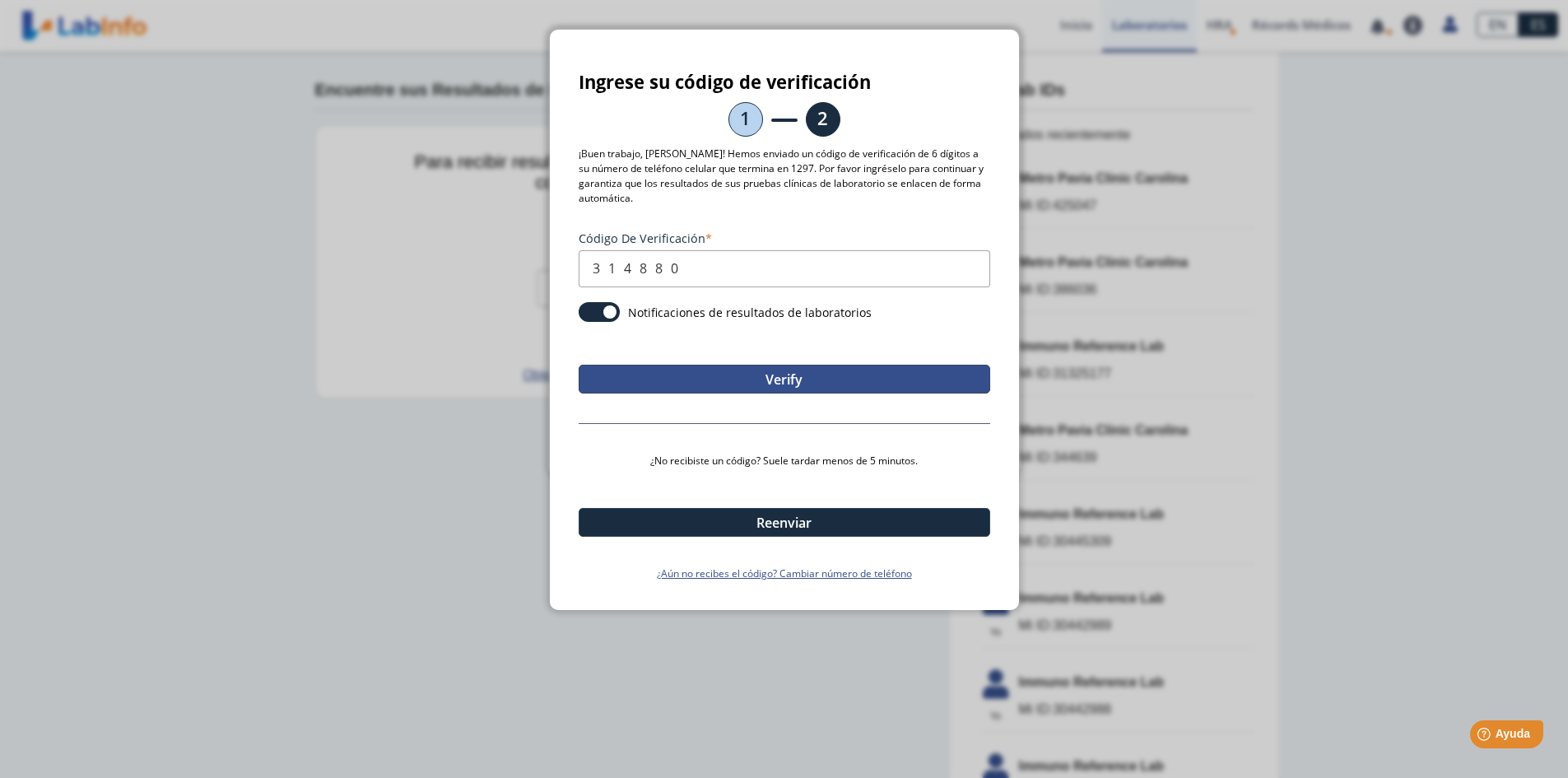
type input "314880"
click at [779, 380] on button "Verify" at bounding box center [784, 379] width 412 height 29
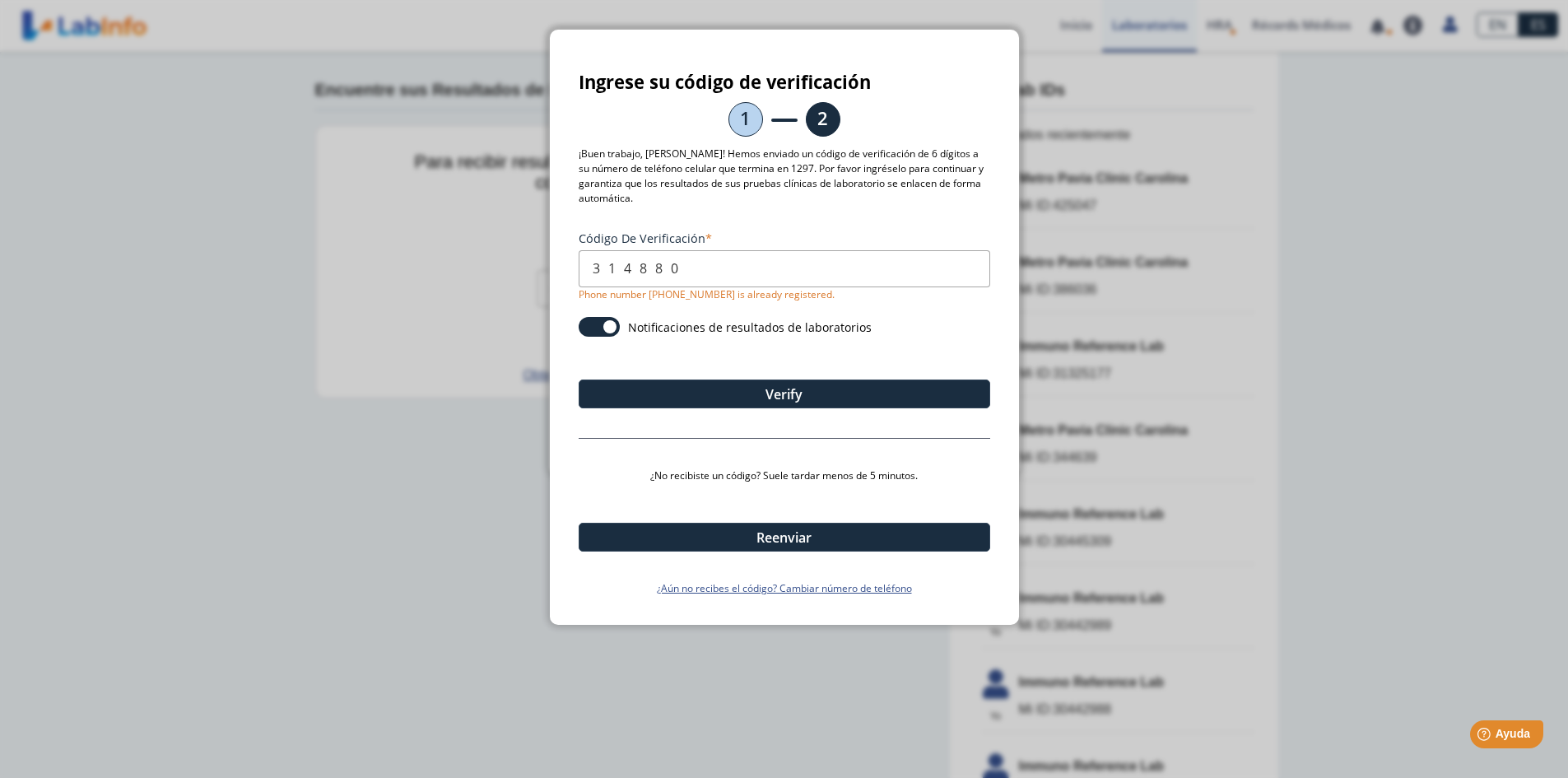
click at [493, 512] on ngb-modal-window "Ingrese su código de verificación 1 2 ¡Buen trabajo, [PERSON_NAME]! Hemos envia…" at bounding box center [784, 389] width 1568 height 778
click at [383, 271] on ngb-modal-window "Ingrese su código de verificación 1 2 ¡Buen trabajo, [PERSON_NAME]! Hemos envia…" at bounding box center [784, 389] width 1568 height 778
click at [1406, 595] on ngb-modal-window "Ingrese su código de verificación 1 2 ¡Buen trabajo, [PERSON_NAME]! Hemos envia…" at bounding box center [784, 389] width 1568 height 778
